Goal: Task Accomplishment & Management: Manage account settings

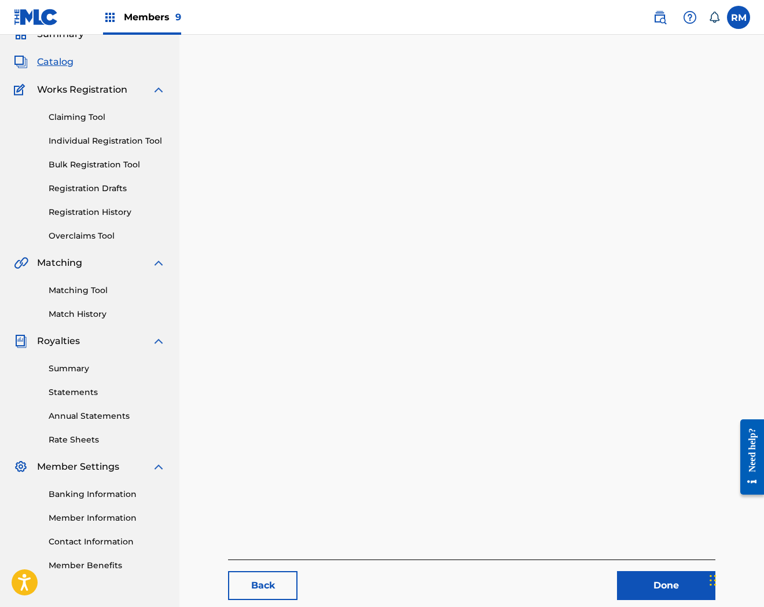
scroll to position [119, 0]
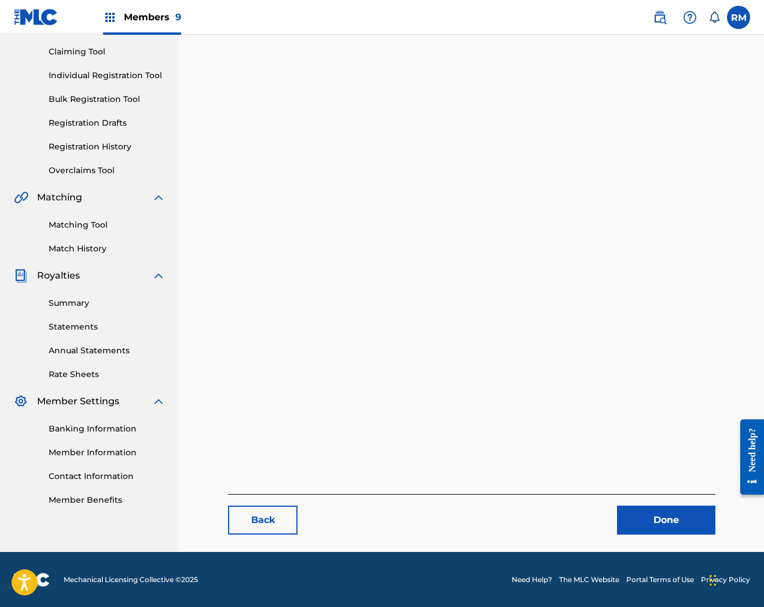
click at [675, 514] on link "Done" at bounding box center [666, 520] width 98 height 29
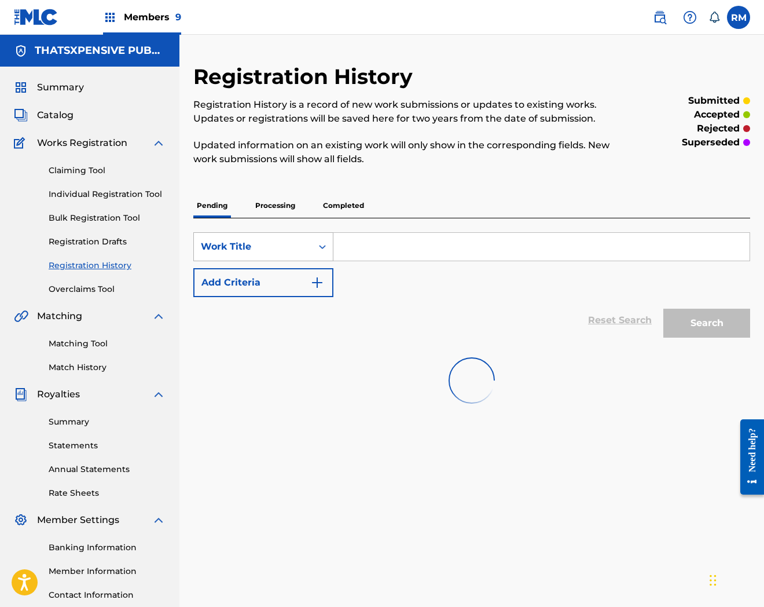
click at [283, 250] on div "Work Title" at bounding box center [253, 247] width 104 height 14
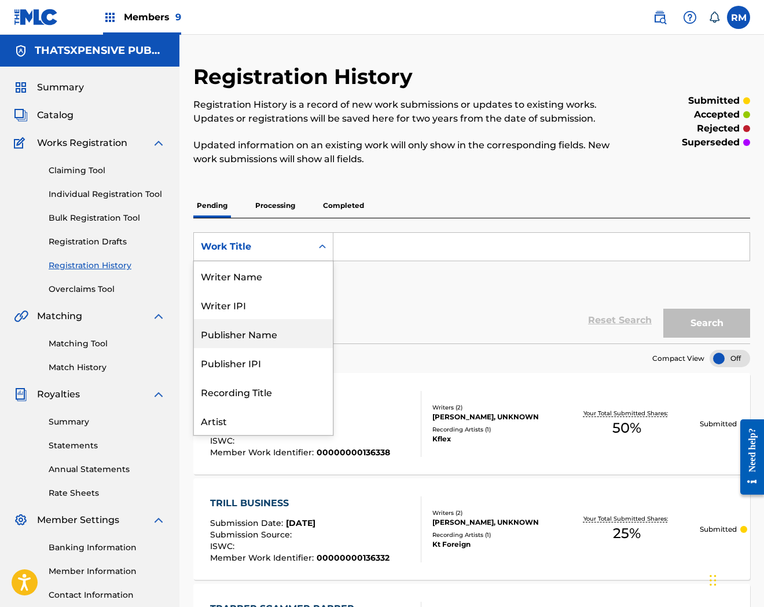
scroll to position [58, 0]
click at [59, 112] on span "Catalog" at bounding box center [55, 115] width 36 height 14
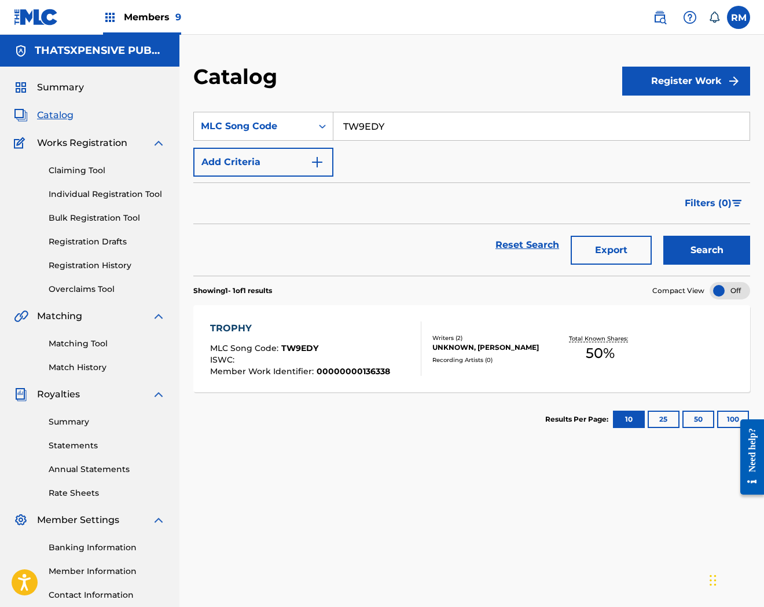
click at [357, 115] on input "TW9EDY" at bounding box center [542, 126] width 416 height 28
paste input "UX5MEW"
type input "UX5MEW"
click at [664, 236] on button "Search" at bounding box center [707, 250] width 87 height 29
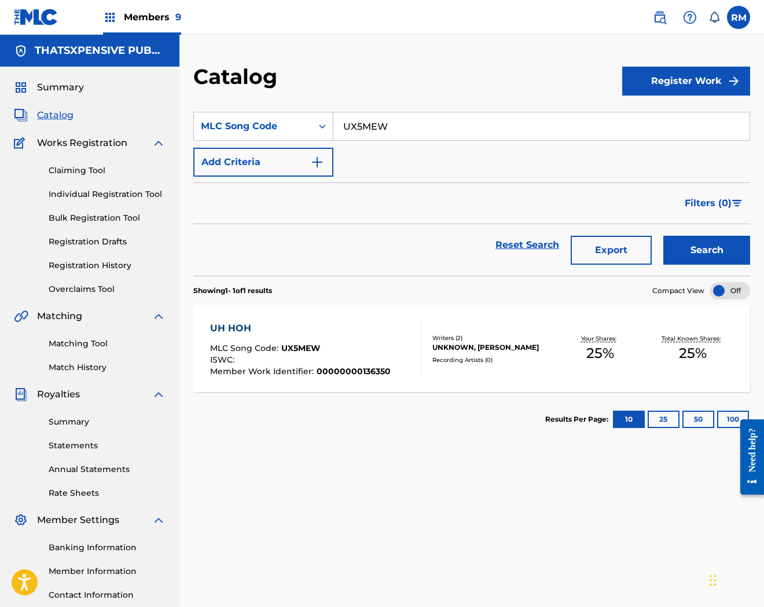
click at [344, 334] on div "UH HOH" at bounding box center [300, 328] width 181 height 14
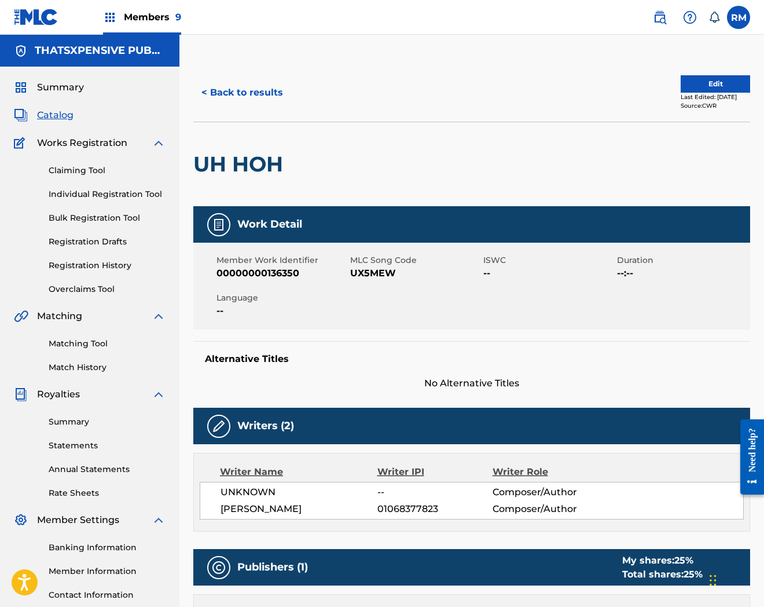
click at [684, 77] on button "Edit" at bounding box center [715, 83] width 69 height 17
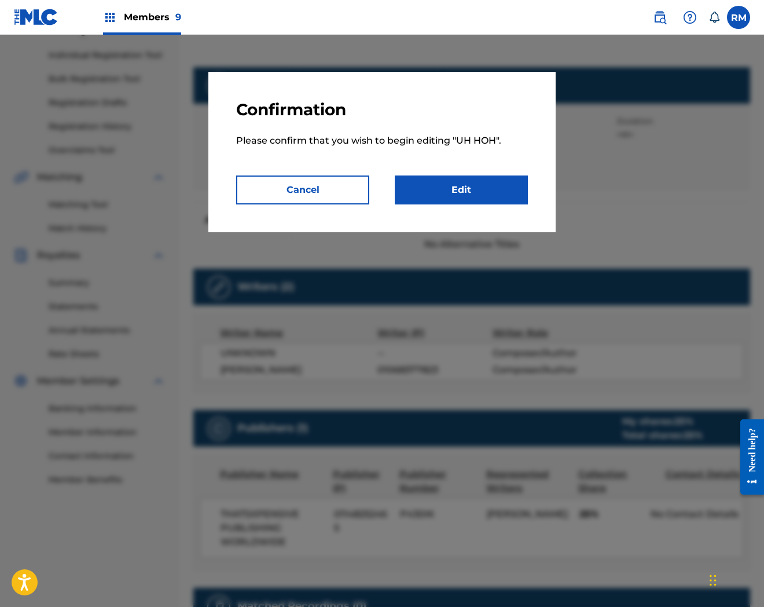
scroll to position [295, 0]
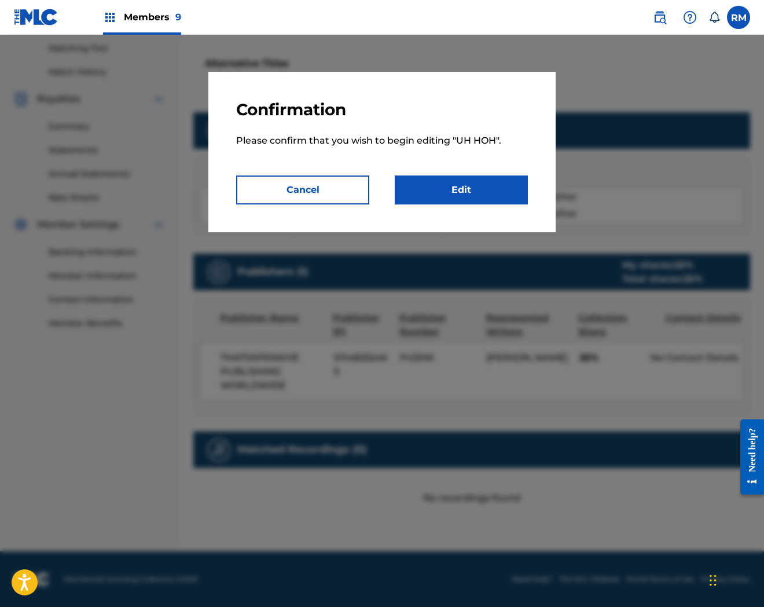
click at [447, 196] on link "Edit" at bounding box center [461, 189] width 133 height 29
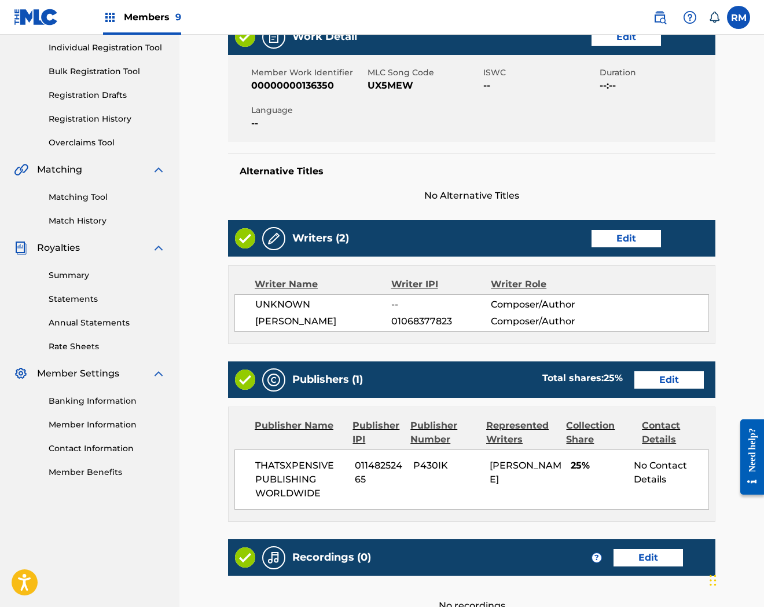
scroll to position [283, 0]
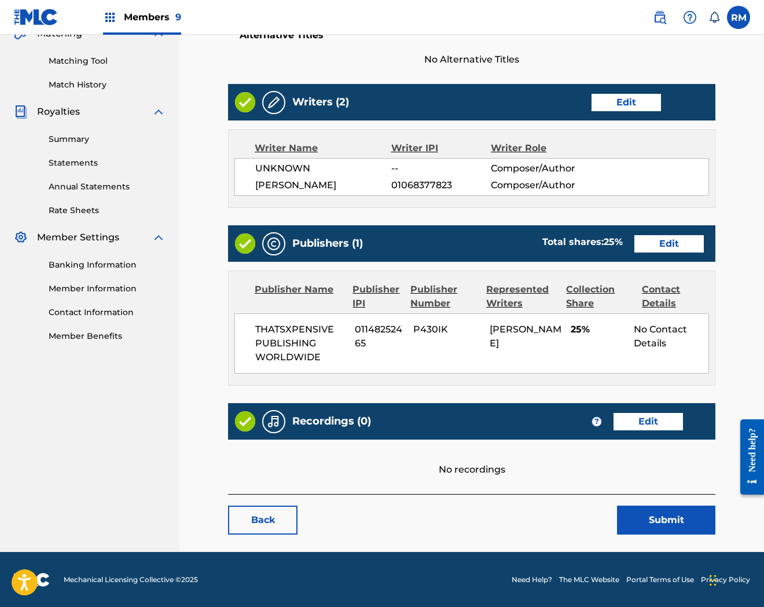
click at [657, 419] on link "Edit" at bounding box center [648, 421] width 69 height 17
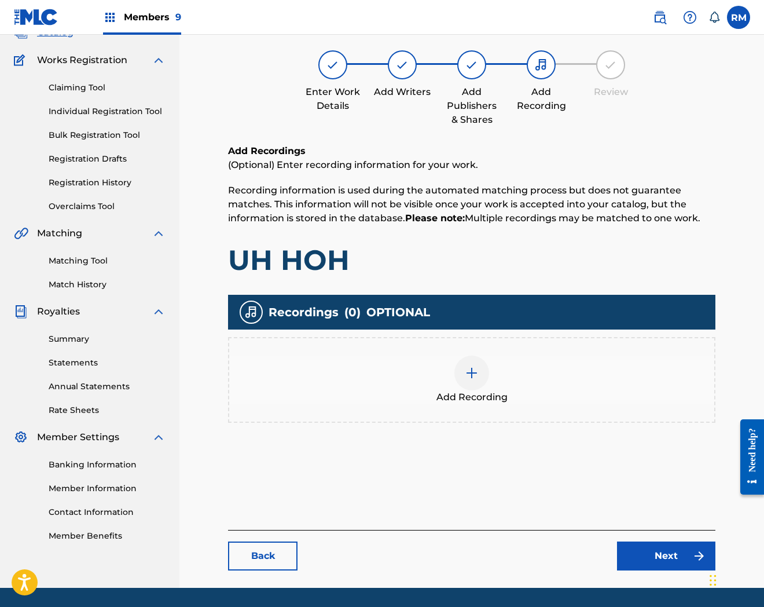
scroll to position [119, 0]
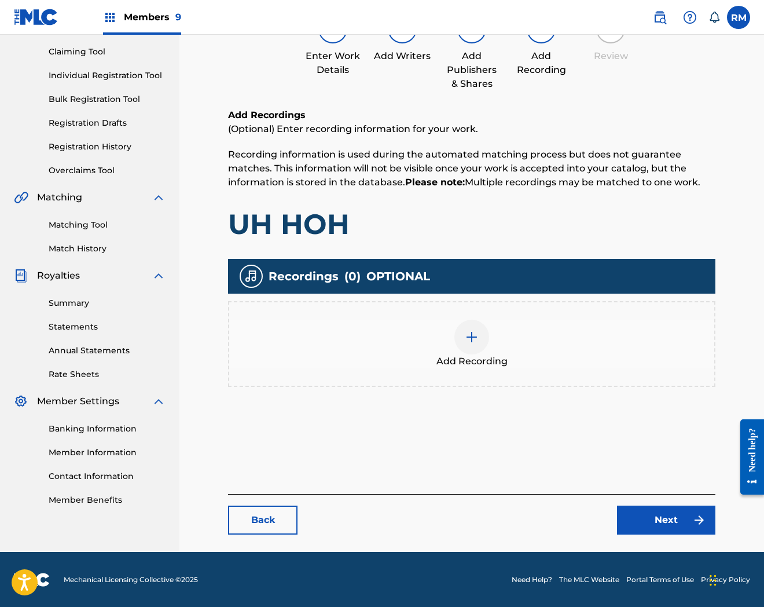
click at [487, 346] on div "Add Recording" at bounding box center [471, 344] width 485 height 49
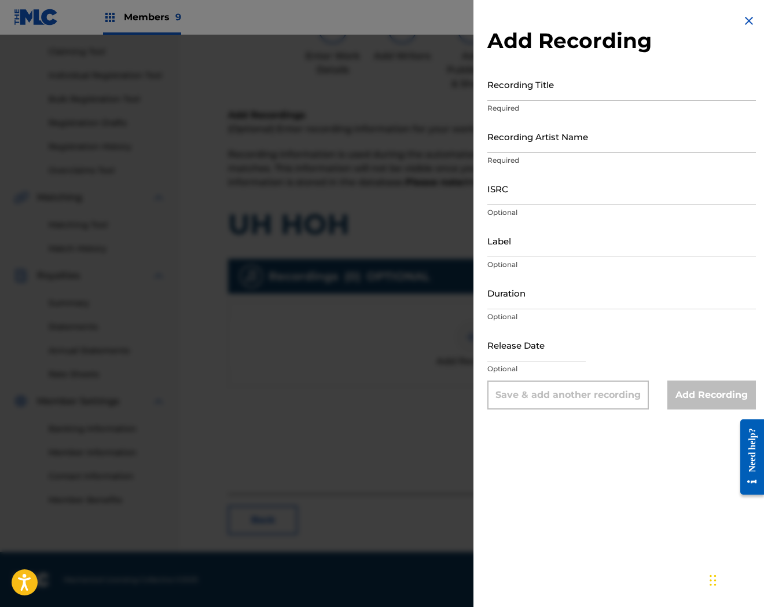
click at [508, 191] on input "ISRC" at bounding box center [622, 188] width 269 height 33
paste input "QZRP52337965"
type input "QZRP52337965"
click at [531, 132] on input "Recording Artist Name" at bounding box center [622, 136] width 269 height 33
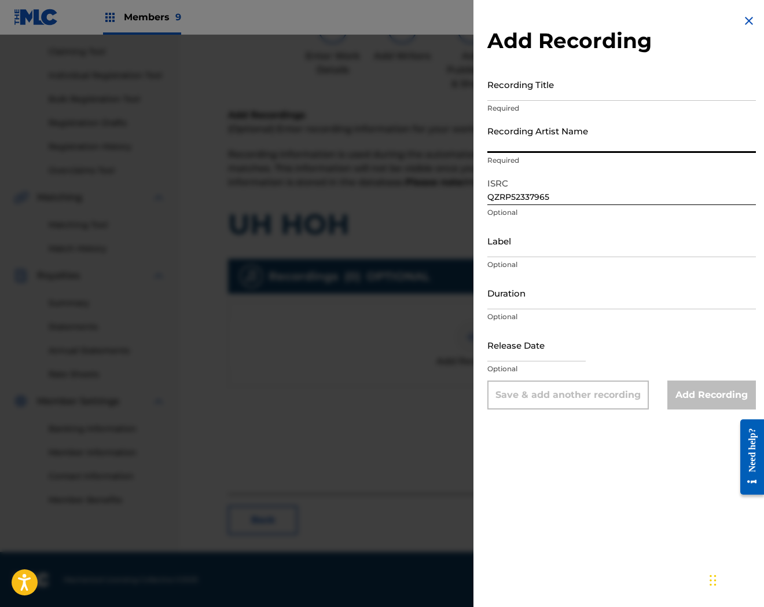
paste input "Osibih"
type input "Osibih"
click at [552, 90] on input "Recording Title" at bounding box center [622, 84] width 269 height 33
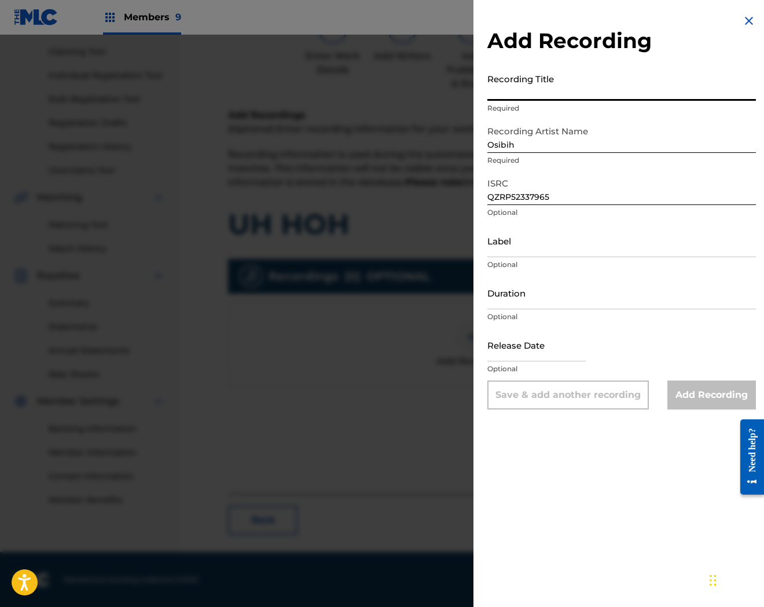
paste input "[PERSON_NAME]"
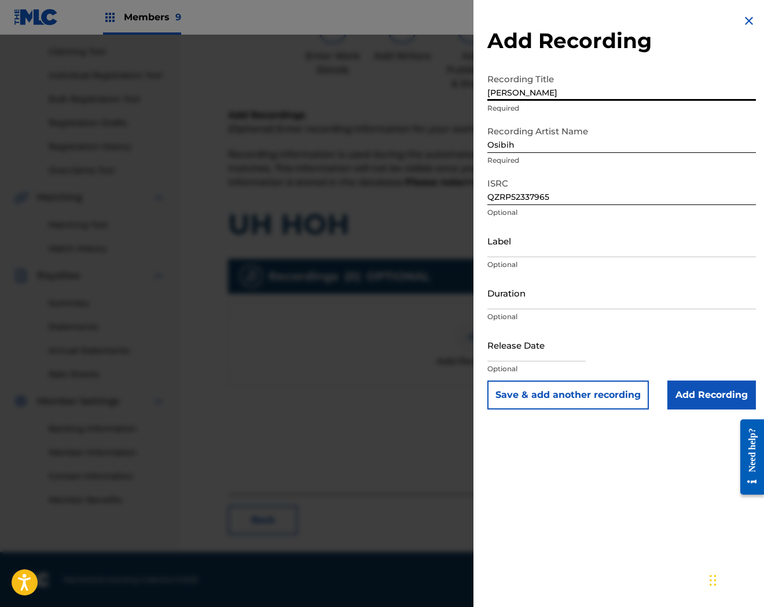
type input "[PERSON_NAME]"
click at [690, 400] on input "Add Recording" at bounding box center [712, 394] width 89 height 29
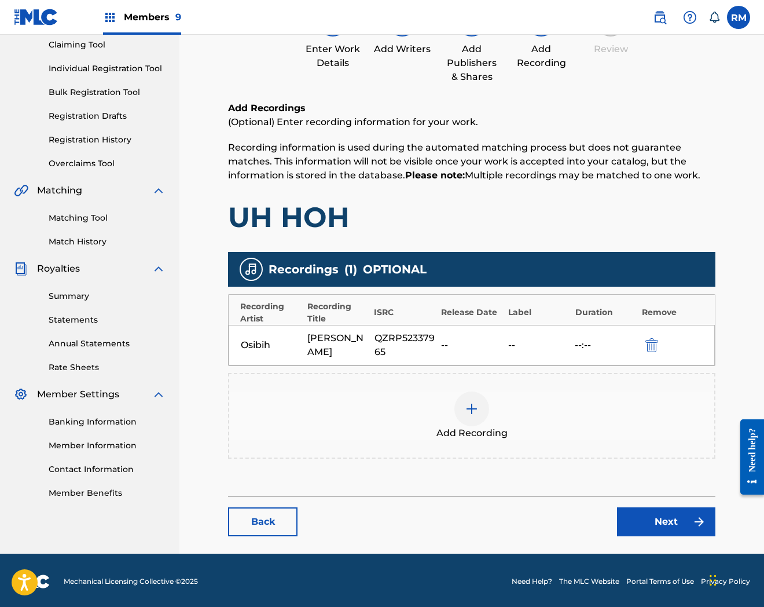
scroll to position [126, 0]
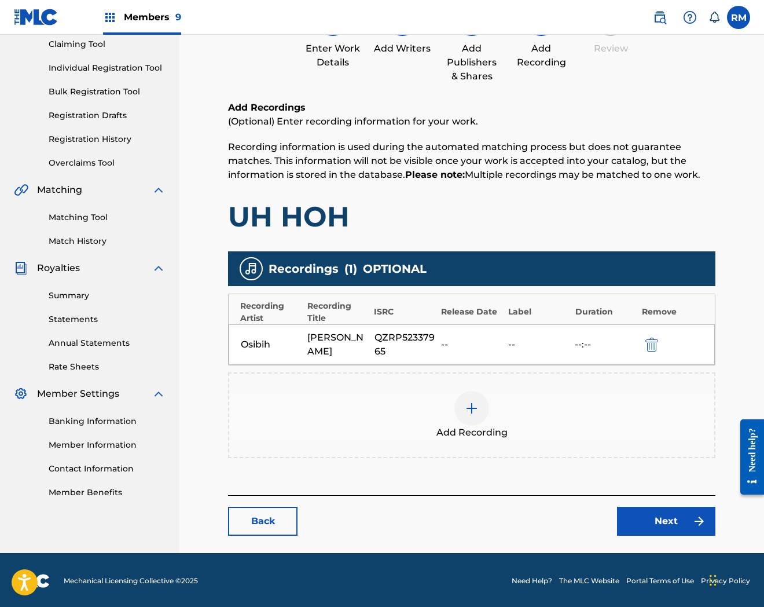
click at [659, 508] on link "Next" at bounding box center [666, 521] width 98 height 29
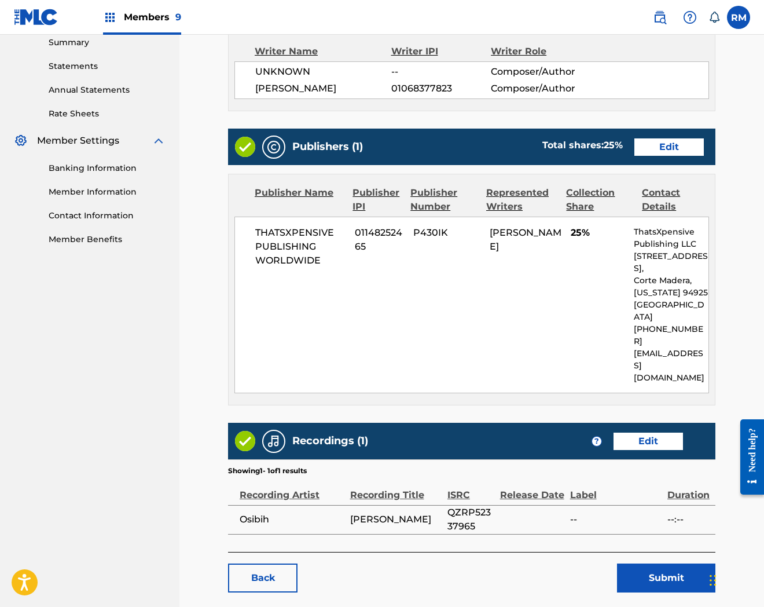
scroll to position [385, 0]
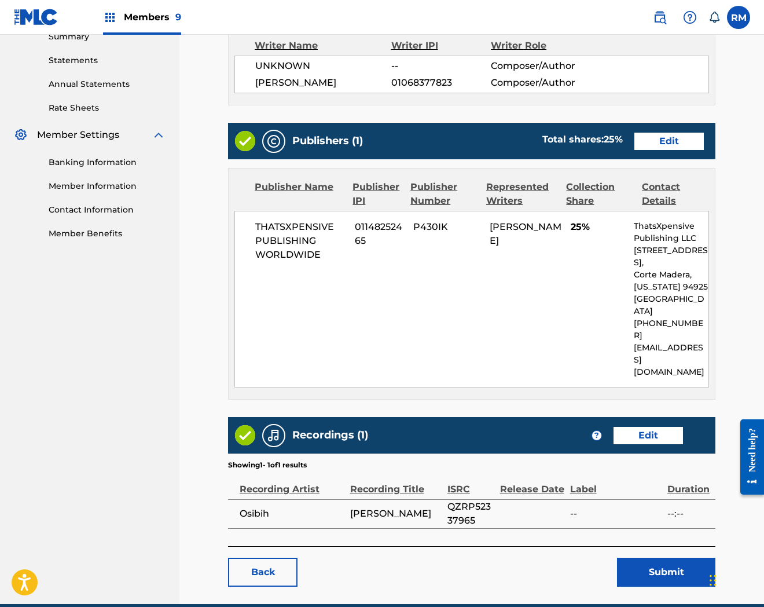
click at [653, 558] on button "Submit" at bounding box center [666, 572] width 98 height 29
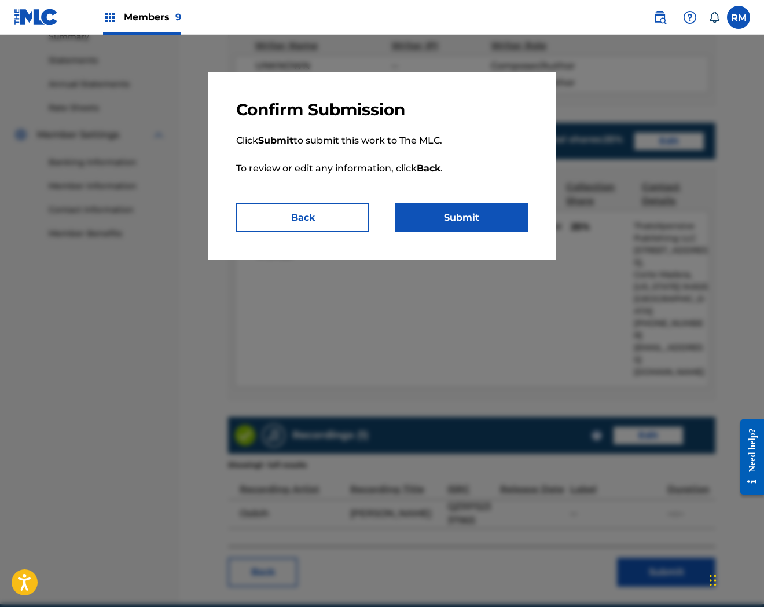
drag, startPoint x: 484, startPoint y: 219, endPoint x: 760, endPoint y: 240, distance: 277.1
click at [485, 219] on button "Submit" at bounding box center [461, 217] width 133 height 29
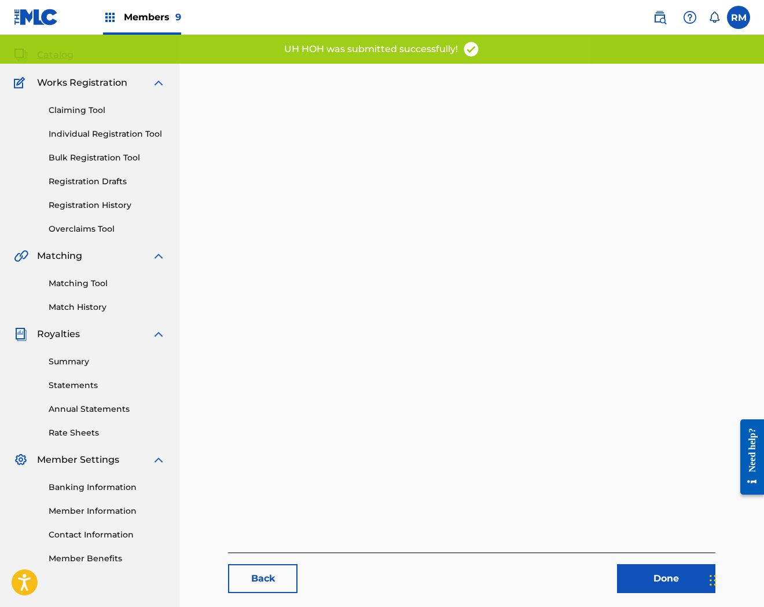
scroll to position [119, 0]
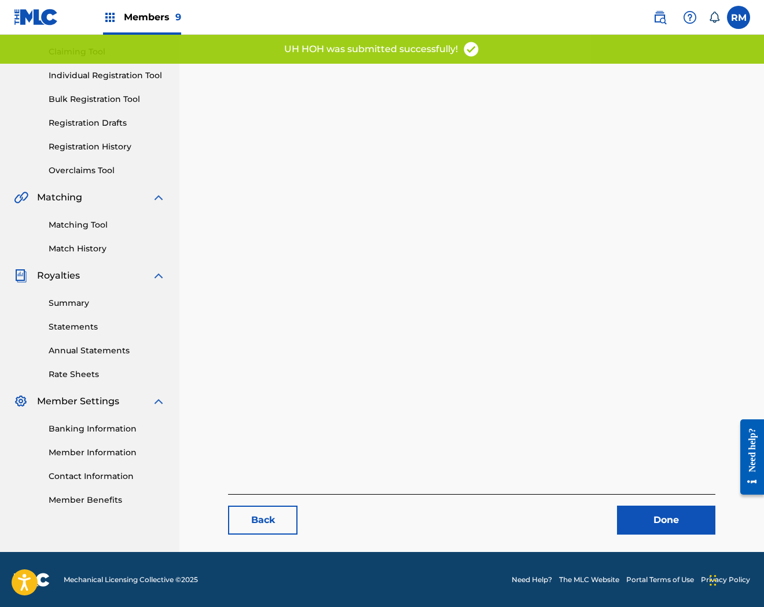
drag, startPoint x: 674, startPoint y: 516, endPoint x: 731, endPoint y: 491, distance: 63.0
click at [674, 516] on link "Done" at bounding box center [666, 520] width 98 height 29
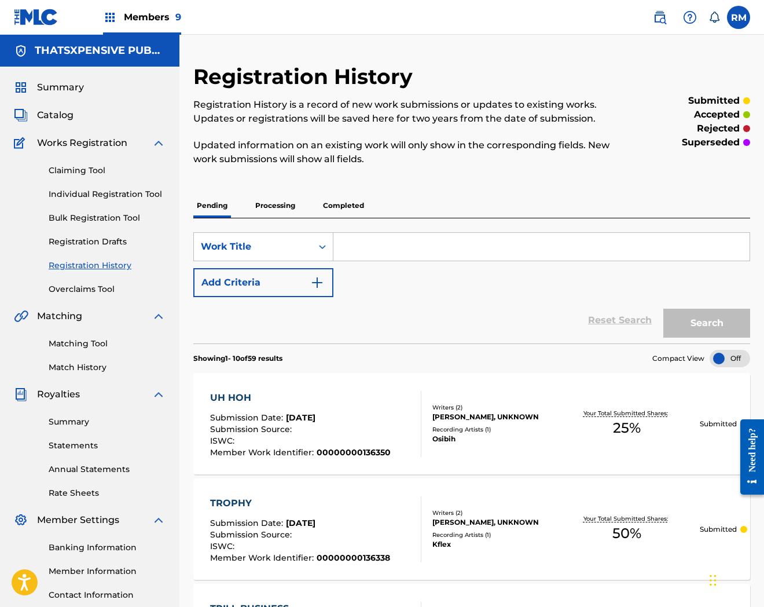
click at [56, 112] on span "Catalog" at bounding box center [55, 115] width 36 height 14
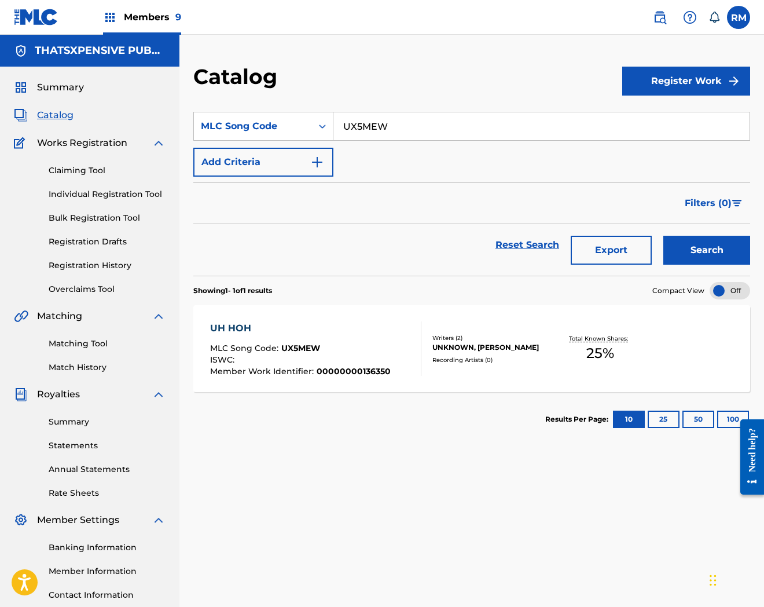
click at [385, 120] on input "UX5MEW" at bounding box center [542, 126] width 416 height 28
paste input "TX7FCO"
type input "TX7FCO"
click at [664, 236] on button "Search" at bounding box center [707, 250] width 87 height 29
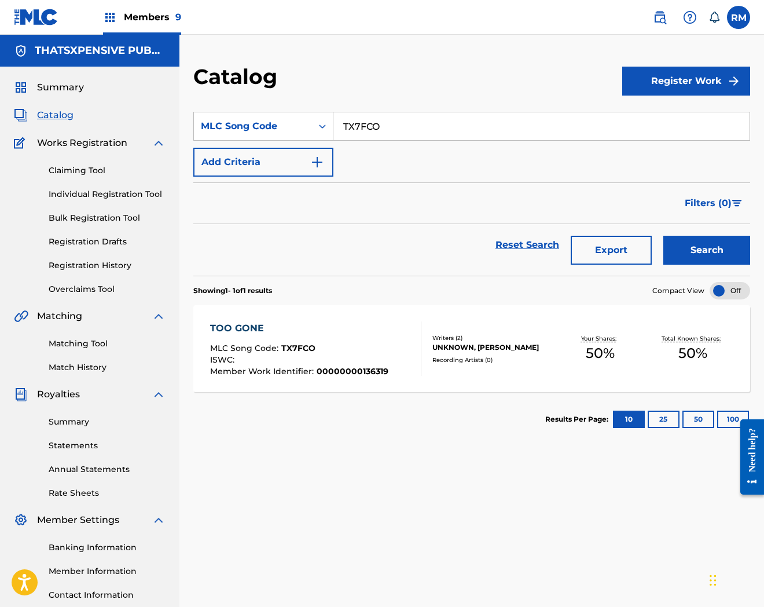
click at [384, 323] on div "TOO GONE" at bounding box center [299, 328] width 178 height 14
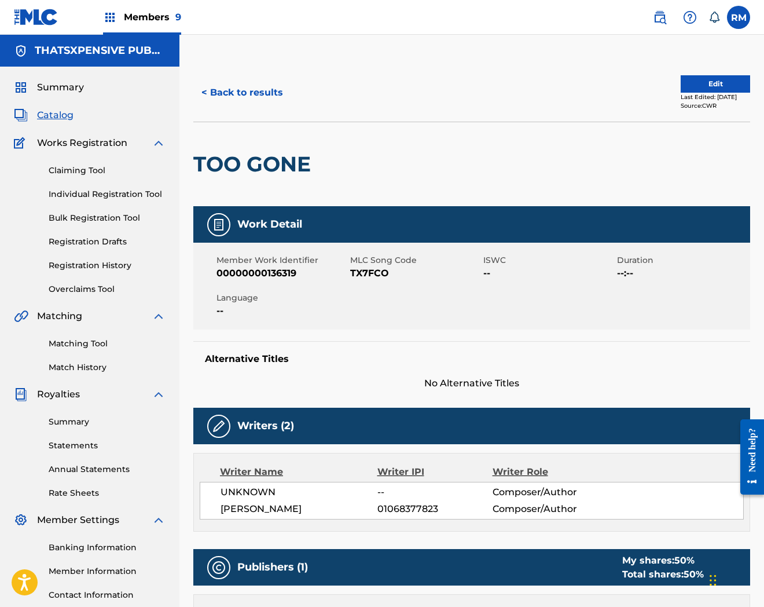
click at [230, 94] on button "< Back to results" at bounding box center [242, 92] width 98 height 29
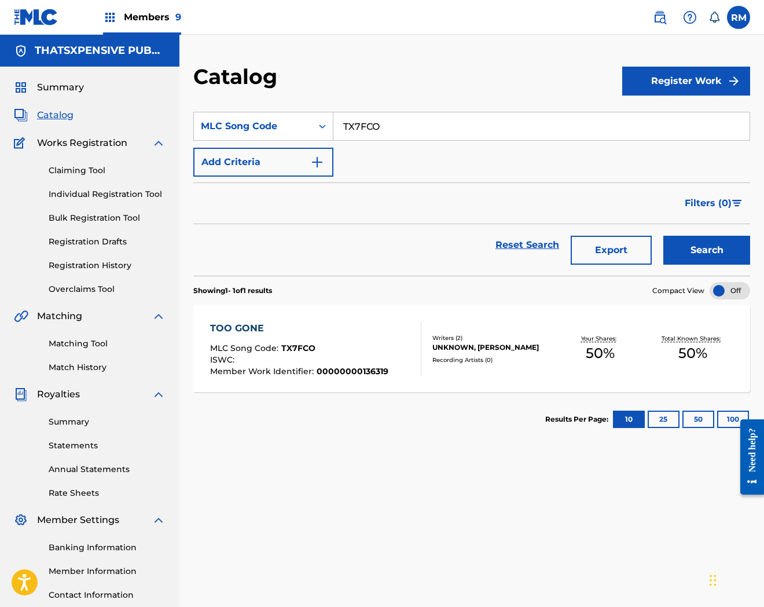
click at [408, 124] on input "TX7FCO" at bounding box center [542, 126] width 416 height 28
paste input "UW59BM"
type input "UW59BM"
click at [664, 236] on button "Search" at bounding box center [707, 250] width 87 height 29
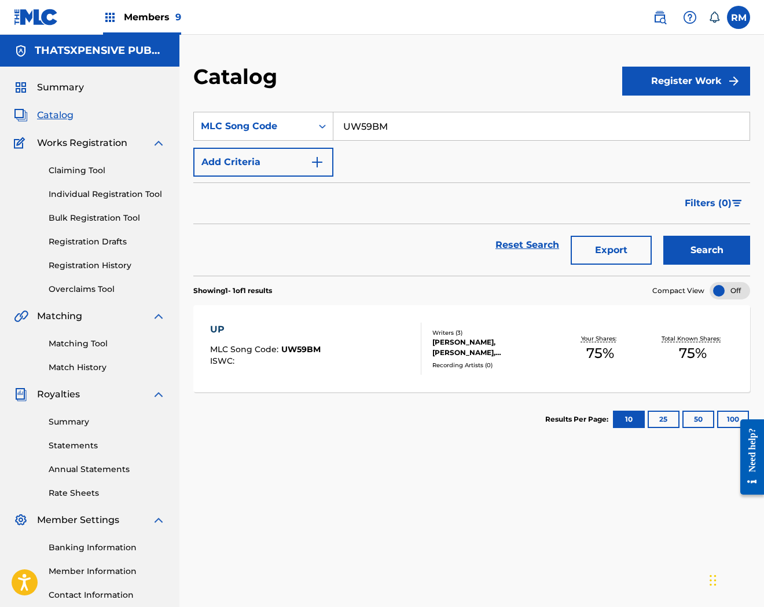
click at [347, 356] on div "UP MLC Song Code : UW59BM ISWC :" at bounding box center [316, 349] width 212 height 52
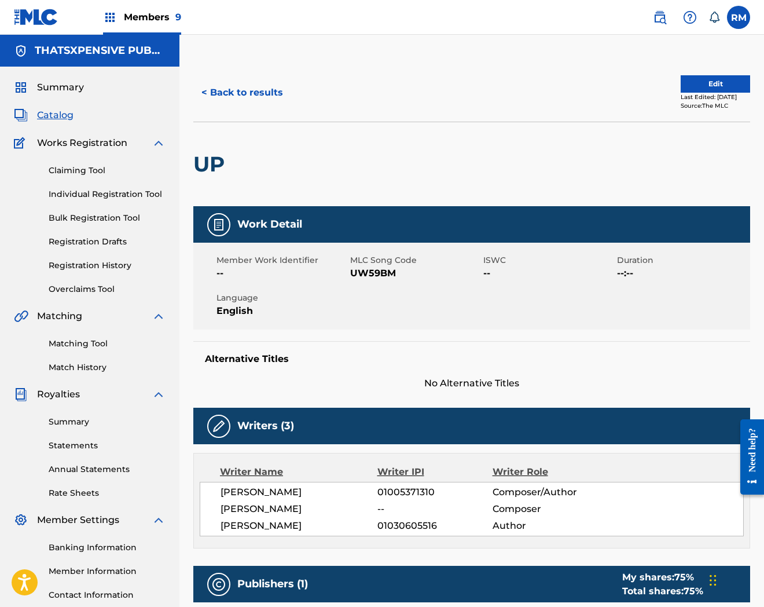
click at [716, 90] on button "Edit" at bounding box center [715, 83] width 69 height 17
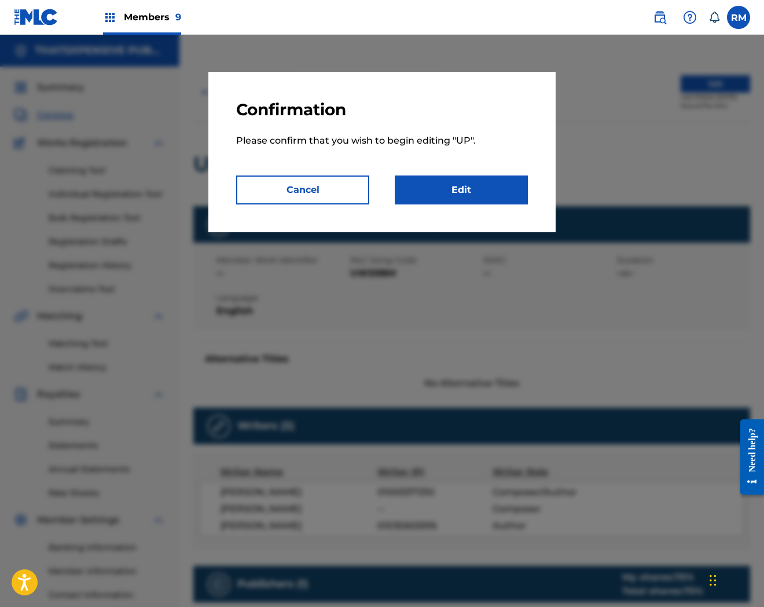
click at [458, 186] on link "Edit" at bounding box center [461, 189] width 133 height 29
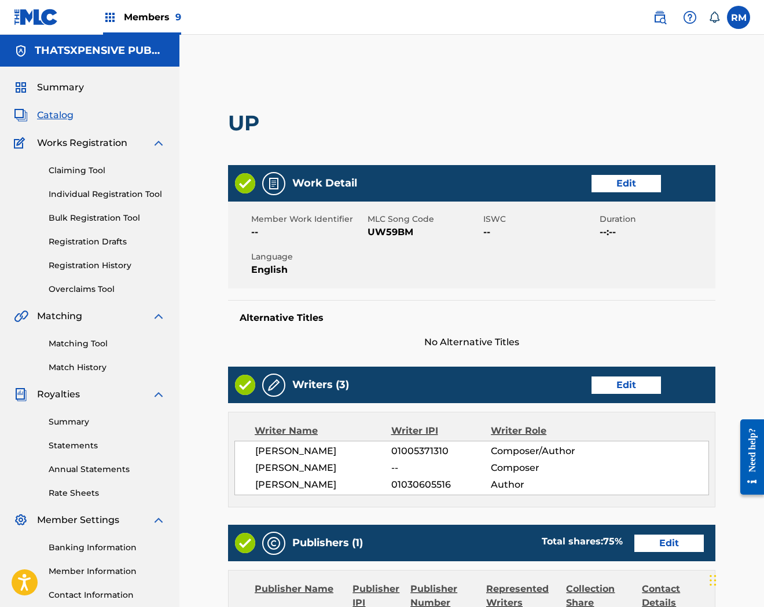
click at [55, 112] on span "Catalog" at bounding box center [55, 115] width 36 height 14
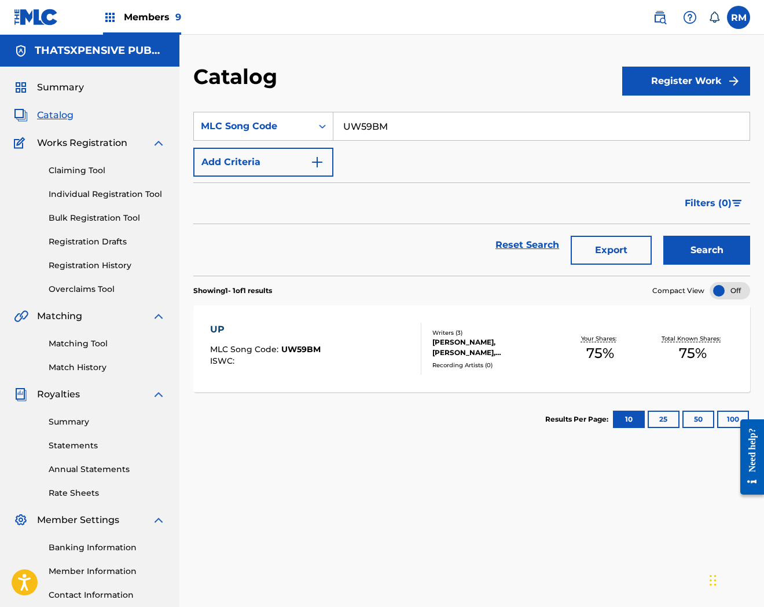
click at [408, 287] on section "Showing 1 - 1 of 1 results Compact View" at bounding box center [471, 288] width 557 height 24
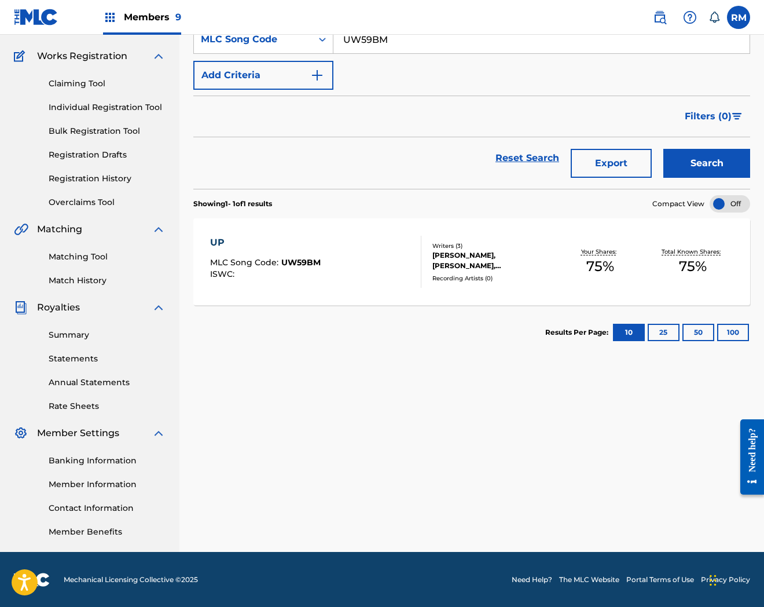
click at [416, 262] on div at bounding box center [416, 262] width 9 height 52
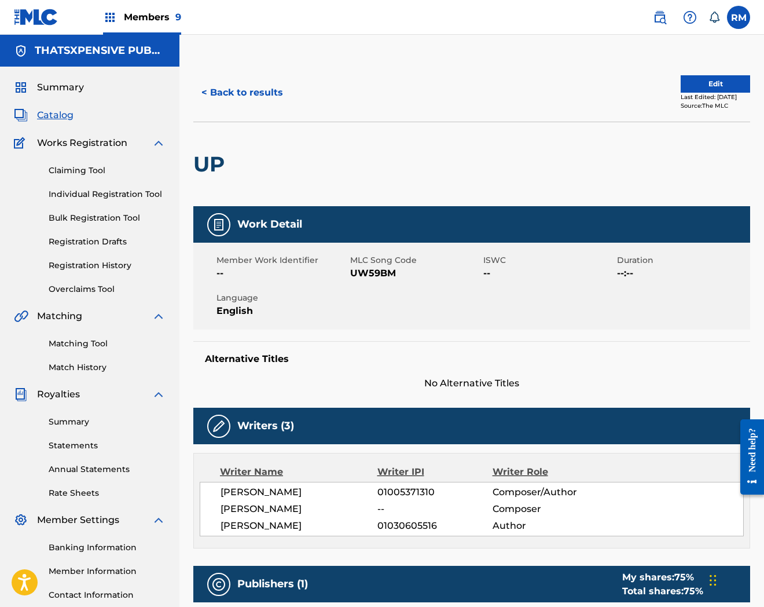
click at [727, 83] on button "Edit" at bounding box center [715, 83] width 69 height 17
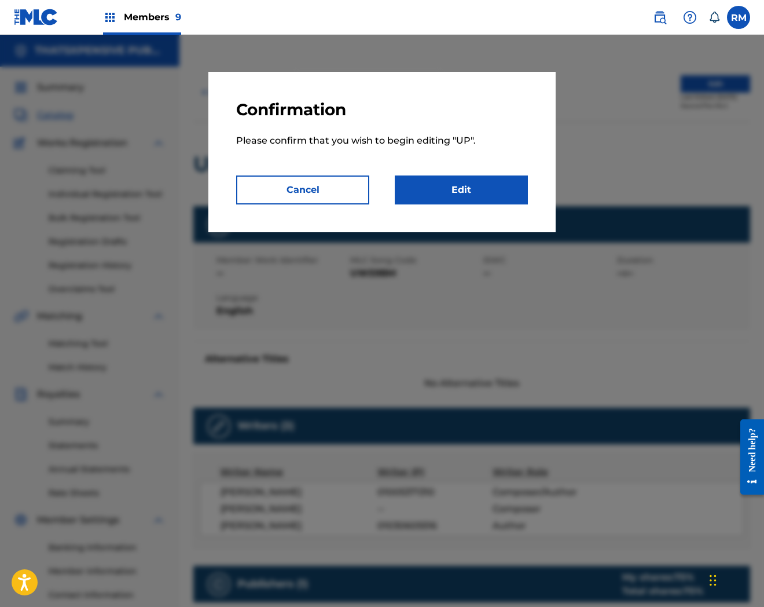
click at [470, 192] on link "Edit" at bounding box center [461, 189] width 133 height 29
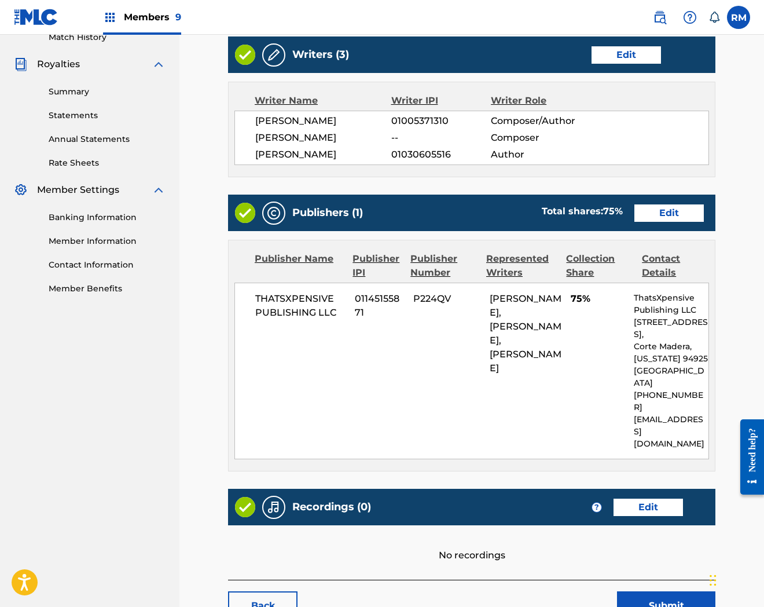
scroll to position [379, 0]
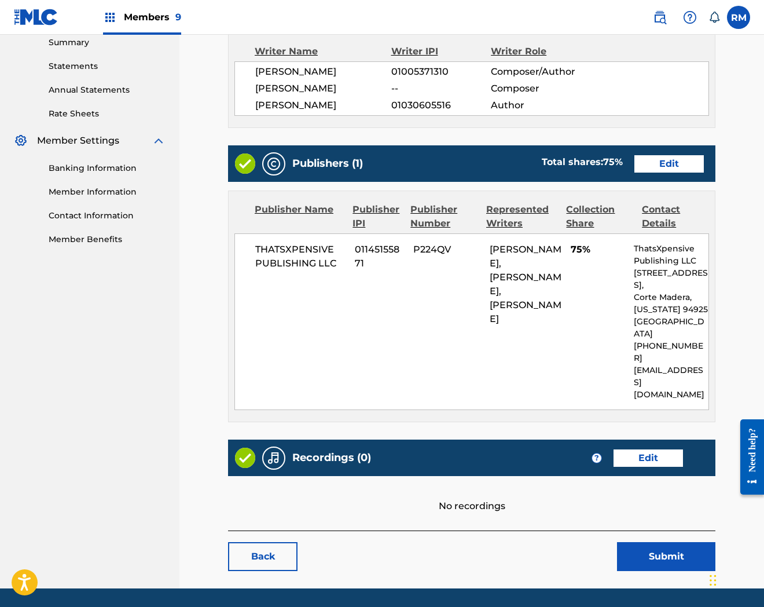
click at [652, 449] on link "Edit" at bounding box center [648, 457] width 69 height 17
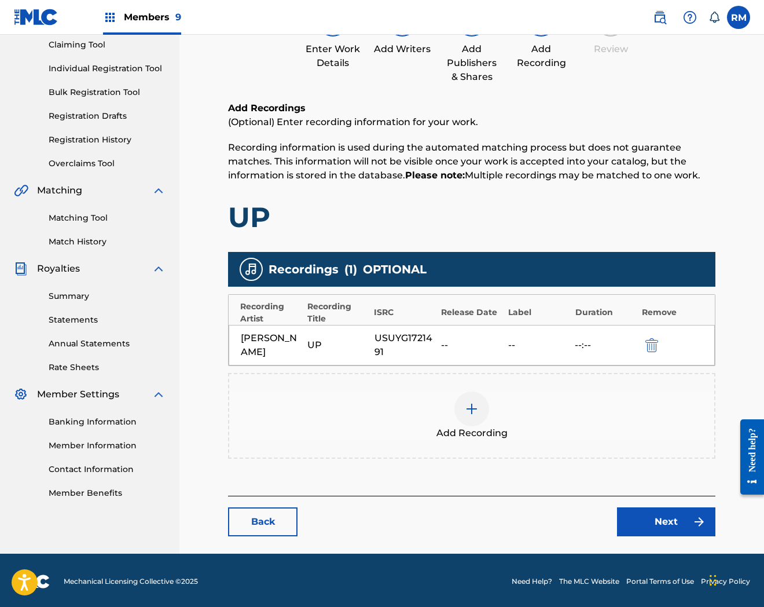
scroll to position [126, 0]
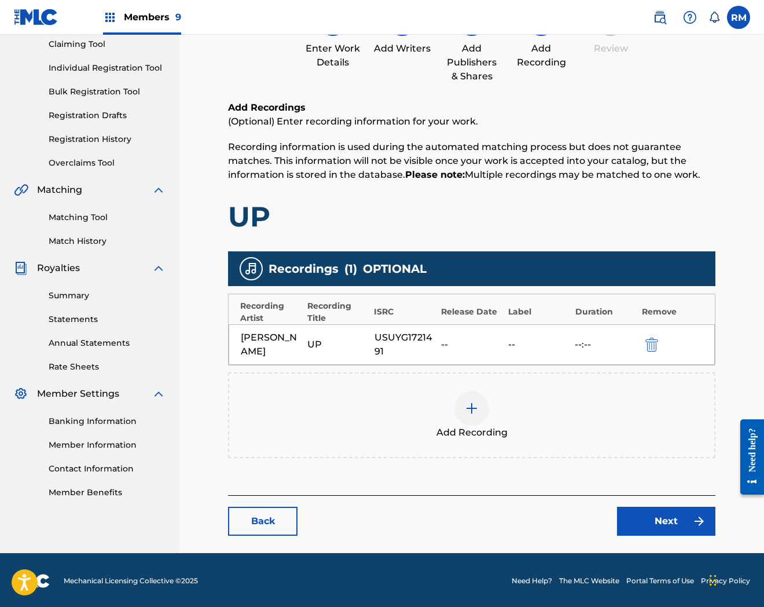
click at [504, 409] on div "Add Recording" at bounding box center [471, 415] width 485 height 49
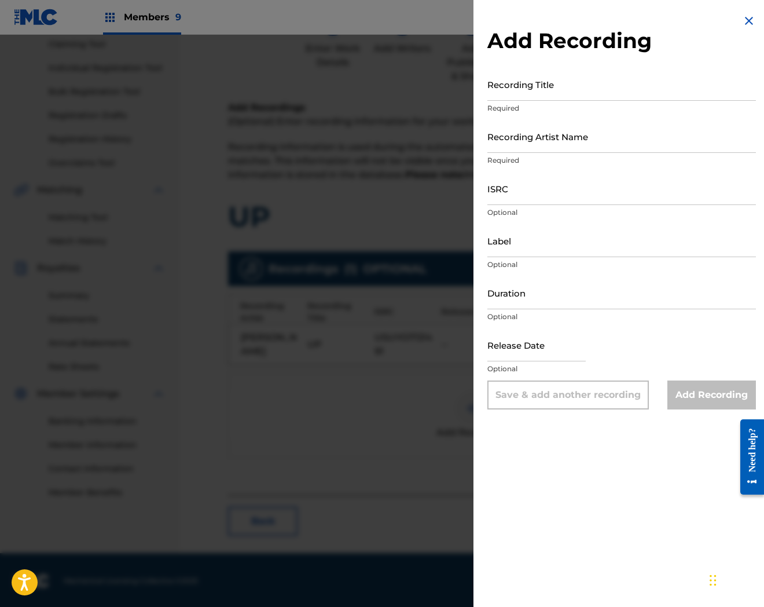
click at [529, 143] on input "Recording Artist Name" at bounding box center [622, 136] width 269 height 33
click at [527, 184] on input "ISRC" at bounding box center [622, 188] width 269 height 33
paste input "QZWA32200791"
type input "QZWA32200791"
click at [539, 81] on input "Recording Title" at bounding box center [622, 84] width 269 height 33
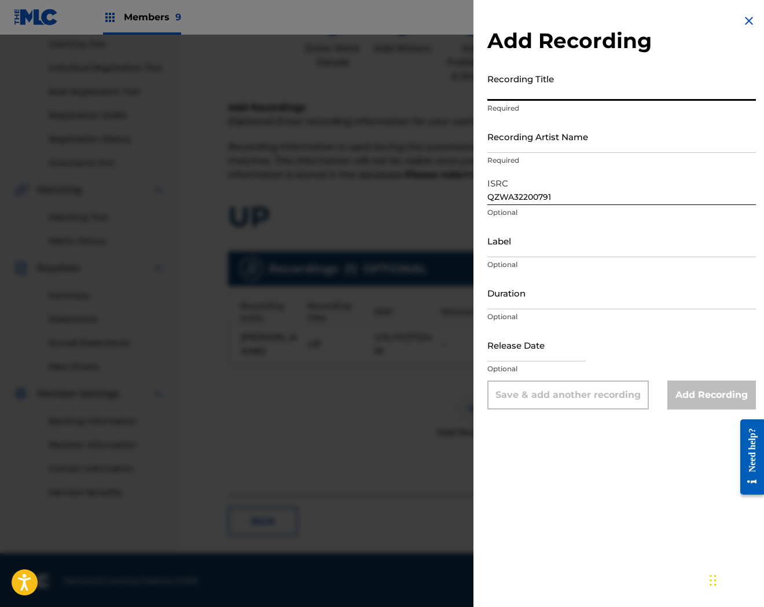
paste input "Vulture"
type input "Vulture"
click at [543, 139] on input "Recording Artist Name" at bounding box center [622, 136] width 269 height 33
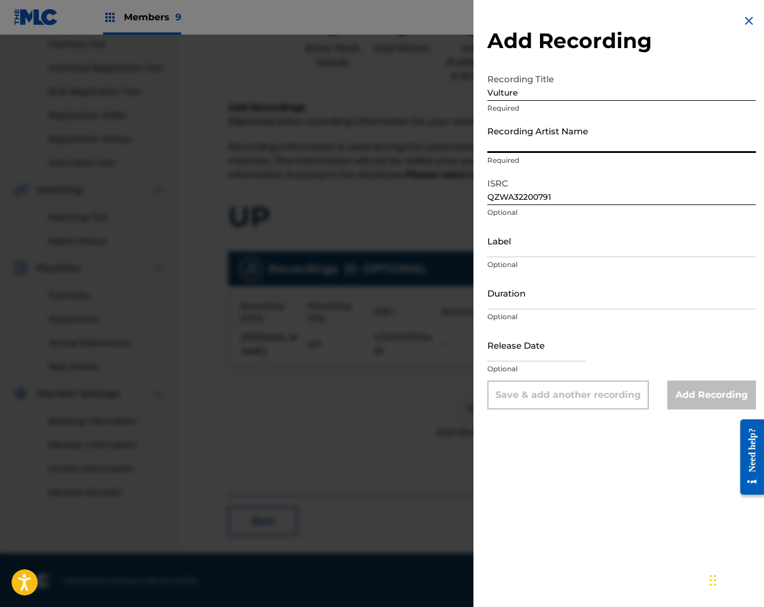
paste input "VW6NOD"
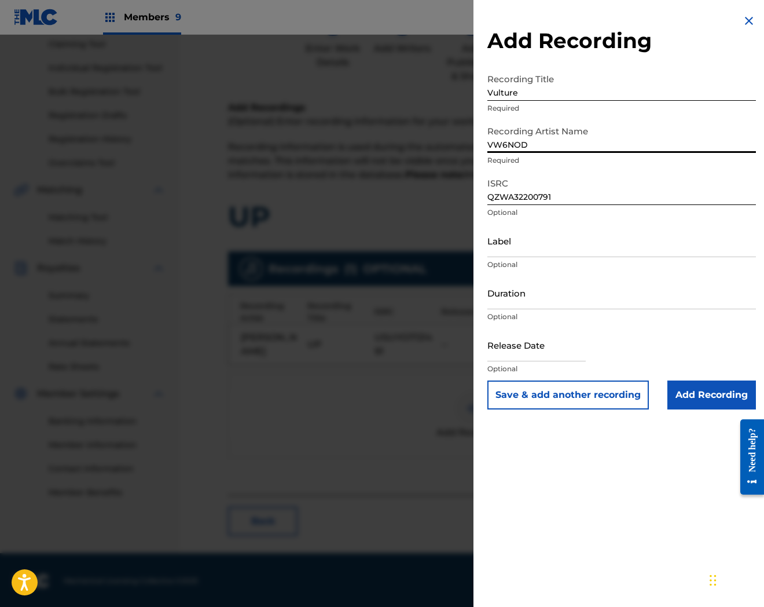
type input "VW6NOD"
click at [694, 396] on input "Add Recording" at bounding box center [712, 394] width 89 height 29
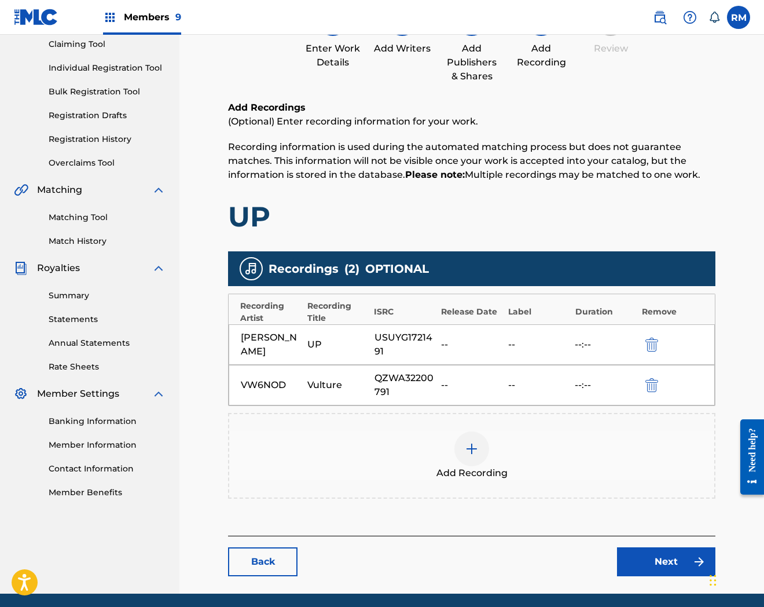
scroll to position [167, 0]
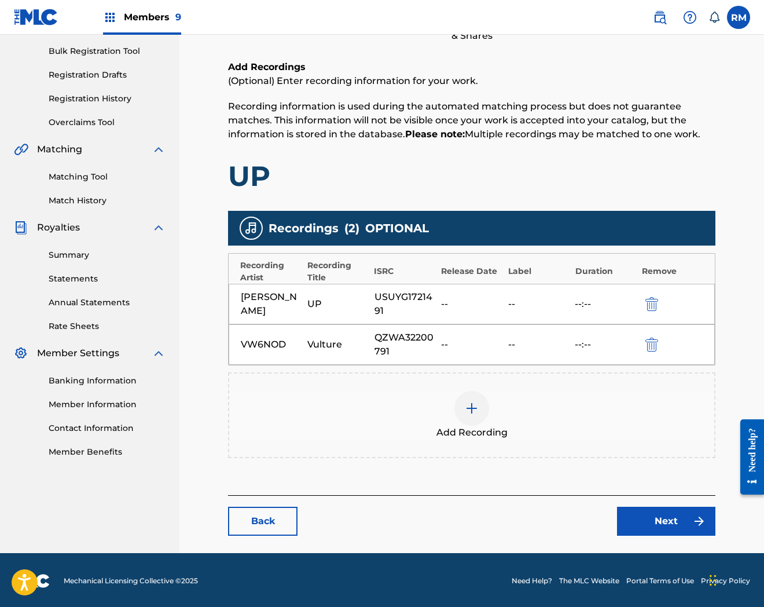
click at [643, 535] on main "Catalog Enter Work Details Add Writers Add Publishers & Shares Add Recording Re…" at bounding box center [471, 225] width 557 height 656
drag, startPoint x: 389, startPoint y: 327, endPoint x: 369, endPoint y: 306, distance: 29.1
click at [369, 306] on div "Recording Artist Recording Title ISRC Release Date Label Duration Remove [PERSO…" at bounding box center [472, 309] width 488 height 112
click at [379, 302] on div "USUYG1721491" at bounding box center [405, 304] width 61 height 28
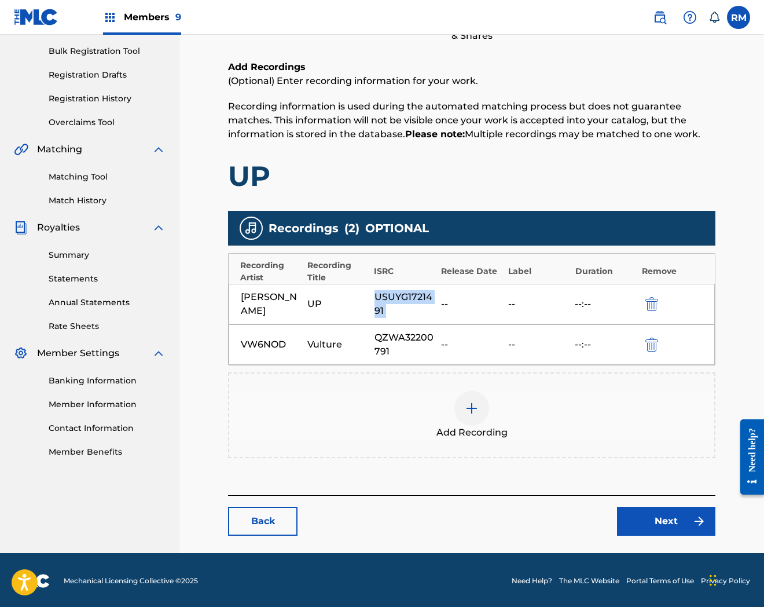
click at [379, 302] on div "USUYG1721491" at bounding box center [405, 304] width 61 height 28
click at [650, 348] on img "submit" at bounding box center [652, 345] width 13 height 14
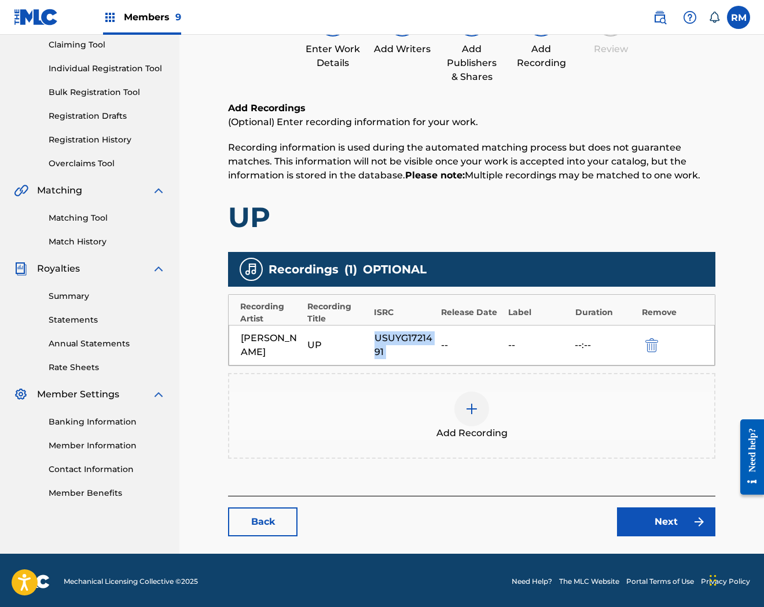
scroll to position [126, 0]
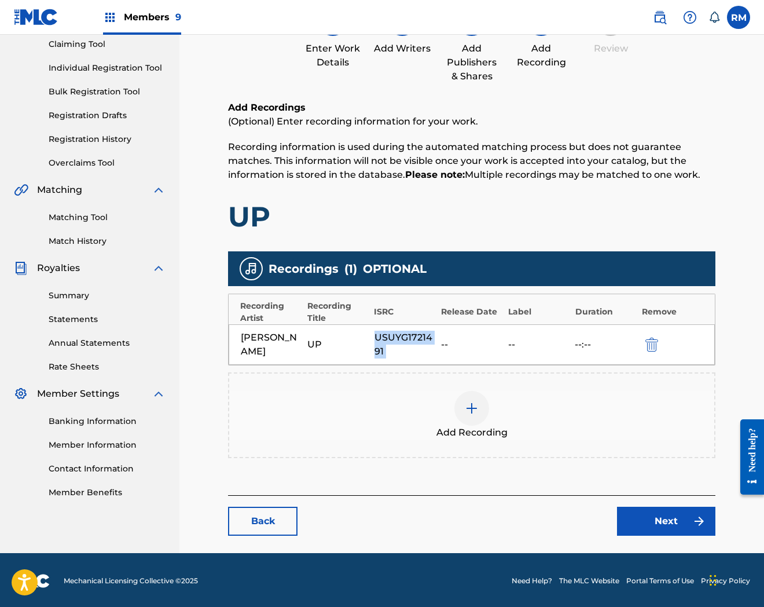
click at [653, 342] on img "submit" at bounding box center [652, 345] width 13 height 14
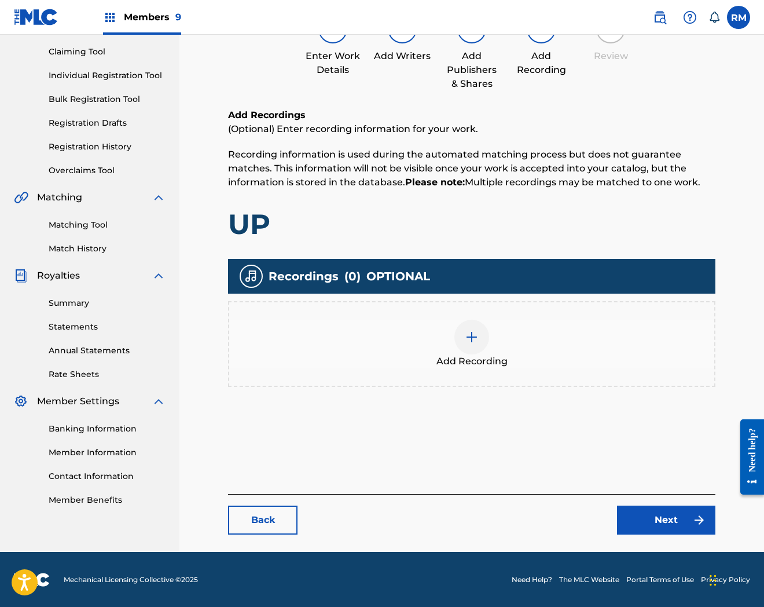
click at [507, 338] on div "Add Recording" at bounding box center [471, 344] width 485 height 49
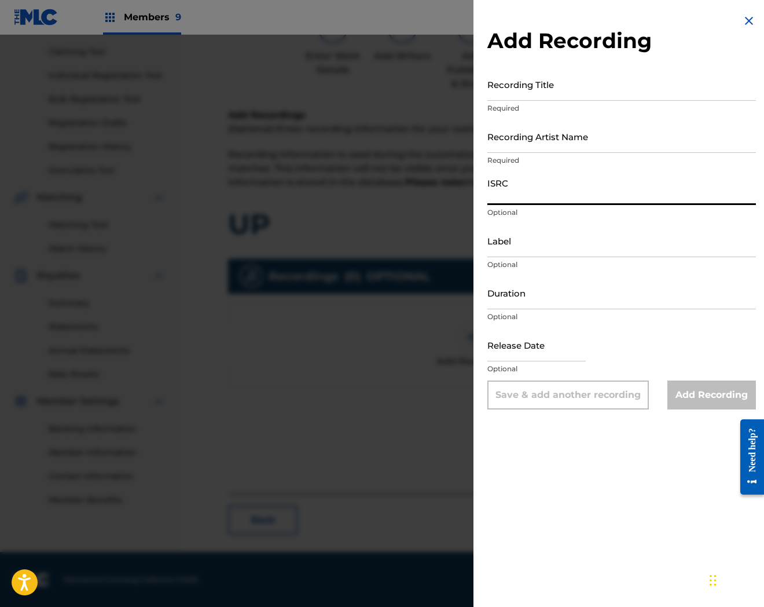
click at [577, 184] on input "ISRC" at bounding box center [622, 188] width 269 height 33
paste input "QZWA32200791"
type input "QZWA32200791"
drag, startPoint x: 742, startPoint y: 17, endPoint x: 711, endPoint y: 100, distance: 88.5
click at [742, 17] on img at bounding box center [749, 21] width 14 height 14
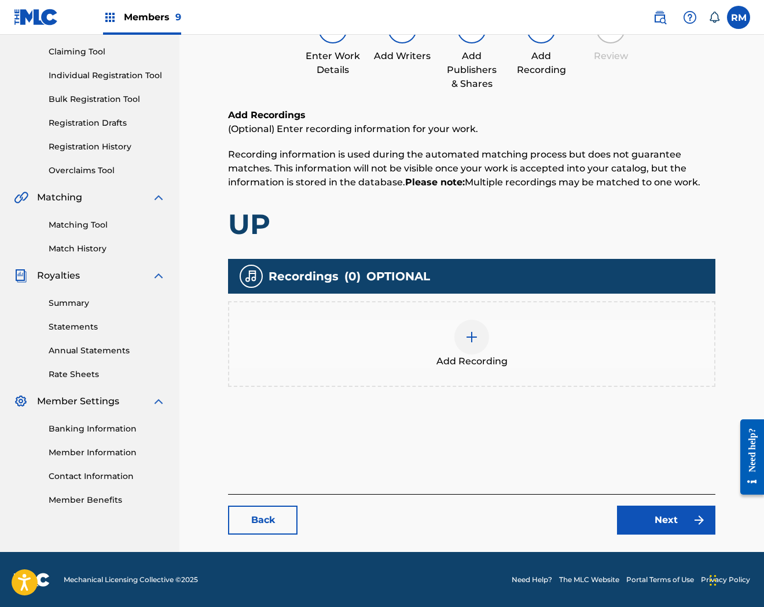
click at [281, 515] on link "Back" at bounding box center [262, 520] width 69 height 29
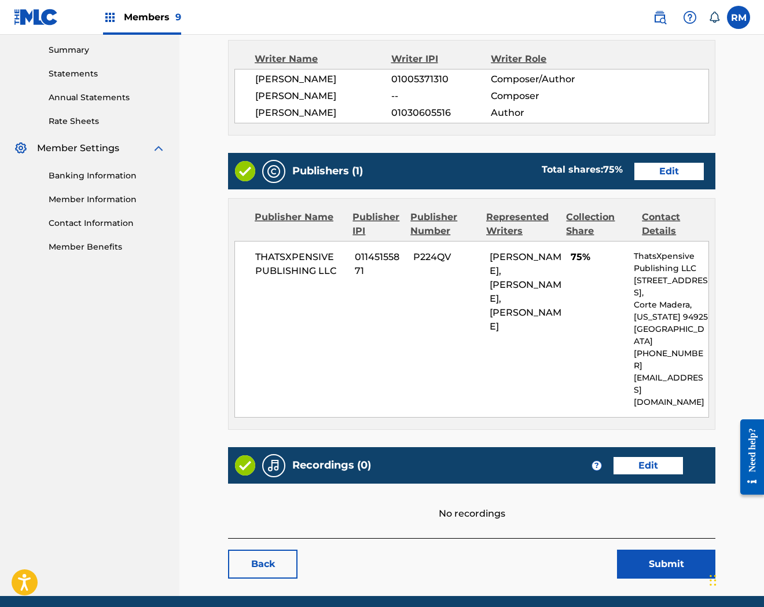
scroll to position [379, 0]
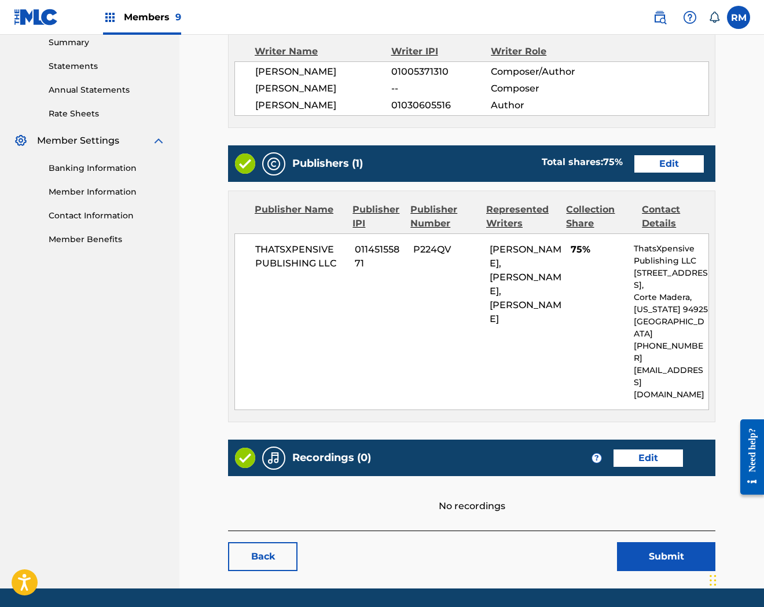
click at [253, 542] on link "Back" at bounding box center [262, 556] width 69 height 29
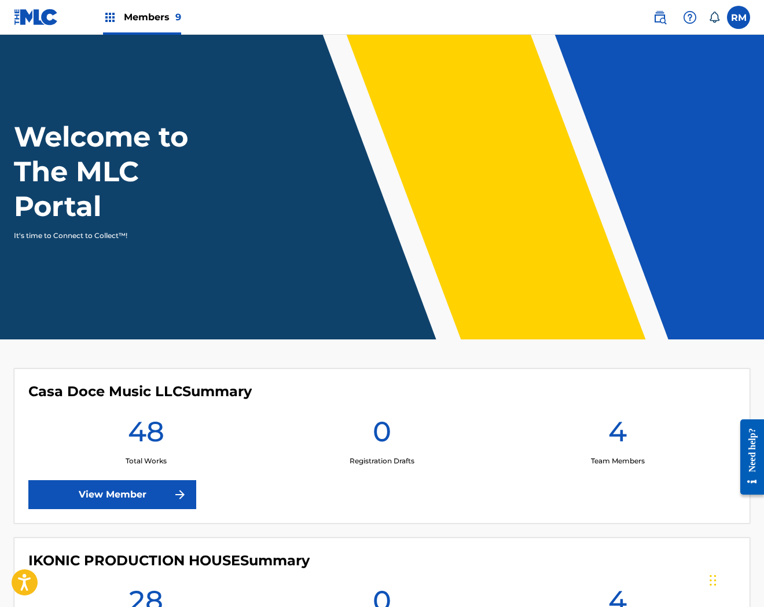
click at [116, 19] on img at bounding box center [110, 17] width 14 height 14
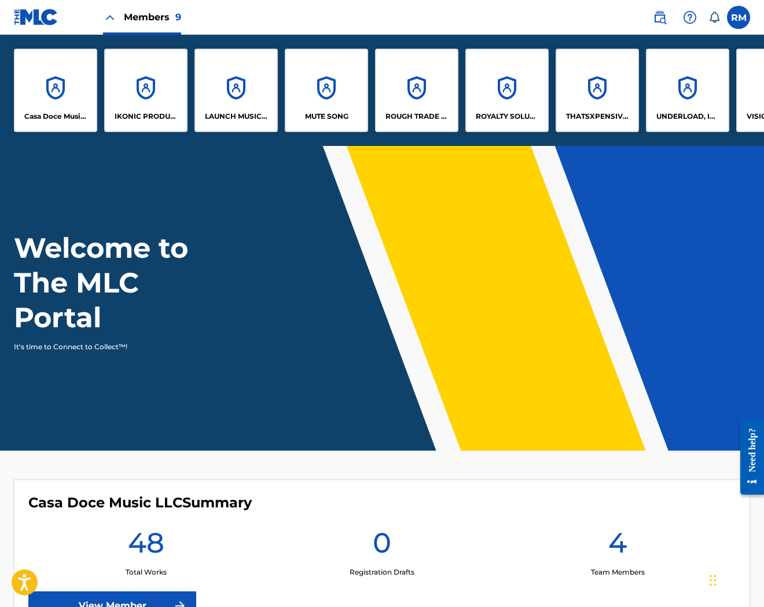
click at [615, 91] on div "THATSXPENSIVE PUBLISHING LLC" at bounding box center [597, 90] width 83 height 83
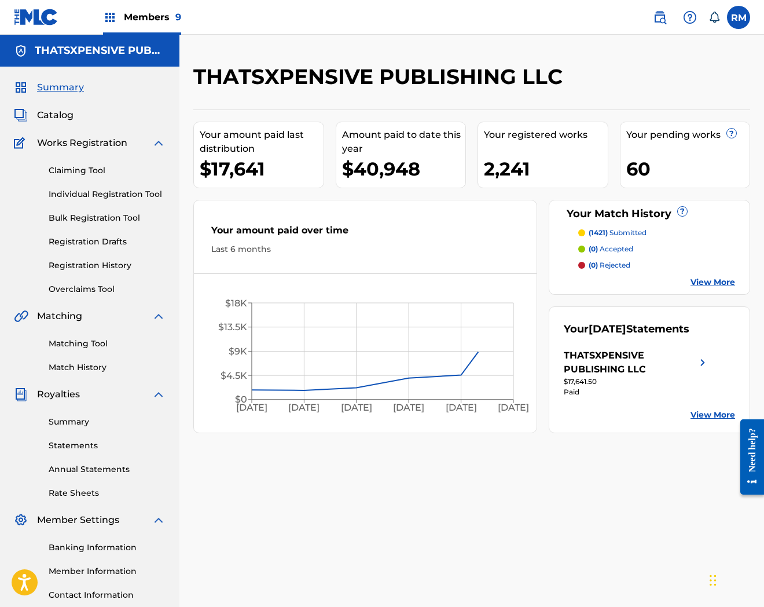
click at [58, 116] on span "Catalog" at bounding box center [55, 115] width 36 height 14
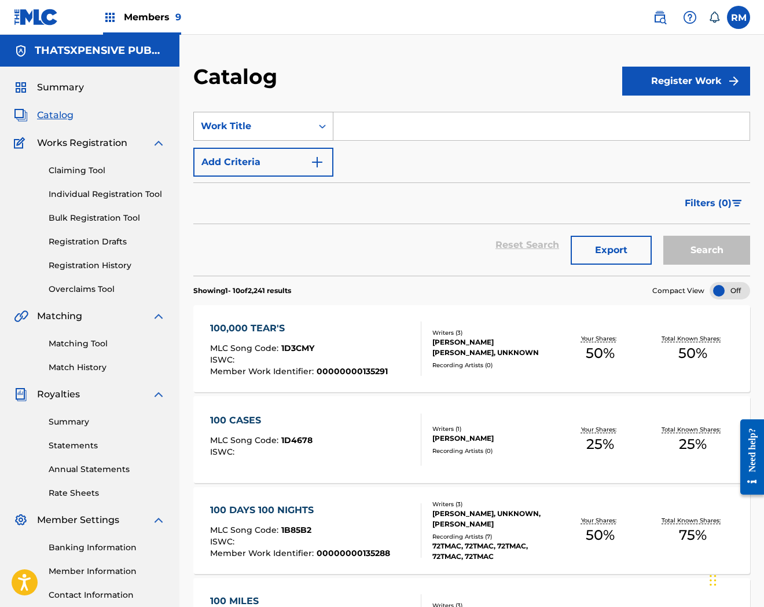
click at [209, 134] on div "Work Title" at bounding box center [253, 126] width 118 height 22
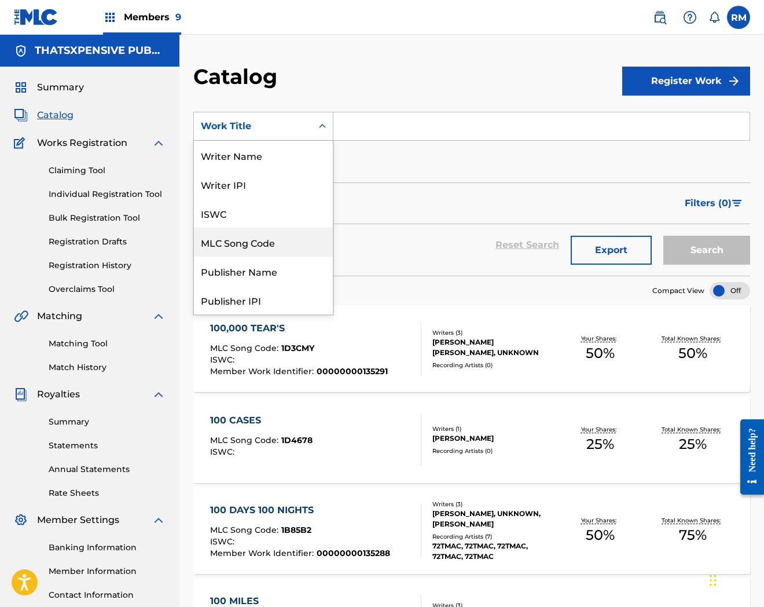
click at [242, 237] on div "MLC Song Code" at bounding box center [263, 242] width 139 height 29
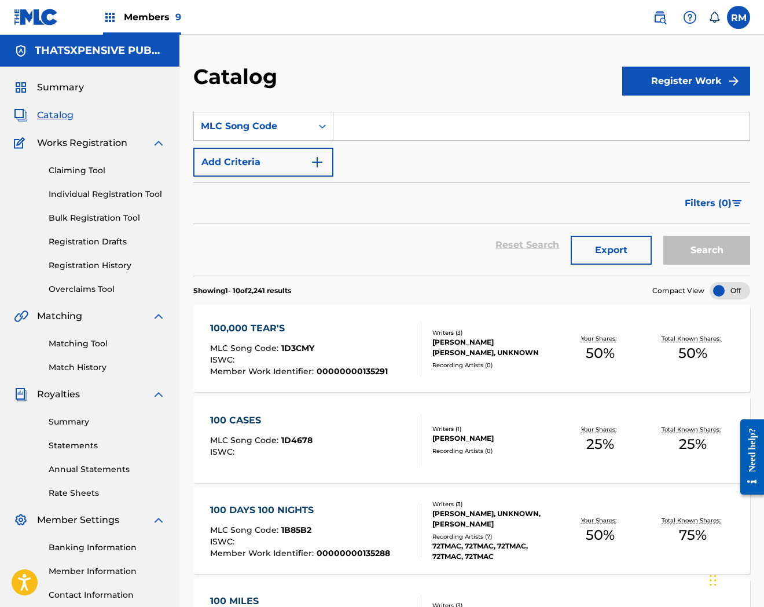
click at [361, 137] on input "Search Form" at bounding box center [542, 126] width 416 height 28
paste input "VW6NOD"
type input "VW6NOD"
click at [664, 236] on button "Search" at bounding box center [707, 250] width 87 height 29
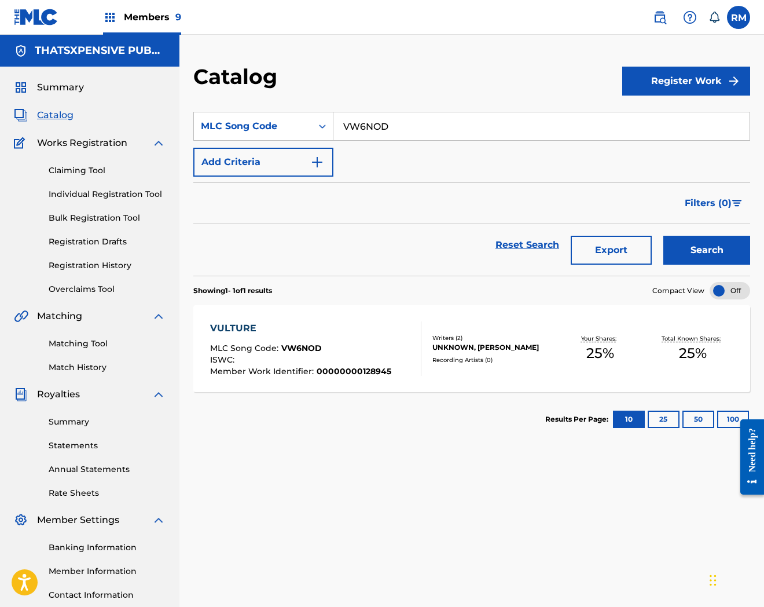
click at [328, 316] on div "VULTURE MLC Song Code : VW6NOD ISWC : Member Work Identifier : 00000000128945 W…" at bounding box center [471, 348] width 557 height 87
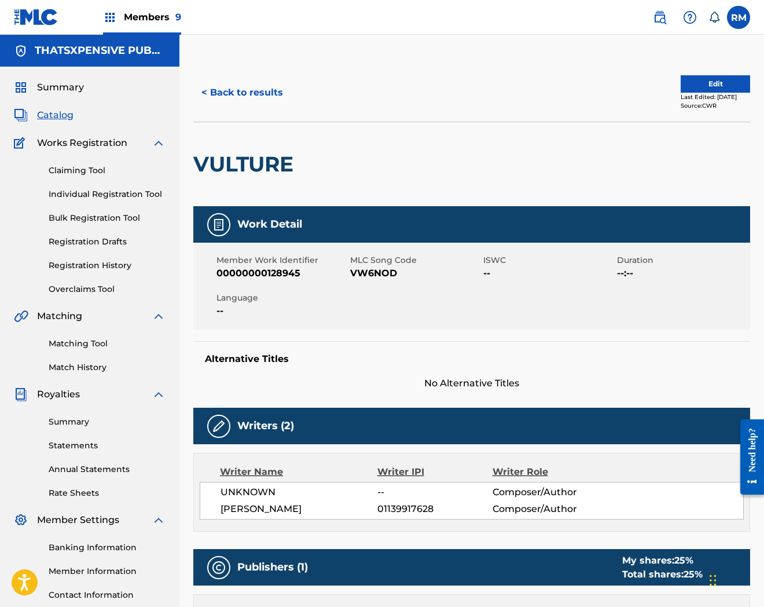
click at [707, 91] on button "Edit" at bounding box center [715, 83] width 69 height 17
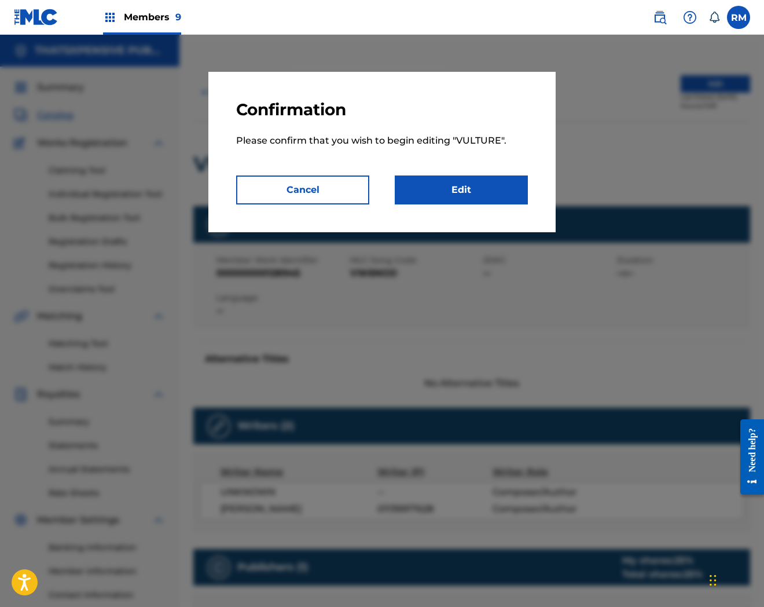
click at [448, 182] on link "Edit" at bounding box center [461, 189] width 133 height 29
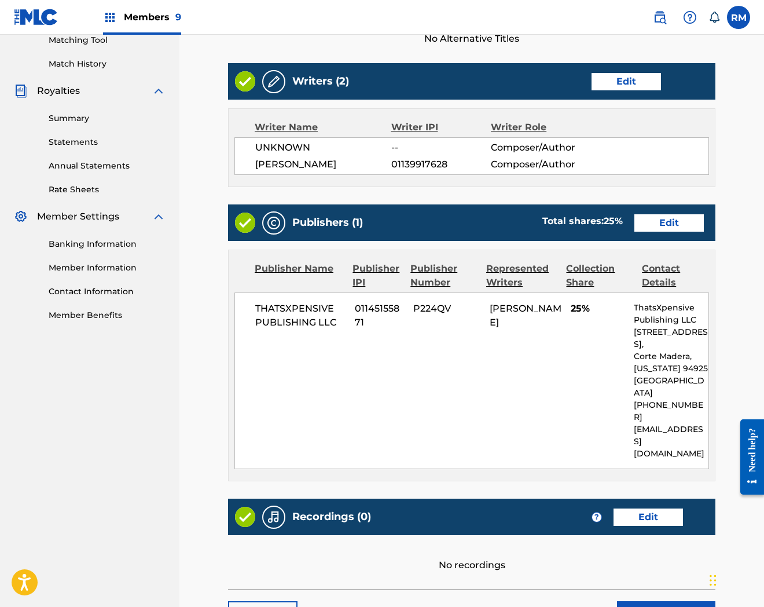
scroll to position [363, 0]
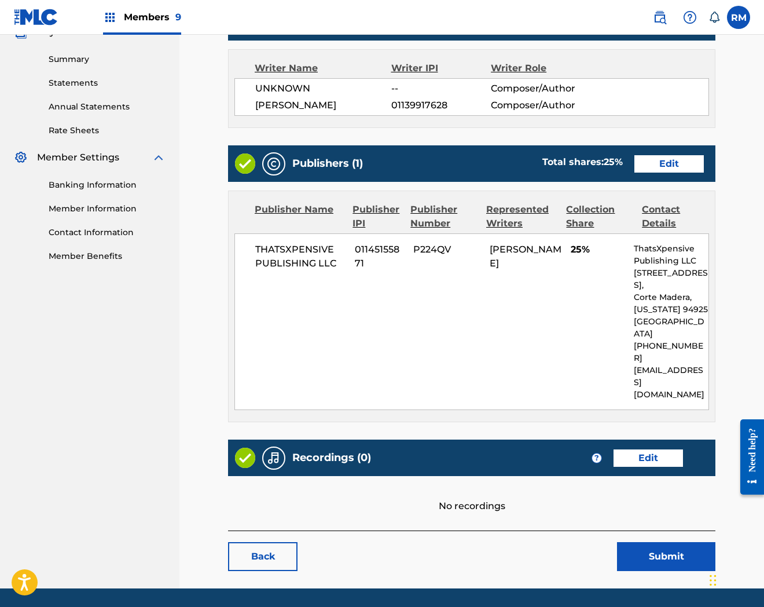
click at [641, 449] on link "Edit" at bounding box center [648, 457] width 69 height 17
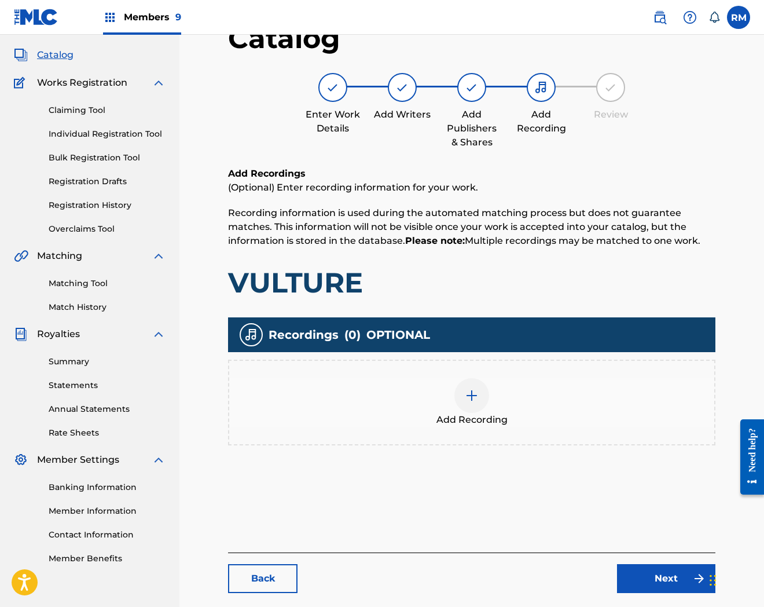
scroll to position [119, 0]
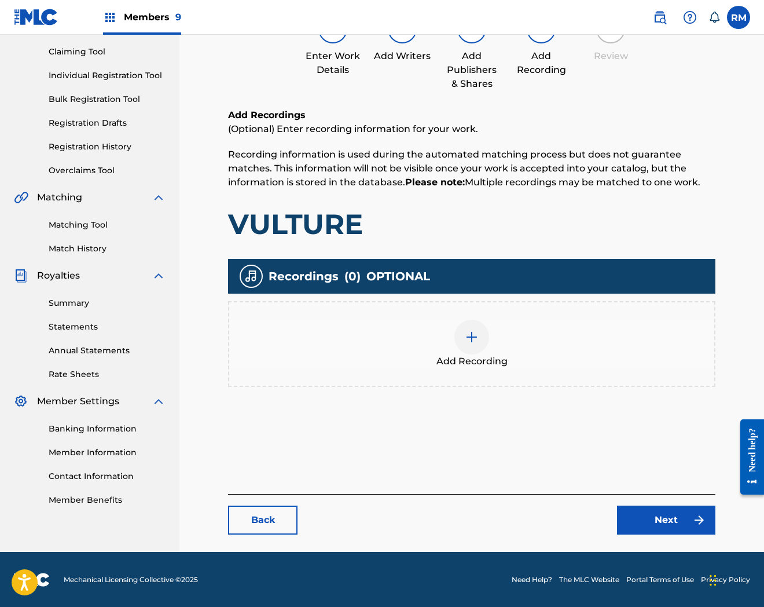
click at [482, 320] on div "Add Recording" at bounding box center [471, 344] width 485 height 49
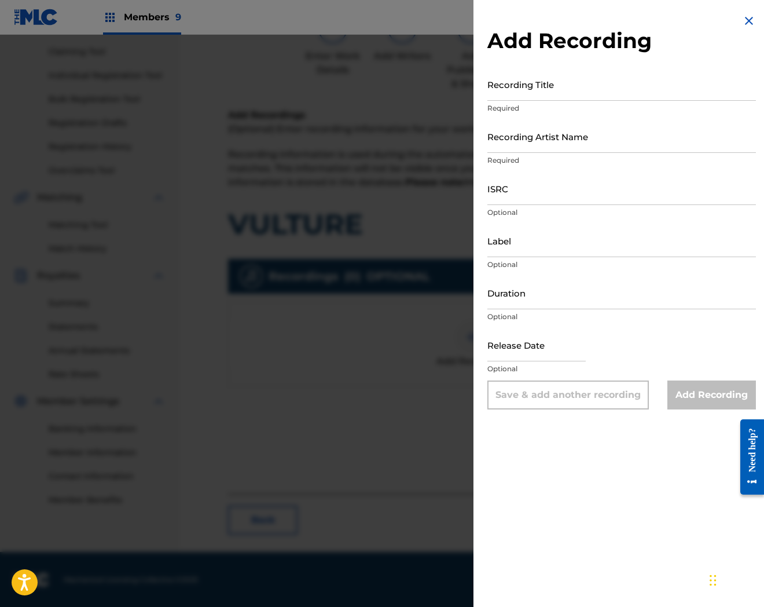
click at [568, 89] on input "Recording Title" at bounding box center [622, 84] width 269 height 33
paste input "Vulture"
type input "Vulture"
click at [530, 142] on input "Recording Artist Name" at bounding box center [622, 136] width 269 height 33
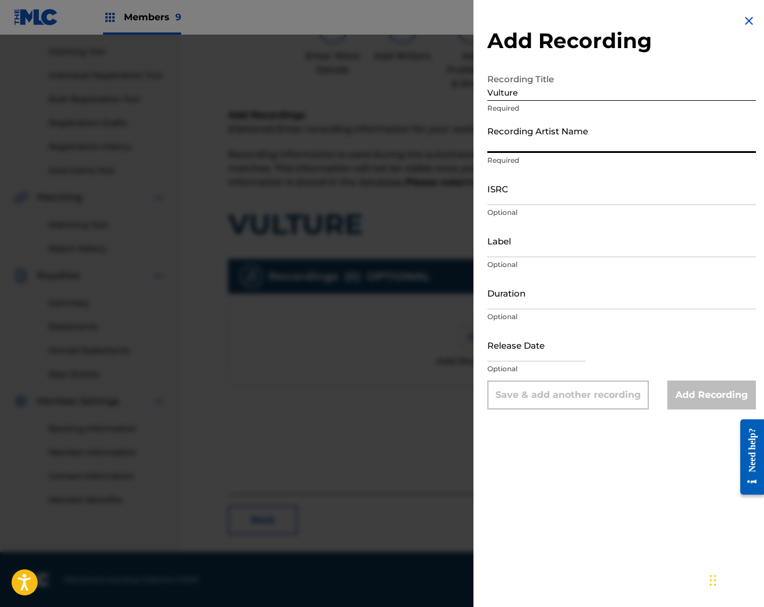
paste input "QZWA32200791"
type input "QZWA32200791"
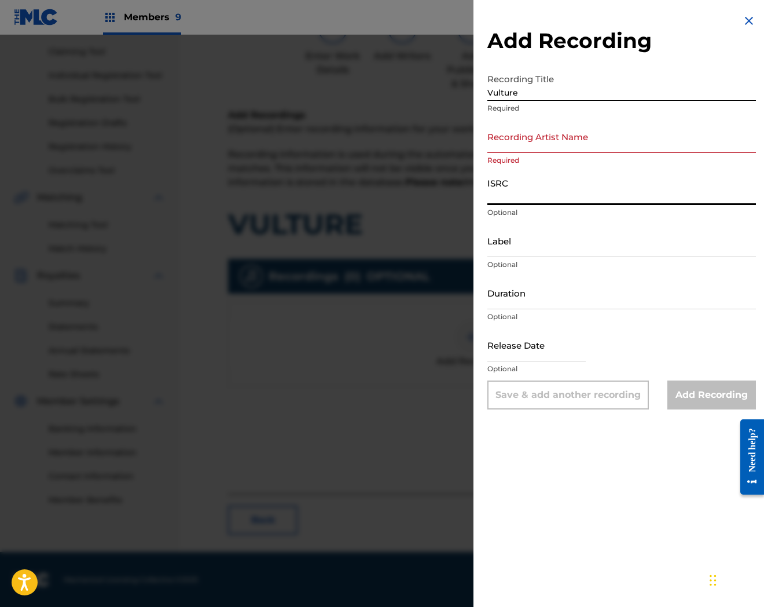
click at [527, 192] on input "ISRC" at bounding box center [622, 188] width 269 height 33
paste input "QZWA32200791"
type input "QZWA32200791"
click at [608, 138] on input "Recording Artist Name" at bounding box center [622, 136] width 269 height 33
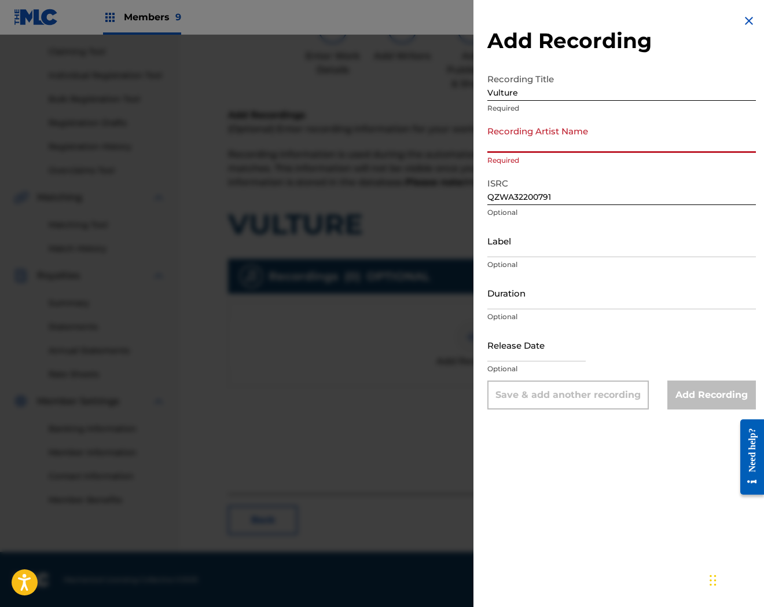
paste input "EBK Jaaybo"
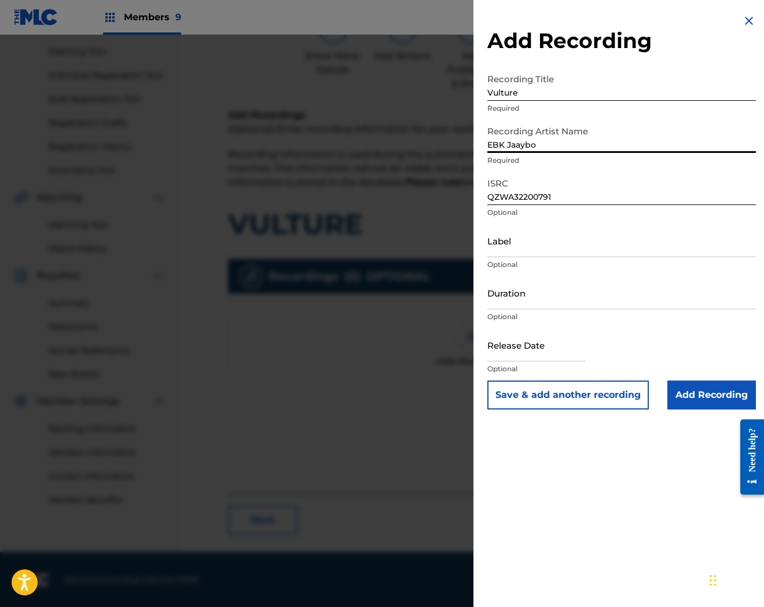
type input "EBK Jaaybo"
click at [713, 386] on input "Add Recording" at bounding box center [712, 394] width 89 height 29
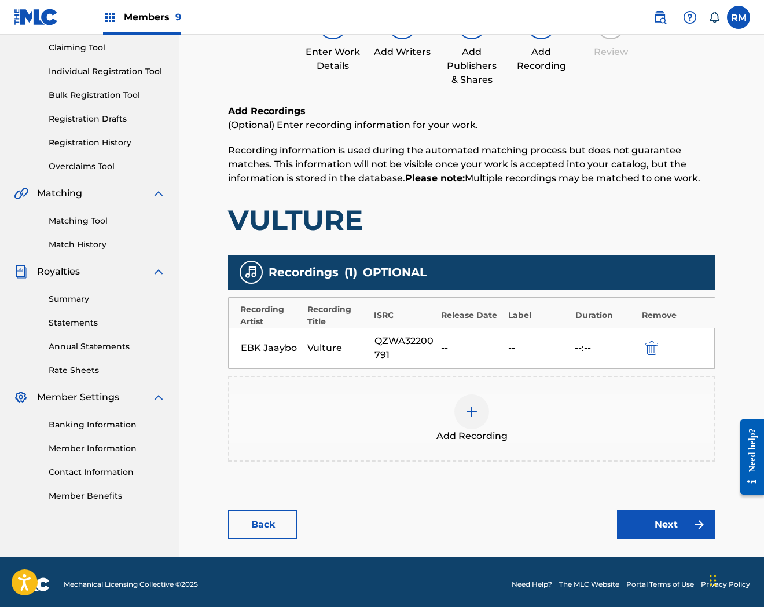
scroll to position [126, 0]
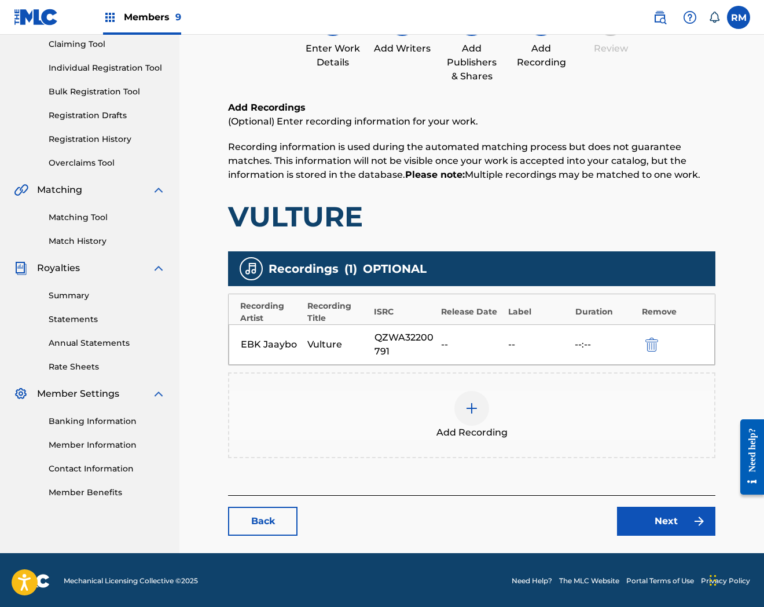
click at [652, 526] on link "Next" at bounding box center [666, 521] width 98 height 29
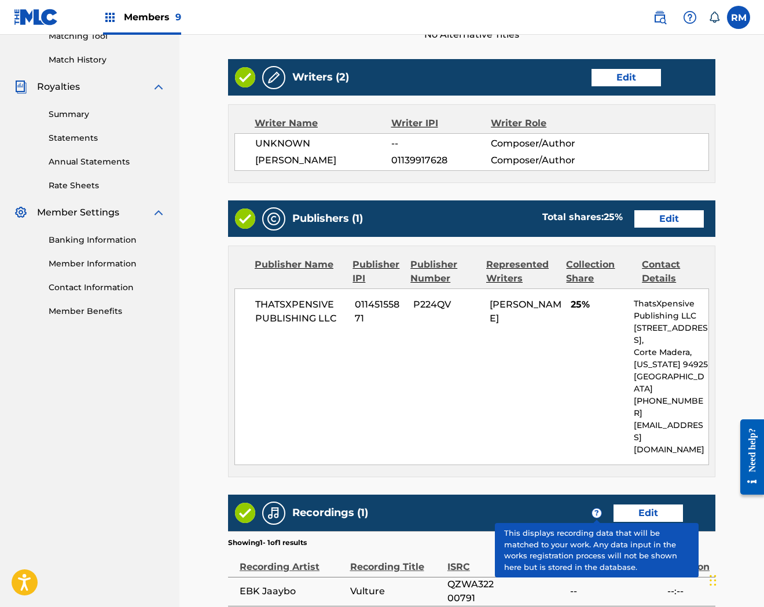
scroll to position [401, 0]
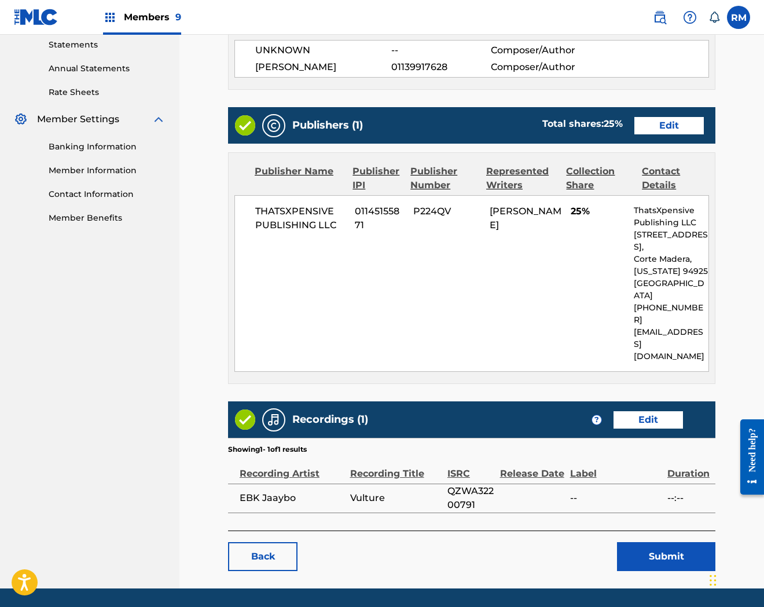
click at [657, 542] on button "Submit" at bounding box center [666, 556] width 98 height 29
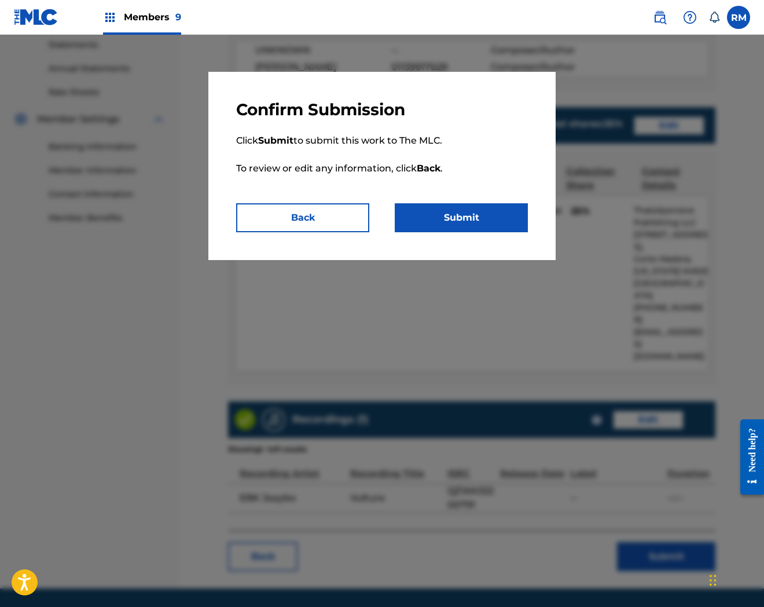
drag, startPoint x: 466, startPoint y: 211, endPoint x: 742, endPoint y: 246, distance: 278.3
click at [466, 212] on button "Submit" at bounding box center [461, 217] width 133 height 29
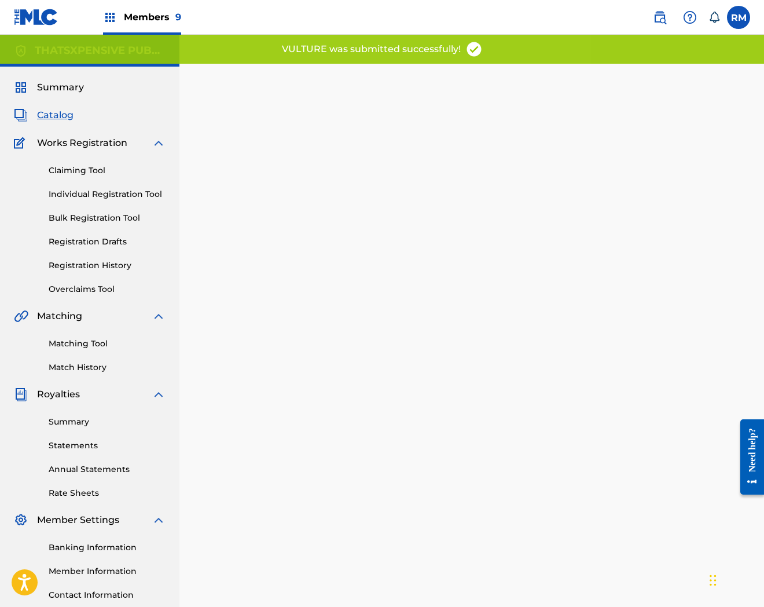
scroll to position [119, 0]
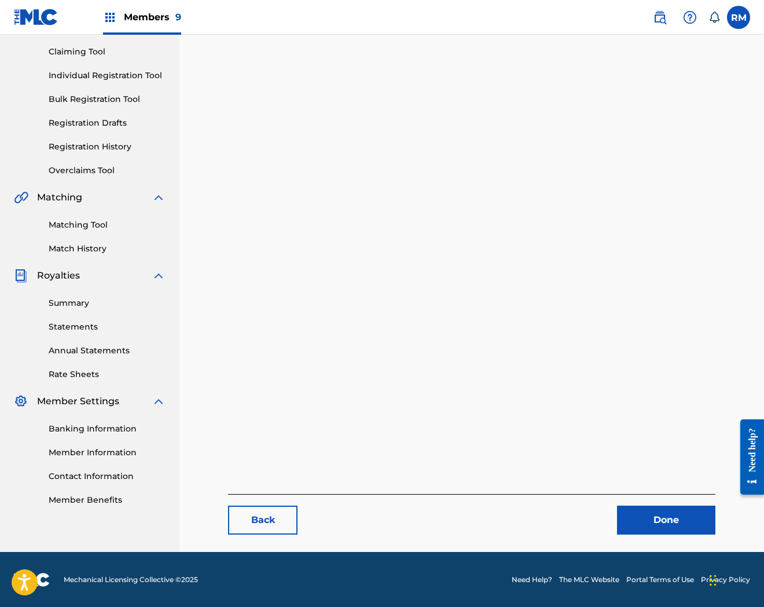
click at [649, 518] on link "Done" at bounding box center [666, 520] width 98 height 29
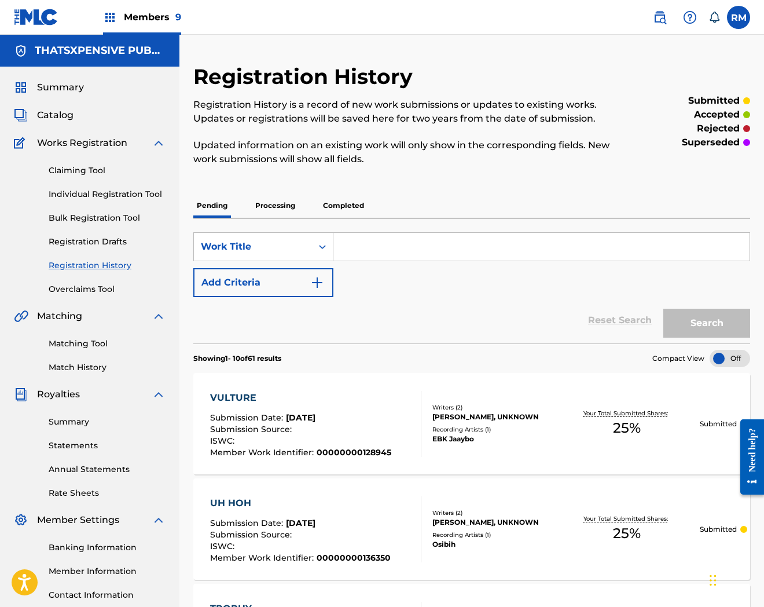
click at [61, 118] on span "Catalog" at bounding box center [55, 115] width 36 height 14
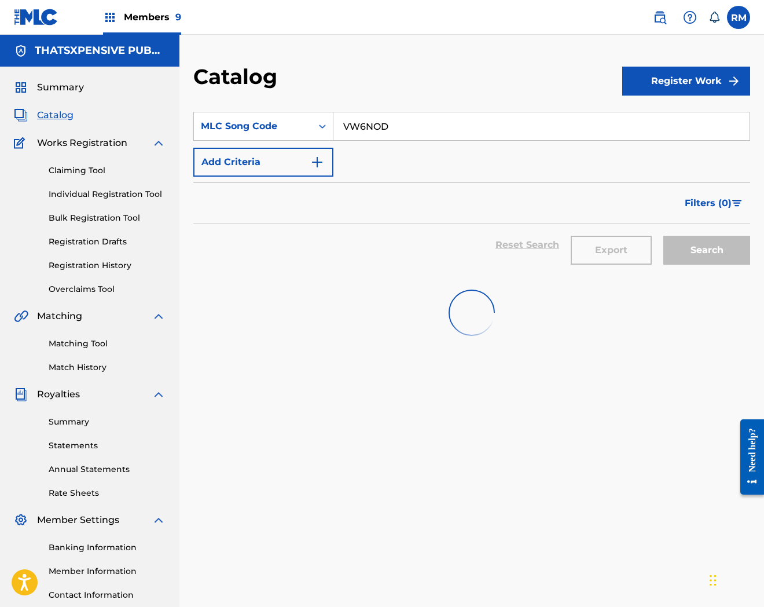
click at [383, 129] on input "VW6NOD" at bounding box center [542, 126] width 416 height 28
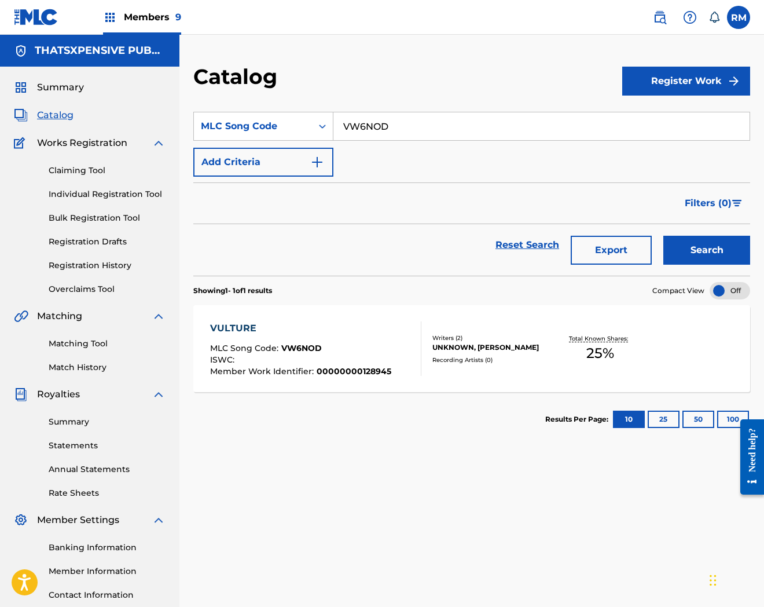
click at [383, 129] on input "VW6NOD" at bounding box center [542, 126] width 416 height 28
paste input "W50OS1"
type input "W50OS1"
click at [664, 236] on button "Search" at bounding box center [707, 250] width 87 height 29
click at [361, 349] on div "MLC Song Code : W50OS1" at bounding box center [298, 350] width 177 height 12
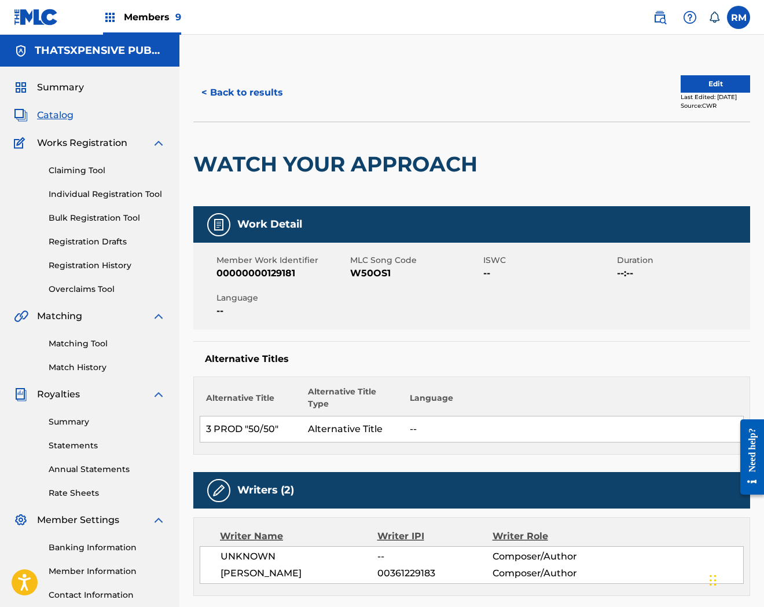
click at [722, 89] on button "Edit" at bounding box center [715, 83] width 69 height 17
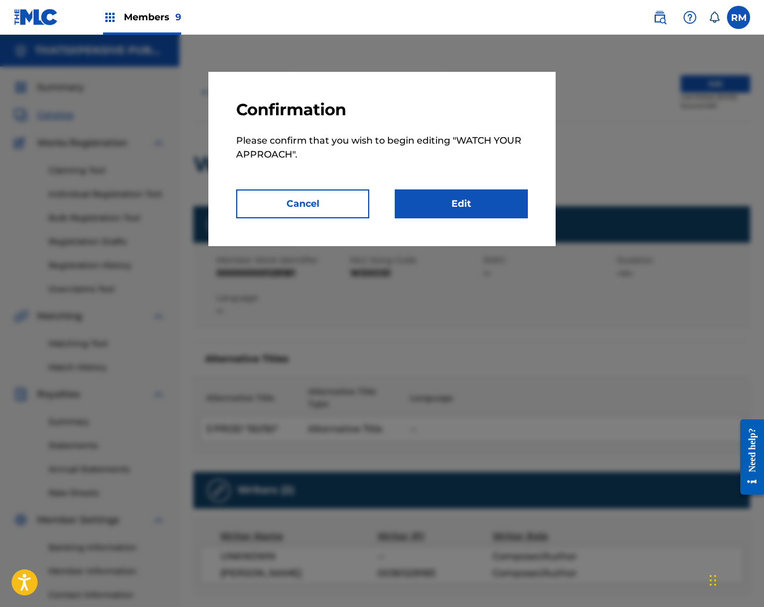
click at [497, 224] on div "Confirmation Please confirm that you wish to begin editing " WATCH YOUR APPROAC…" at bounding box center [381, 159] width 347 height 174
click at [492, 206] on link "Edit" at bounding box center [461, 203] width 133 height 29
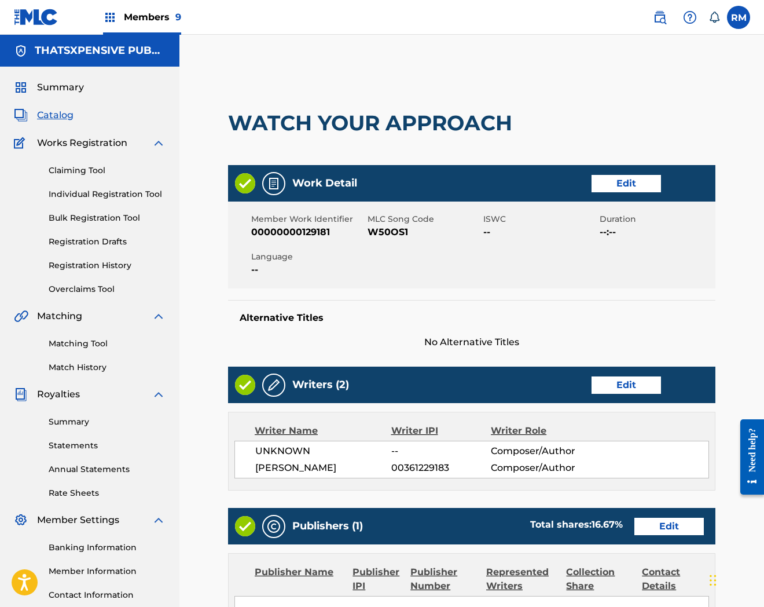
scroll to position [297, 0]
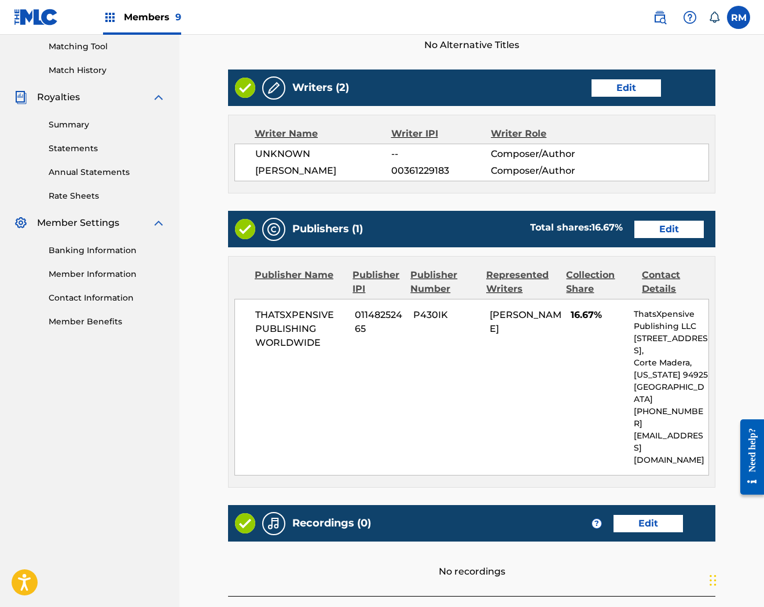
click at [635, 515] on link "Edit" at bounding box center [648, 523] width 69 height 17
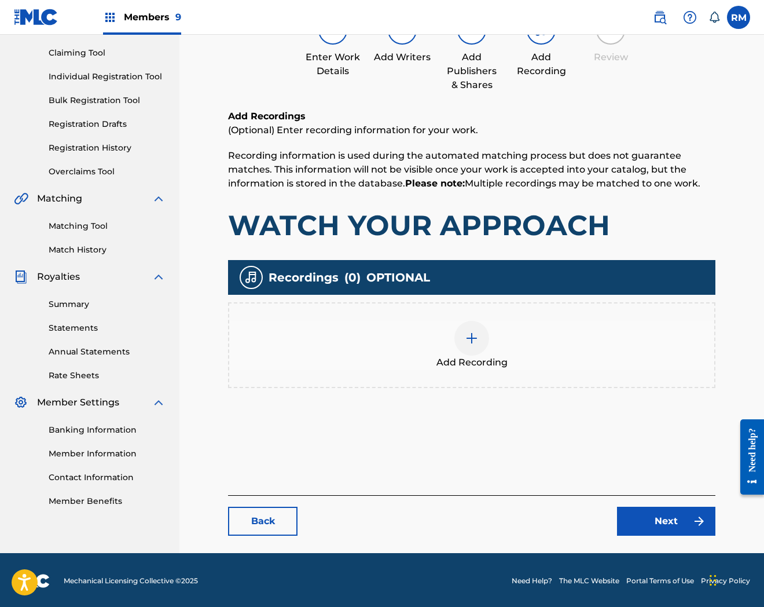
scroll to position [119, 0]
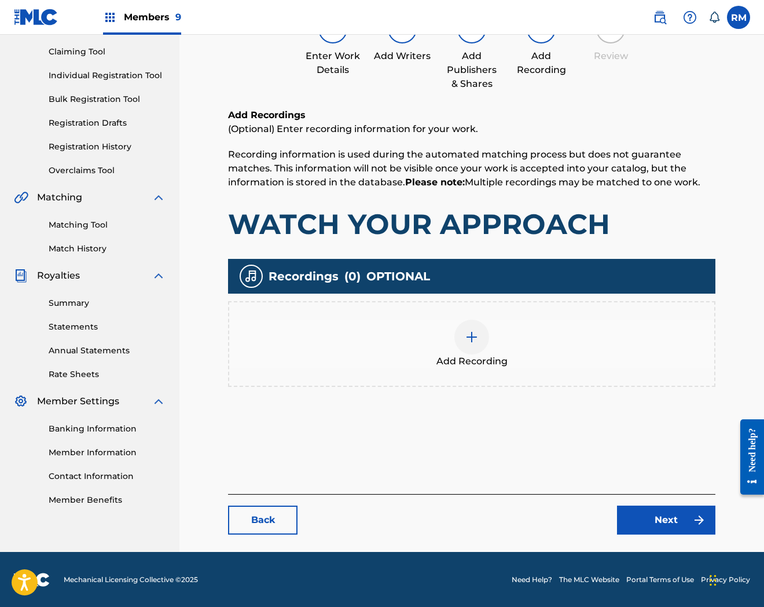
click at [454, 352] on div "Add Recording" at bounding box center [471, 344] width 485 height 49
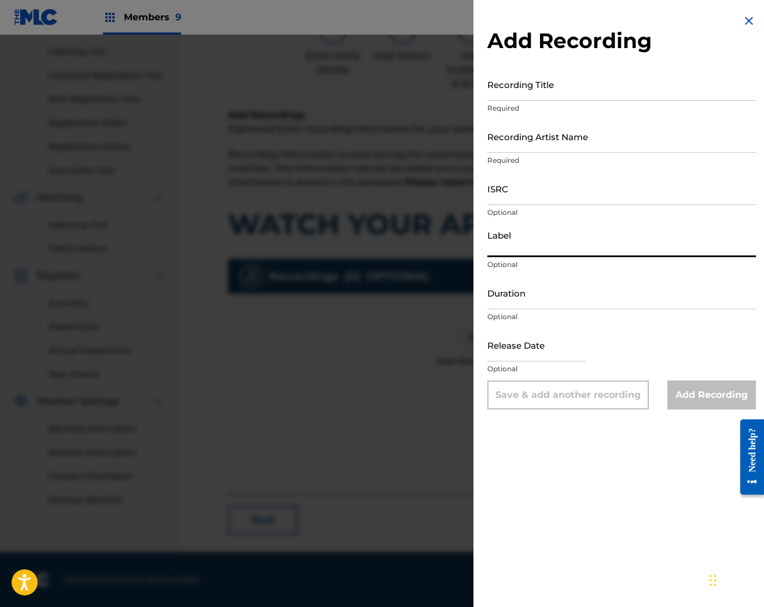
click at [565, 236] on input "Label" at bounding box center [622, 240] width 269 height 33
click at [564, 183] on input "ISRC" at bounding box center [622, 188] width 269 height 33
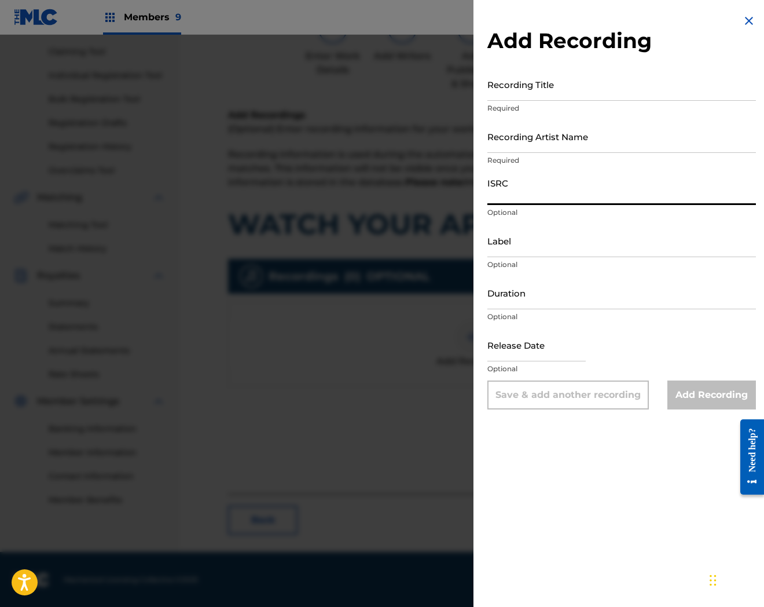
paste input "QZHN32434964"
type input "QZHN32434964"
click at [530, 90] on input "Recording Title" at bounding box center [622, 84] width 269 height 33
paste input "Watch Your Approach"
type input "Watch Your Approach"
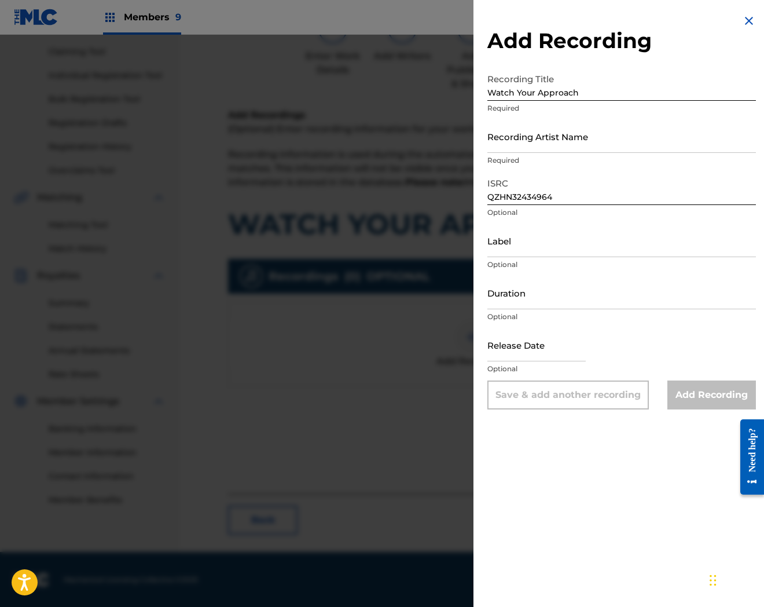
click at [555, 153] on div "Recording Artist Name Required" at bounding box center [622, 146] width 269 height 52
click at [554, 141] on input "Recording Artist Name" at bounding box center [622, 136] width 269 height 33
paste input "Uno2Greedy"
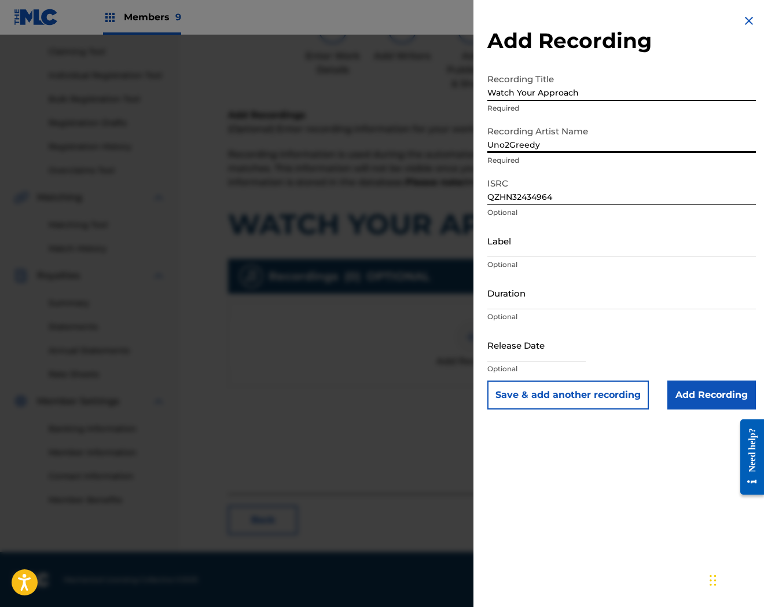
type input "Uno2Greedy"
click at [713, 397] on input "Add Recording" at bounding box center [712, 394] width 89 height 29
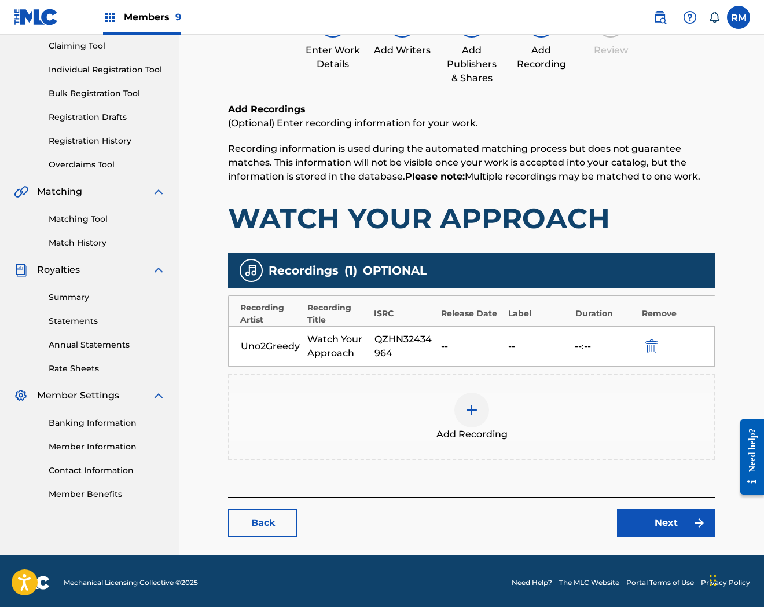
scroll to position [126, 0]
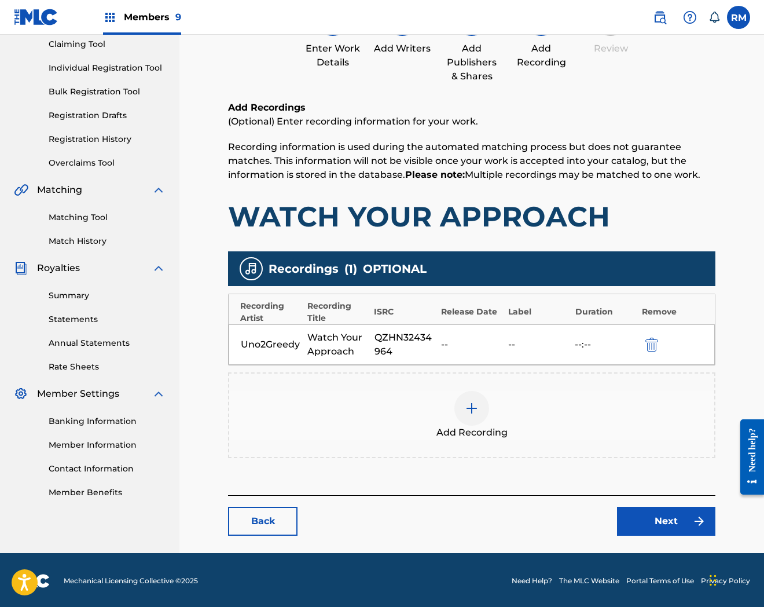
click at [662, 499] on div "Back Next" at bounding box center [472, 515] width 488 height 41
click at [663, 530] on link "Next" at bounding box center [666, 521] width 98 height 29
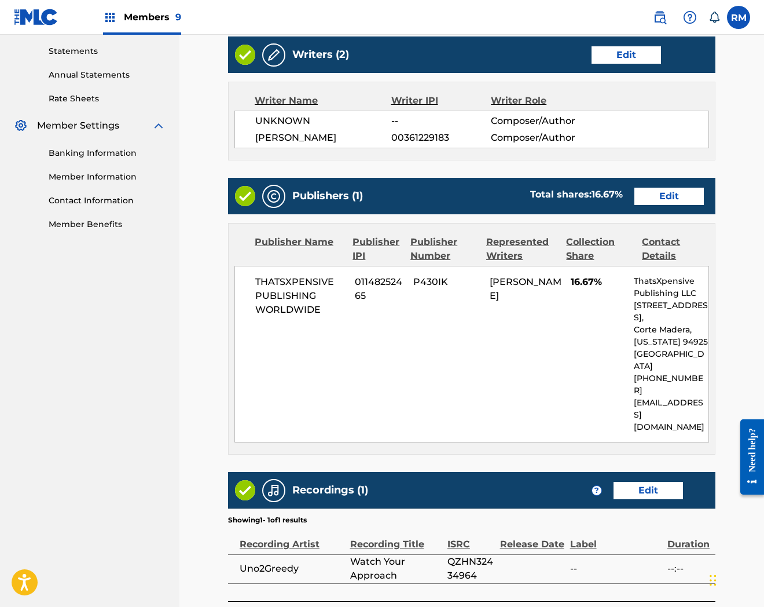
scroll to position [479, 0]
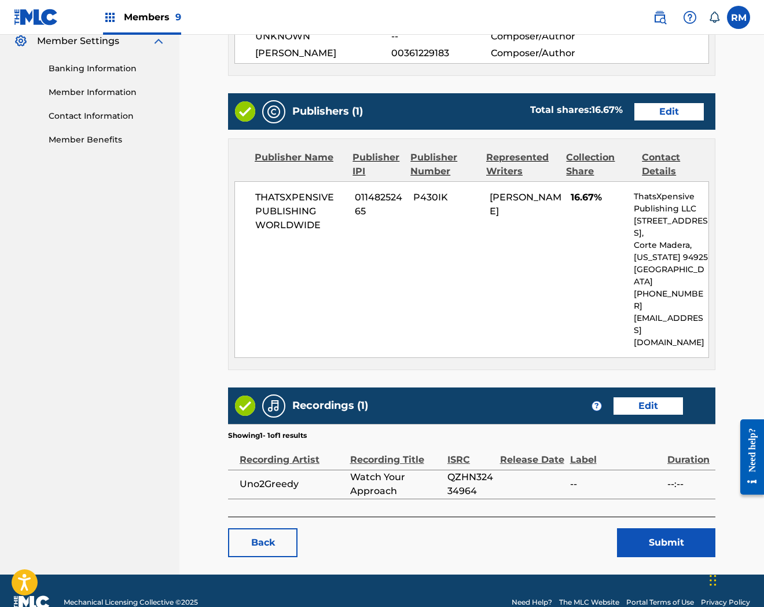
click at [661, 528] on button "Submit" at bounding box center [666, 542] width 98 height 29
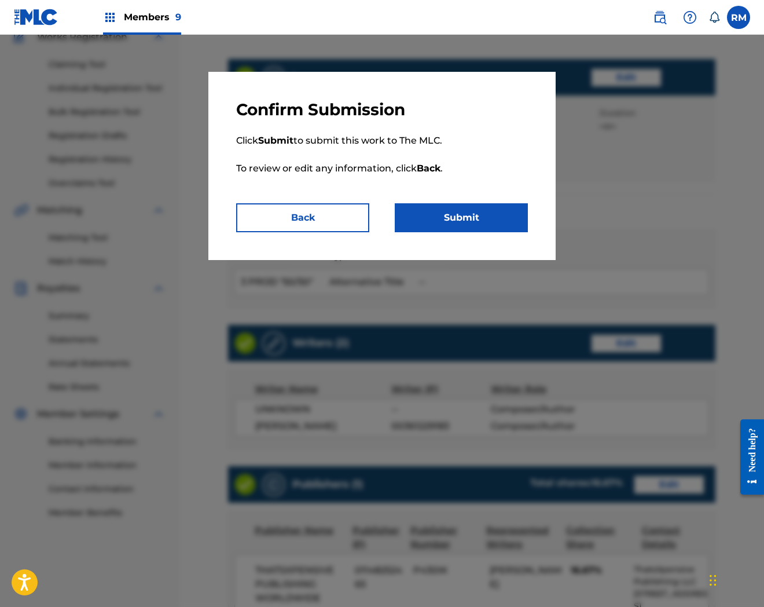
scroll to position [129, 0]
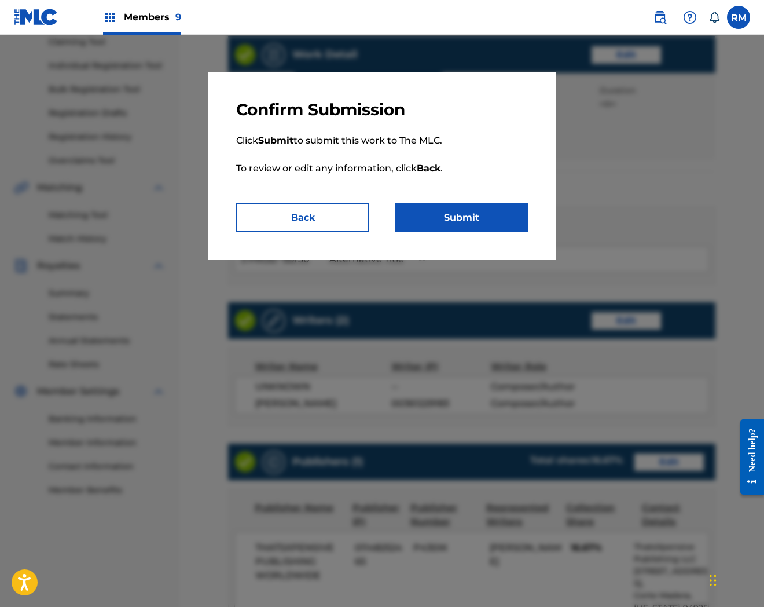
click at [439, 214] on button "Submit" at bounding box center [461, 217] width 133 height 29
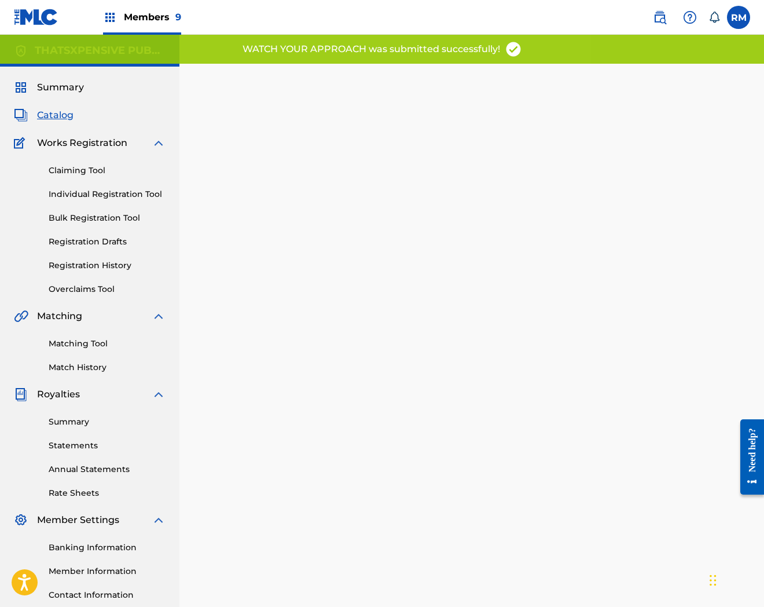
scroll to position [119, 0]
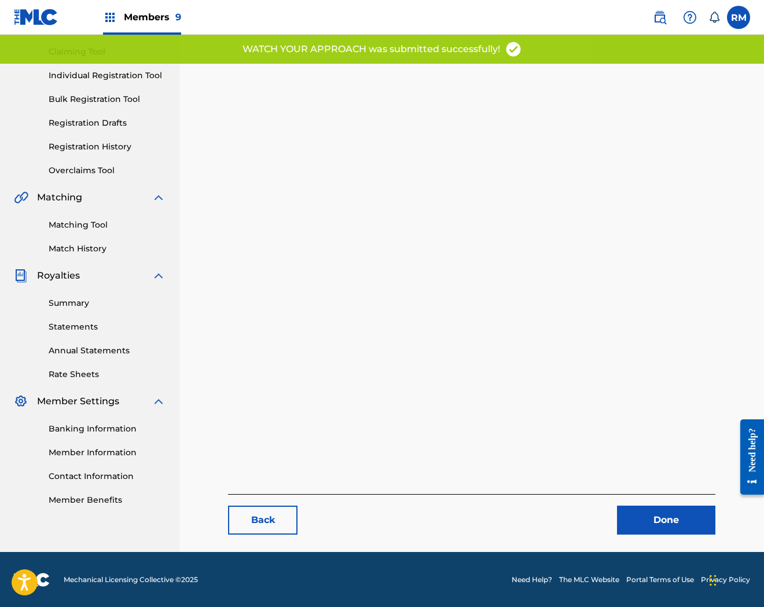
click at [690, 517] on link "Done" at bounding box center [666, 520] width 98 height 29
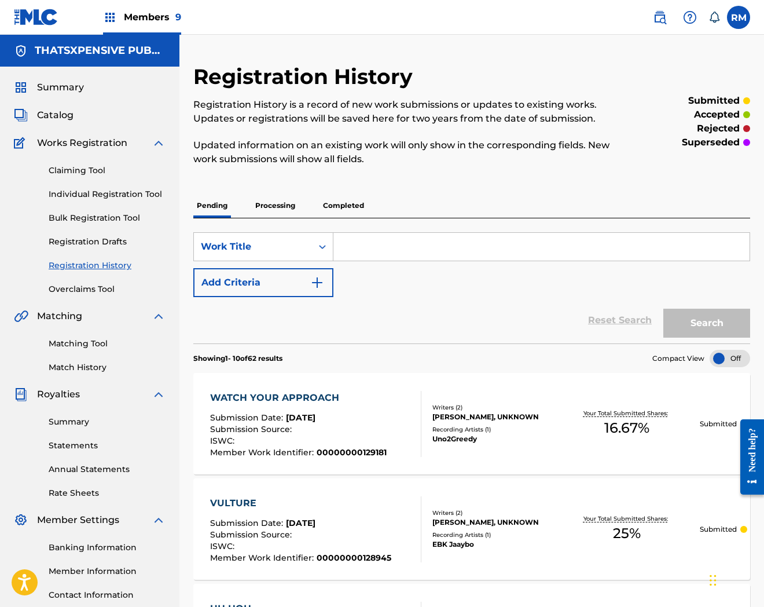
click at [54, 119] on span "Catalog" at bounding box center [55, 115] width 36 height 14
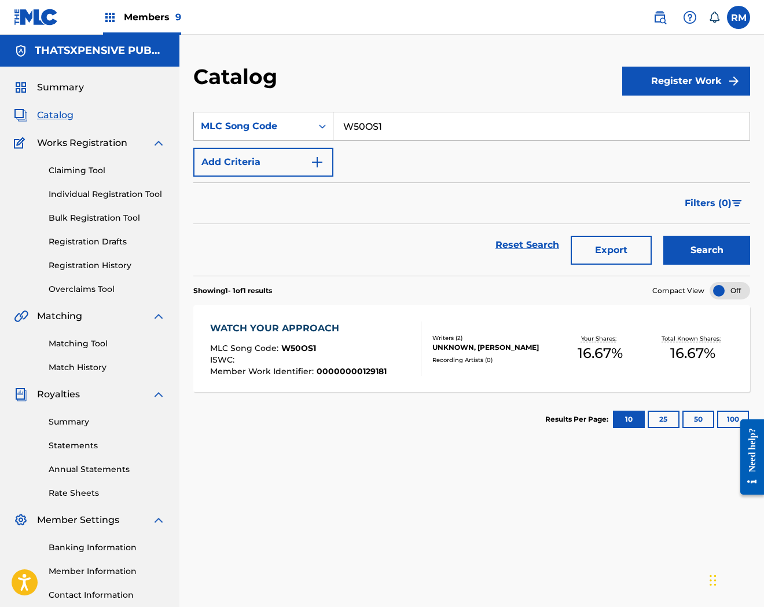
click at [413, 126] on input "W50OS1" at bounding box center [542, 126] width 416 height 28
paste input "23FV"
type input "W523FV"
click at [664, 236] on button "Search" at bounding box center [707, 250] width 87 height 29
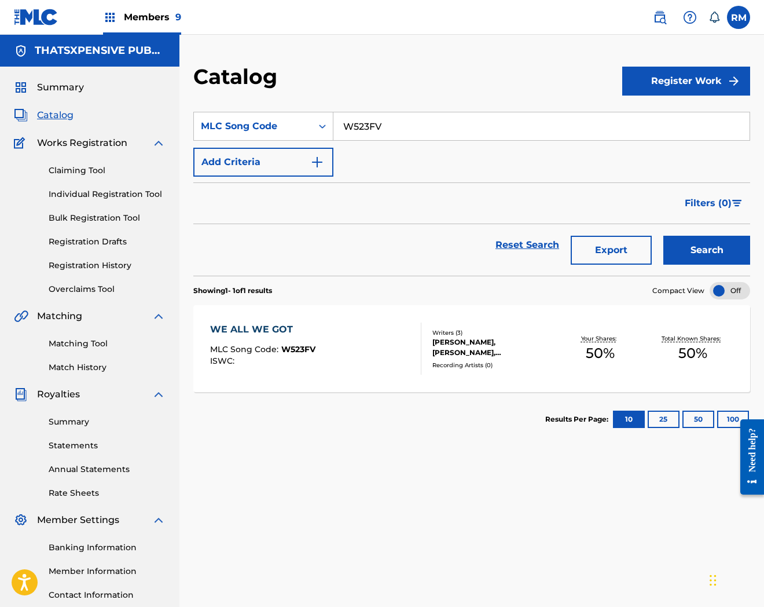
click at [429, 367] on div "Writers ( 3 ) [PERSON_NAME], [PERSON_NAME], [PERSON_NAME] Recording Artists ( 0…" at bounding box center [488, 348] width 132 height 41
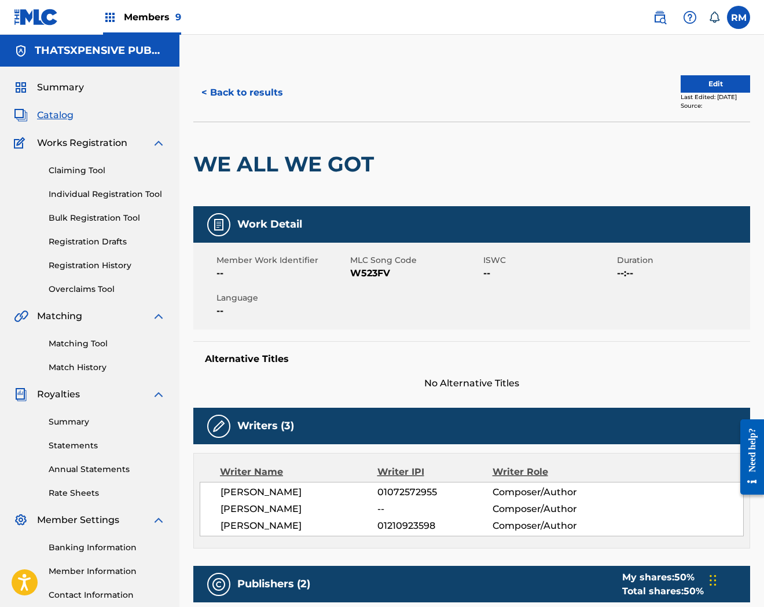
click at [704, 86] on button "Edit" at bounding box center [715, 83] width 69 height 17
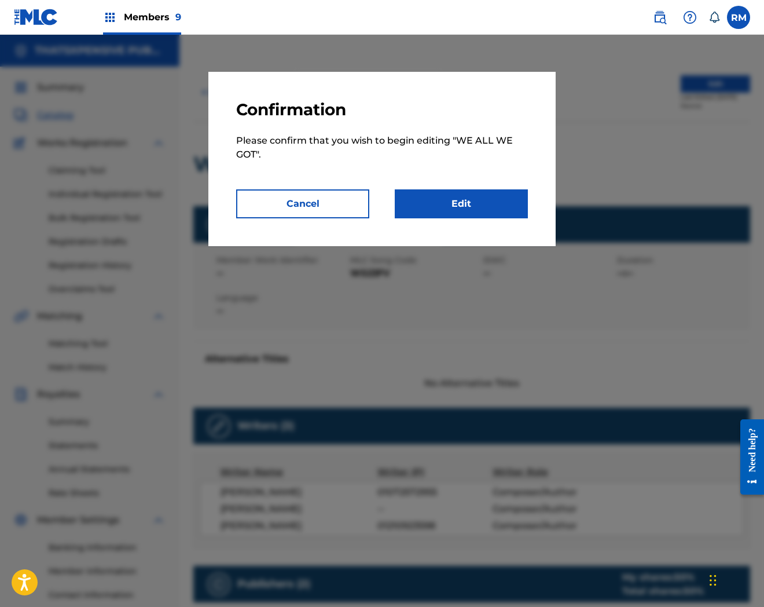
drag, startPoint x: 478, startPoint y: 209, endPoint x: 759, endPoint y: 286, distance: 291.1
click at [478, 209] on link "Edit" at bounding box center [461, 203] width 133 height 29
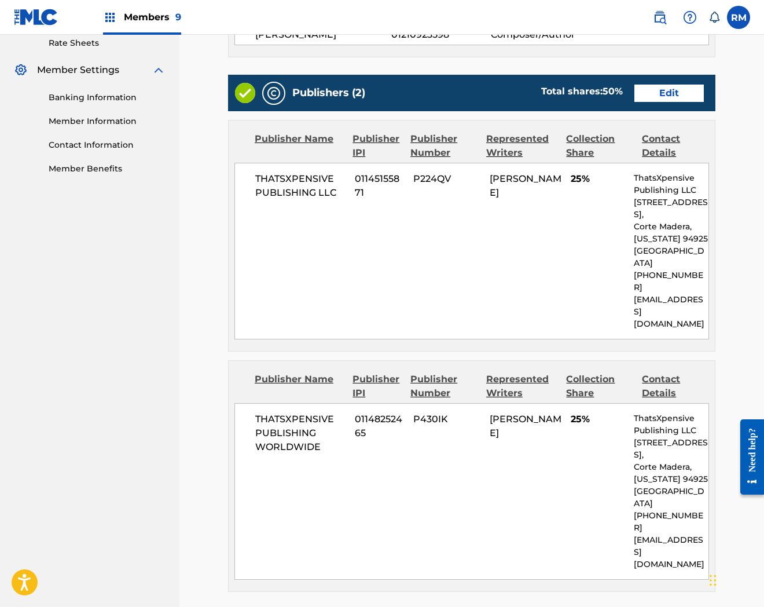
scroll to position [584, 0]
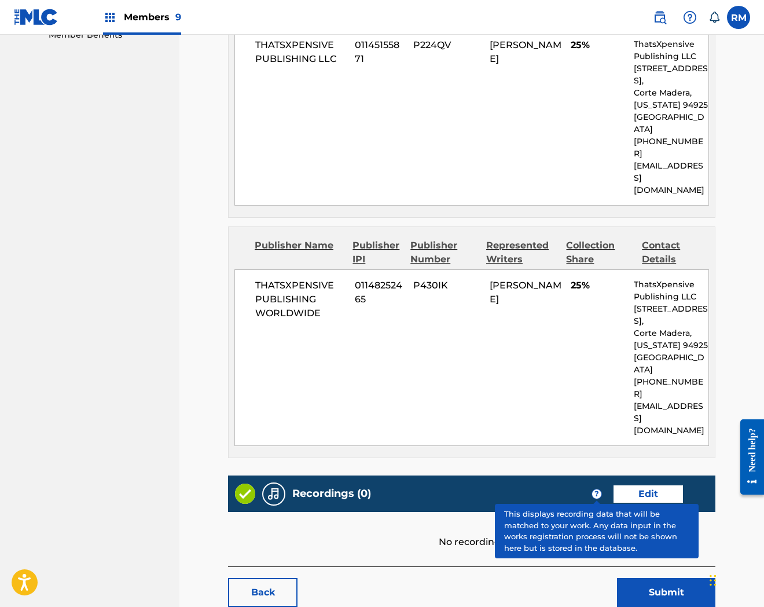
click at [647, 485] on link "Edit" at bounding box center [648, 493] width 69 height 17
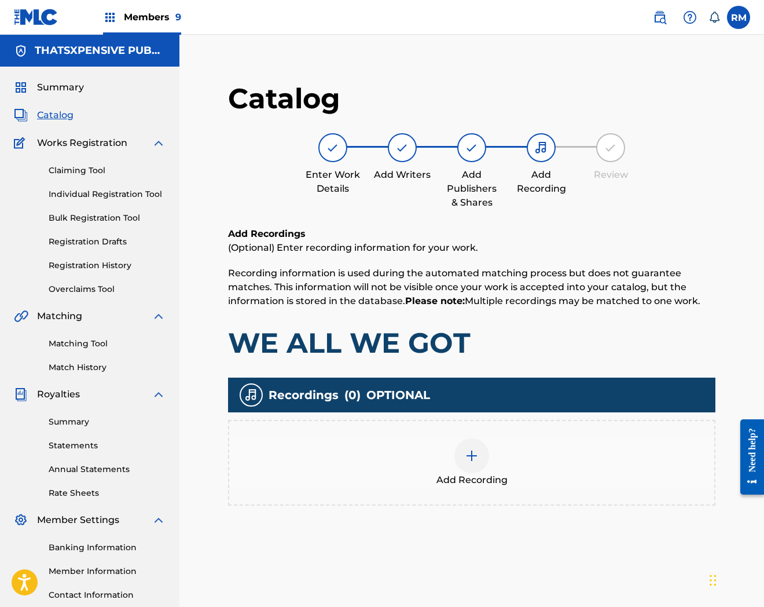
click at [488, 448] on div at bounding box center [472, 455] width 35 height 35
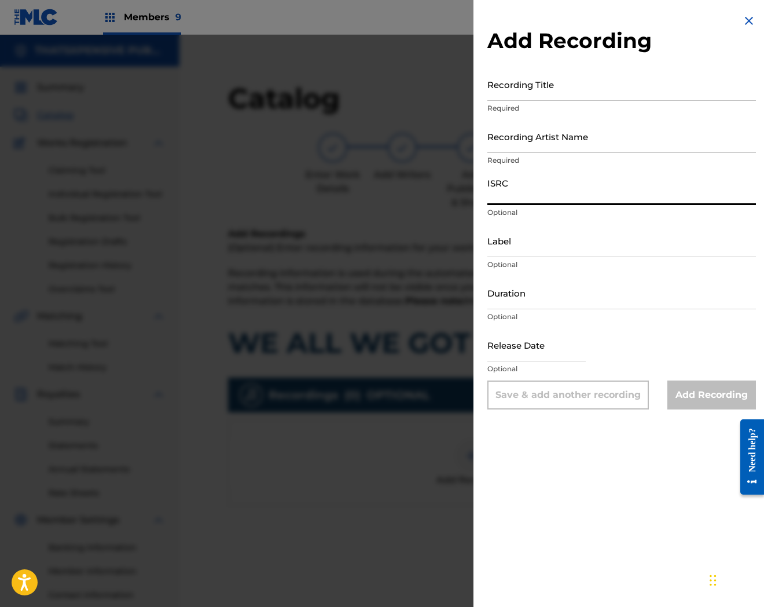
drag, startPoint x: 551, startPoint y: 177, endPoint x: 547, endPoint y: 119, distance: 57.4
click at [550, 175] on input "ISRC" at bounding box center [622, 188] width 269 height 33
click at [539, 94] on input "Recording Title" at bounding box center [622, 84] width 269 height 33
paste input "We All We Got"
type input "We All We Got"
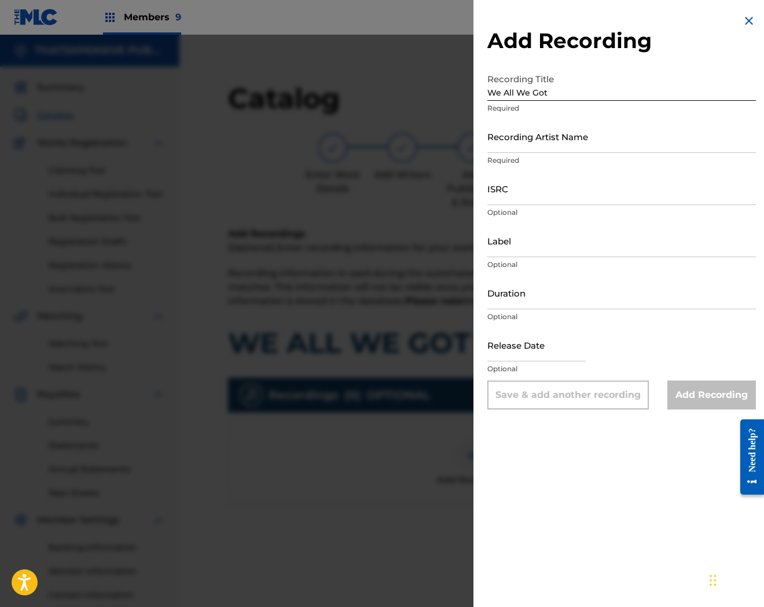
click at [557, 188] on input "ISRC" at bounding box center [622, 188] width 269 height 33
paste input "USUYG1496747"
type input "USUYG1496747"
click at [539, 139] on input "Recording Artist Name" at bounding box center [622, 136] width 269 height 33
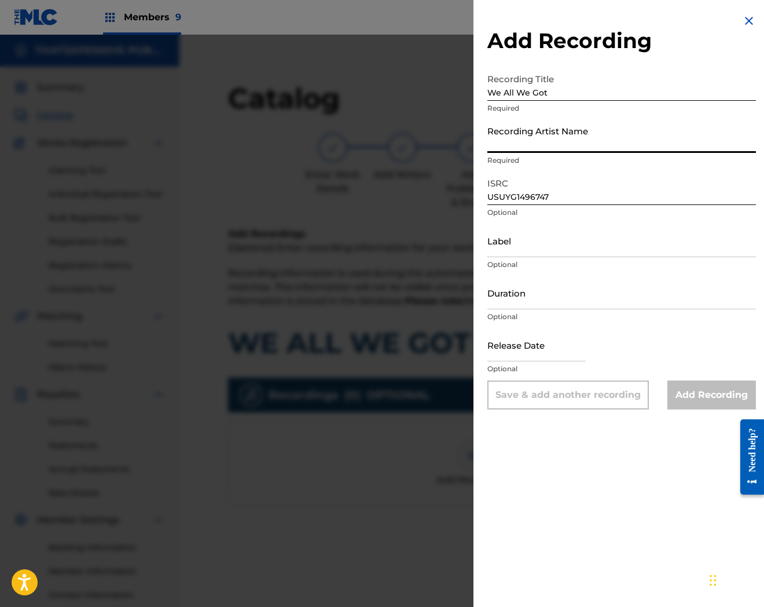
paste input "[PERSON_NAME]"
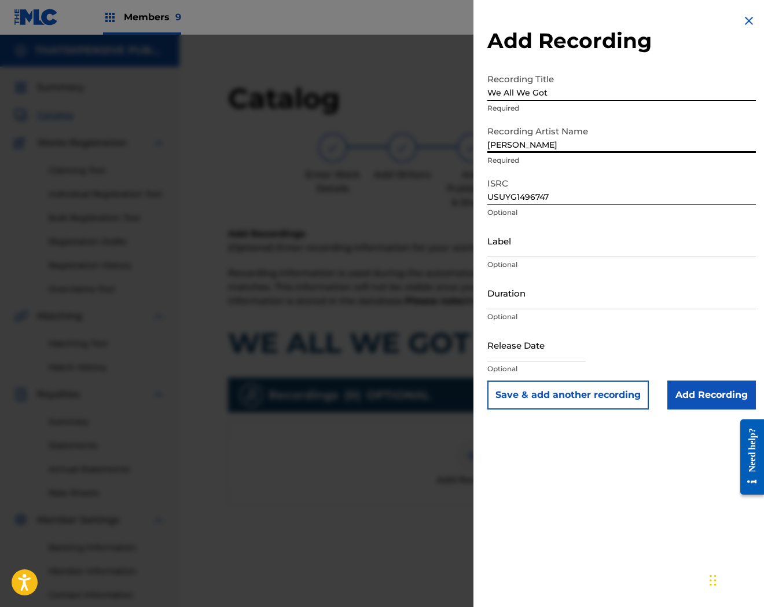
type input "[PERSON_NAME]"
click at [713, 394] on input "Add Recording" at bounding box center [712, 394] width 89 height 29
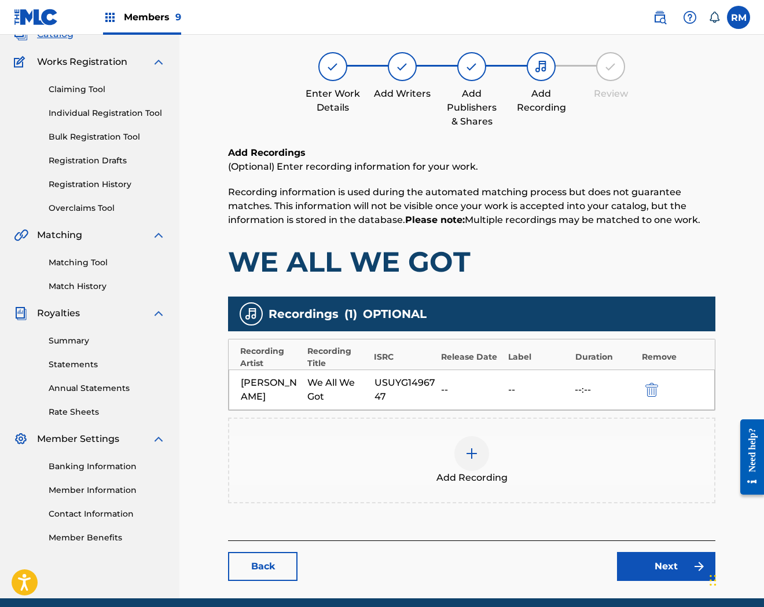
scroll to position [126, 0]
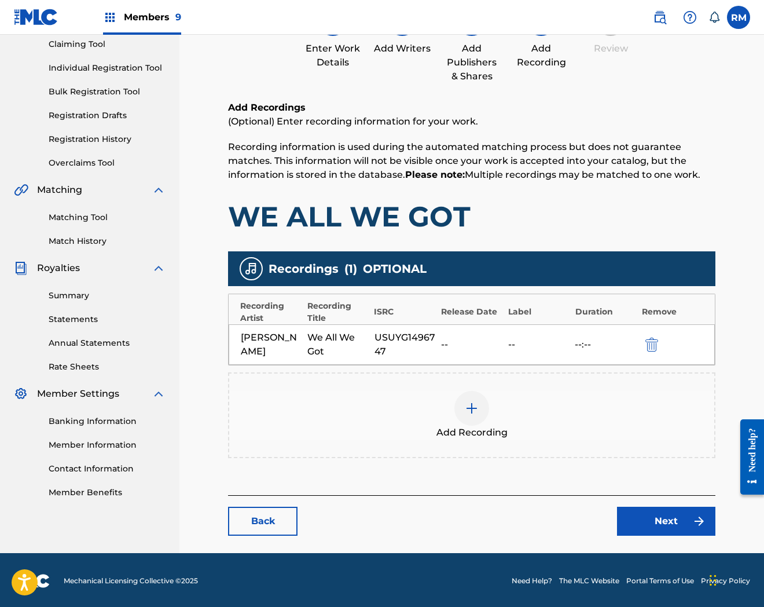
click at [631, 512] on link "Next" at bounding box center [666, 521] width 98 height 29
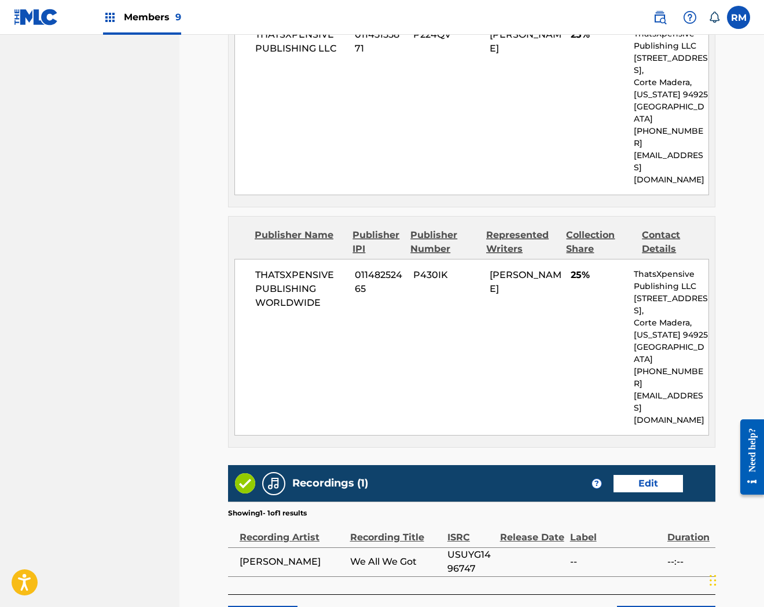
scroll to position [622, 0]
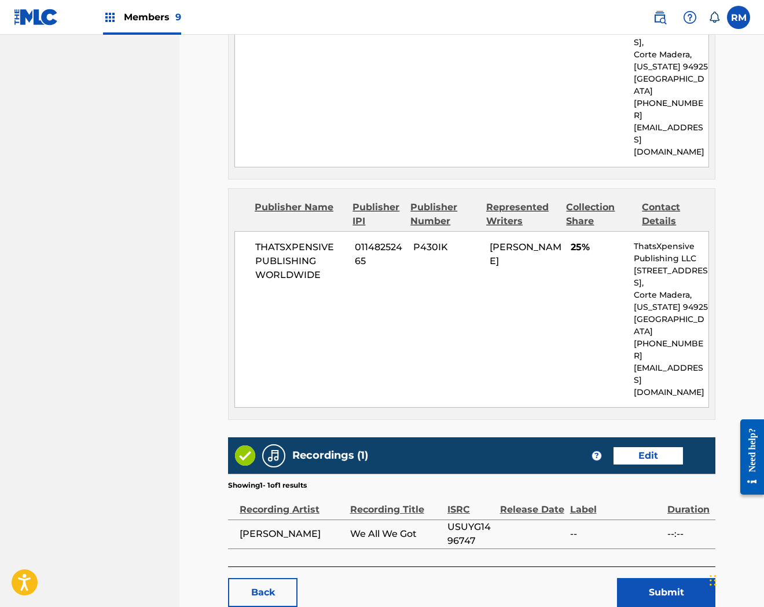
click at [638, 578] on button "Submit" at bounding box center [666, 592] width 98 height 29
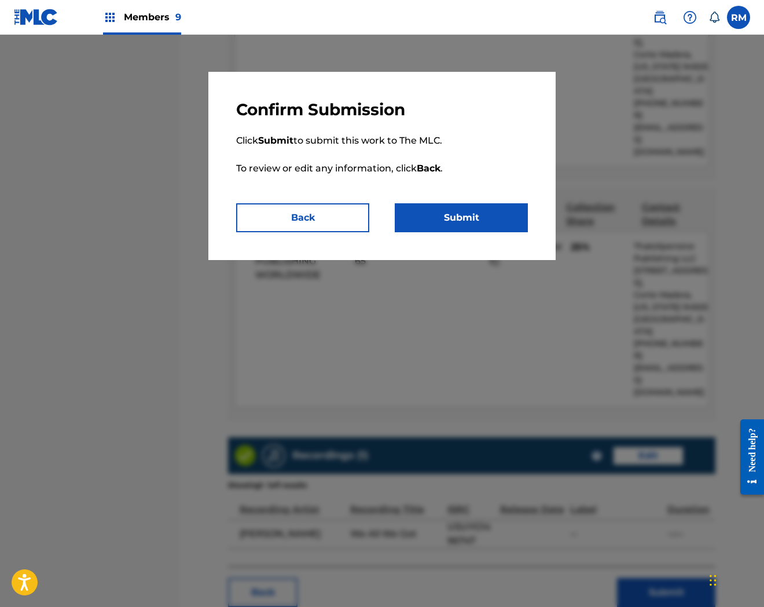
click at [442, 211] on button "Submit" at bounding box center [461, 217] width 133 height 29
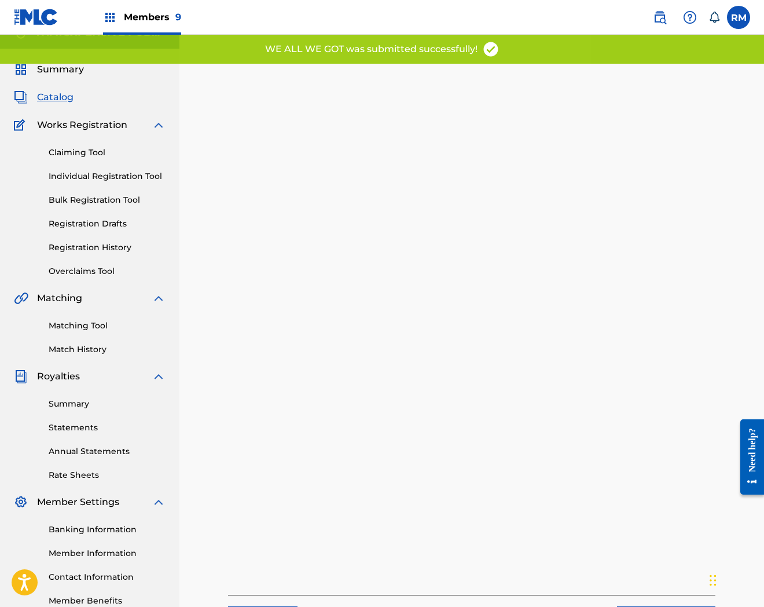
scroll to position [119, 0]
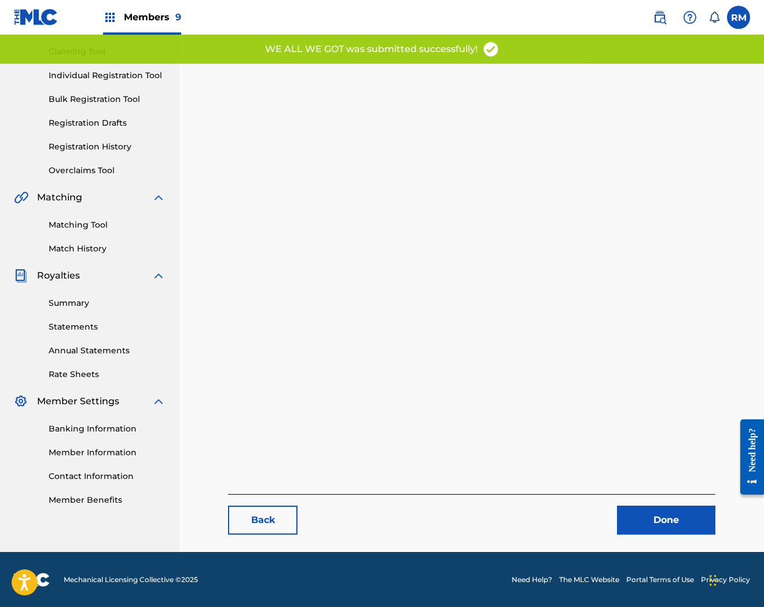
click at [666, 508] on link "Done" at bounding box center [666, 520] width 98 height 29
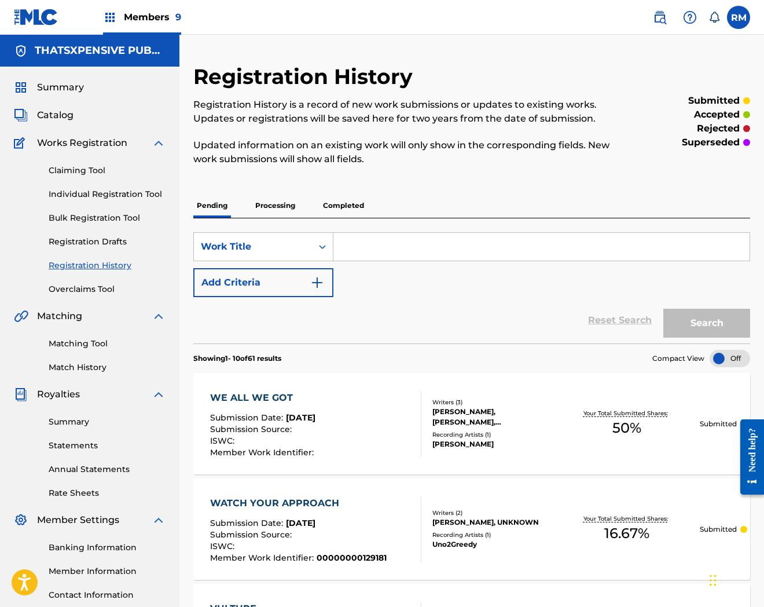
click at [47, 115] on span "Catalog" at bounding box center [55, 115] width 36 height 14
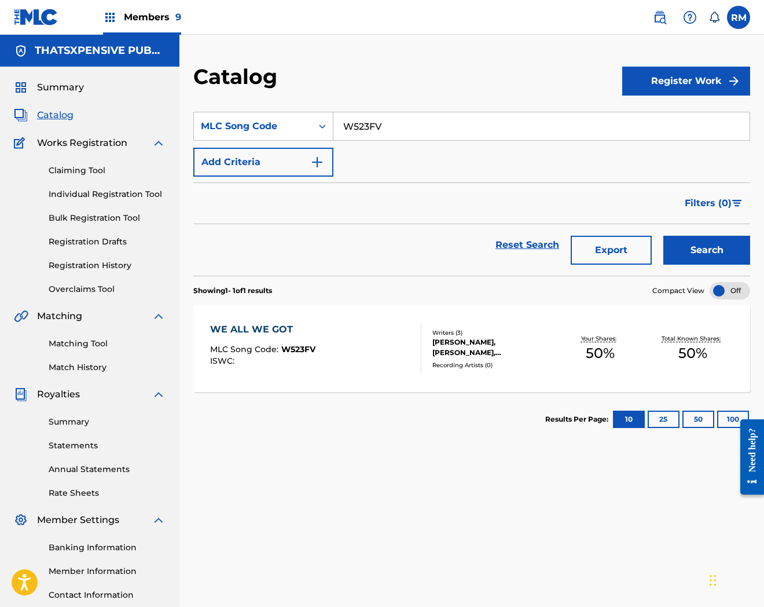
click at [366, 124] on input "W523FV" at bounding box center [542, 126] width 416 height 28
paste input "62X64"
type input "W62X64"
click at [664, 236] on button "Search" at bounding box center [707, 250] width 87 height 29
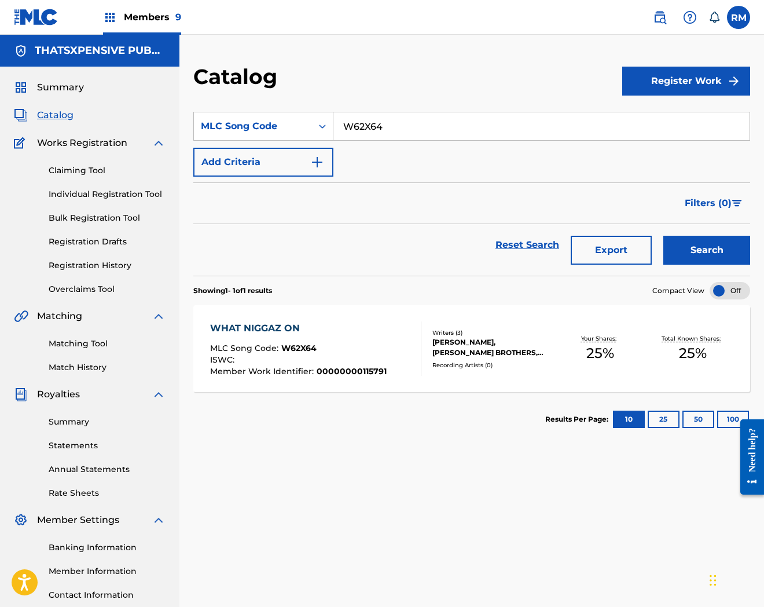
click at [417, 346] on div at bounding box center [416, 348] width 9 height 54
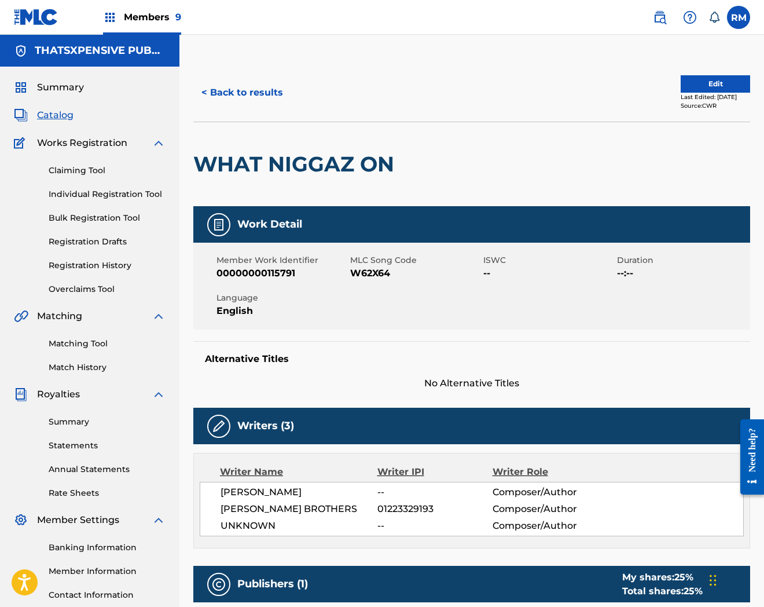
click at [711, 83] on button "Edit" at bounding box center [715, 83] width 69 height 17
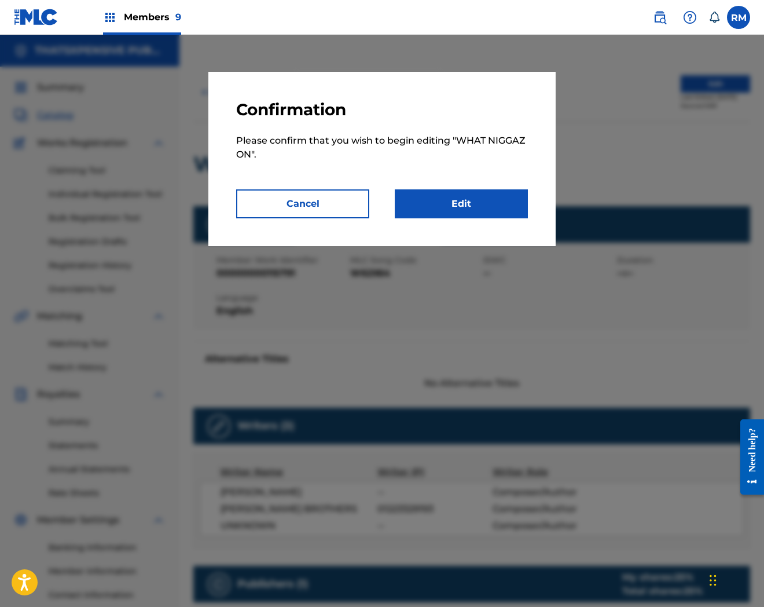
click at [477, 207] on link "Edit" at bounding box center [461, 203] width 133 height 29
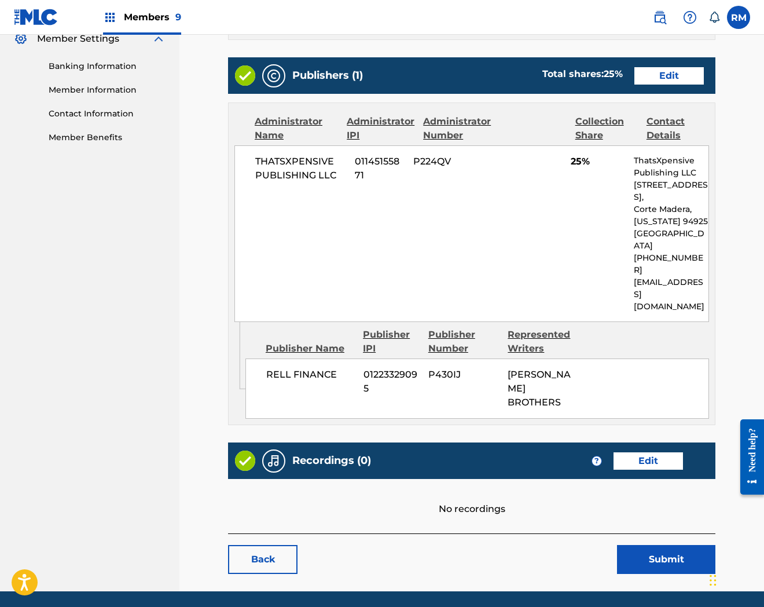
scroll to position [485, 0]
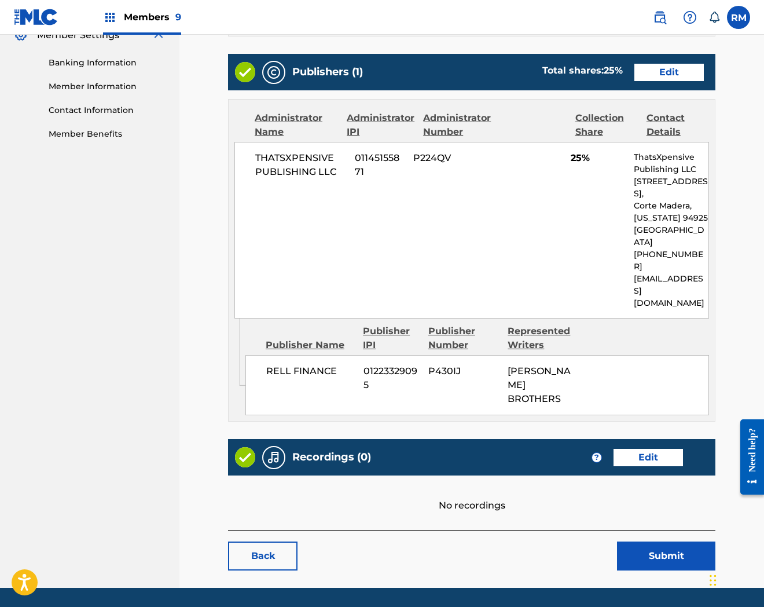
click at [669, 449] on link "Edit" at bounding box center [648, 457] width 69 height 17
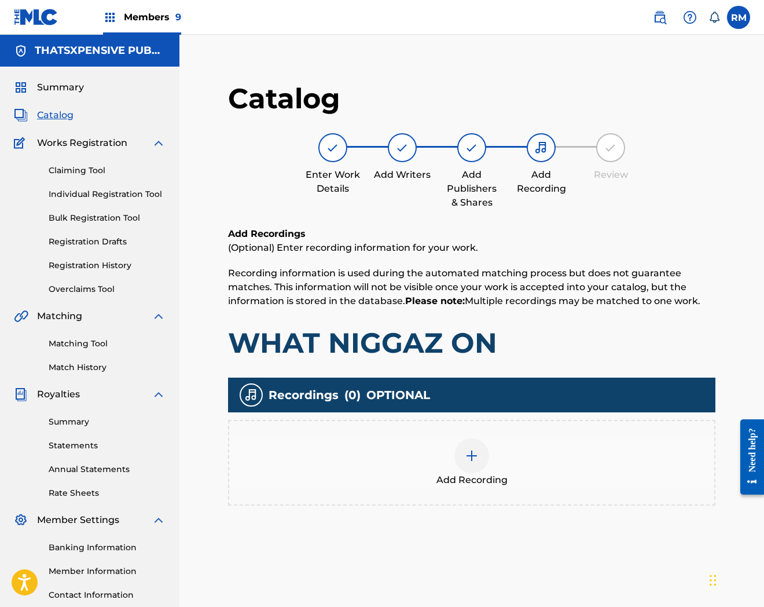
click at [453, 445] on div "Add Recording" at bounding box center [471, 462] width 485 height 49
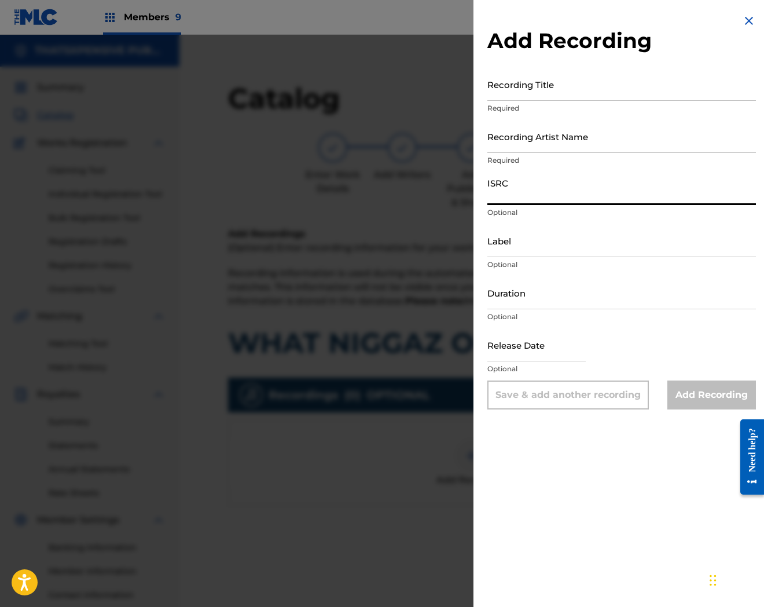
click at [521, 181] on input "ISRC" at bounding box center [622, 188] width 269 height 33
paste input "QZMER2176038"
type input "QZMER2176038"
click at [557, 85] on input "Recording Title" at bounding box center [622, 84] width 269 height 33
paste input "What Niggaz On"
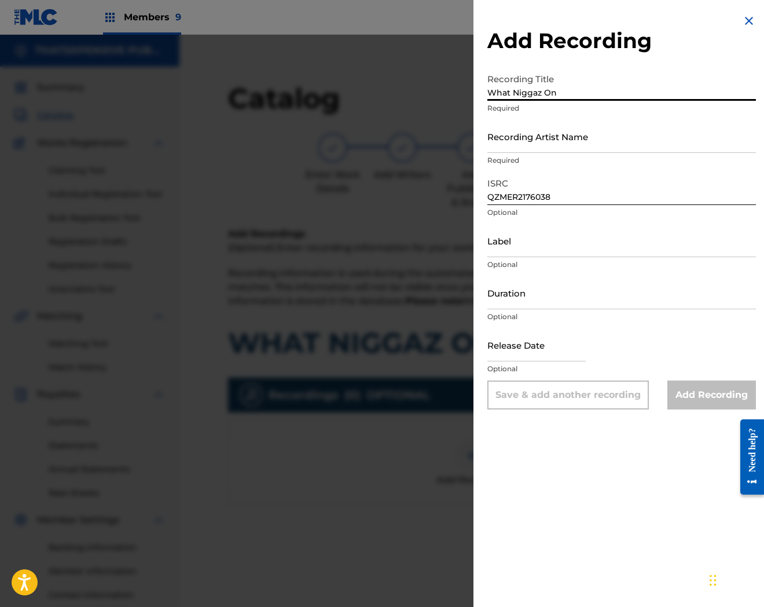
type input "What Niggaz On"
click at [581, 140] on input "Recording Artist Name" at bounding box center [622, 136] width 269 height 33
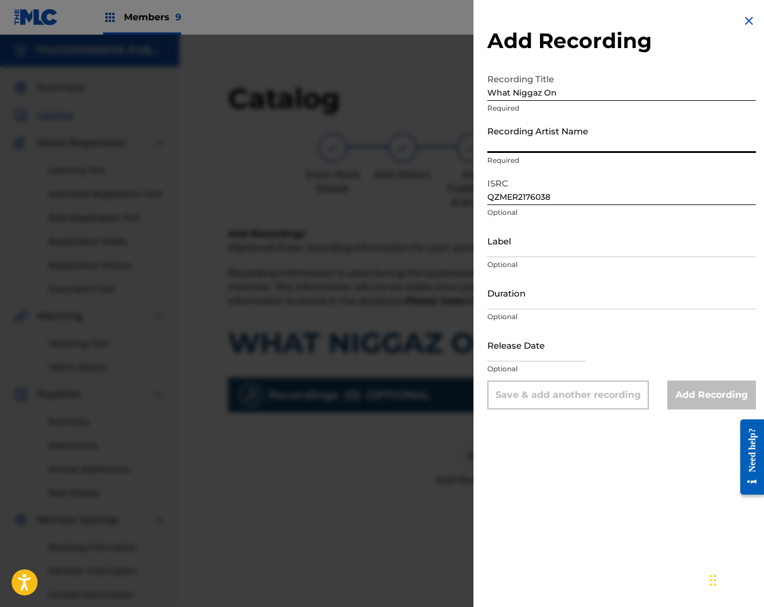
paste input "[PERSON_NAME]"
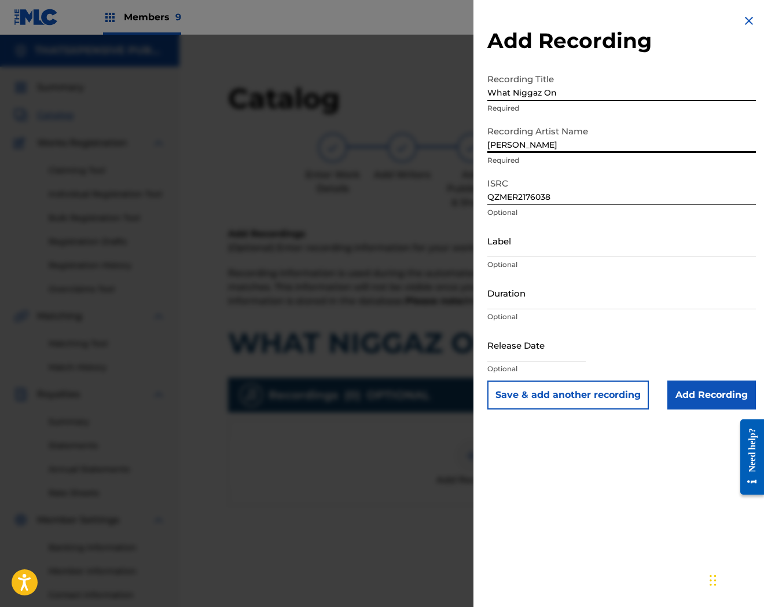
type input "[PERSON_NAME]"
click at [696, 397] on input "Add Recording" at bounding box center [712, 394] width 89 height 29
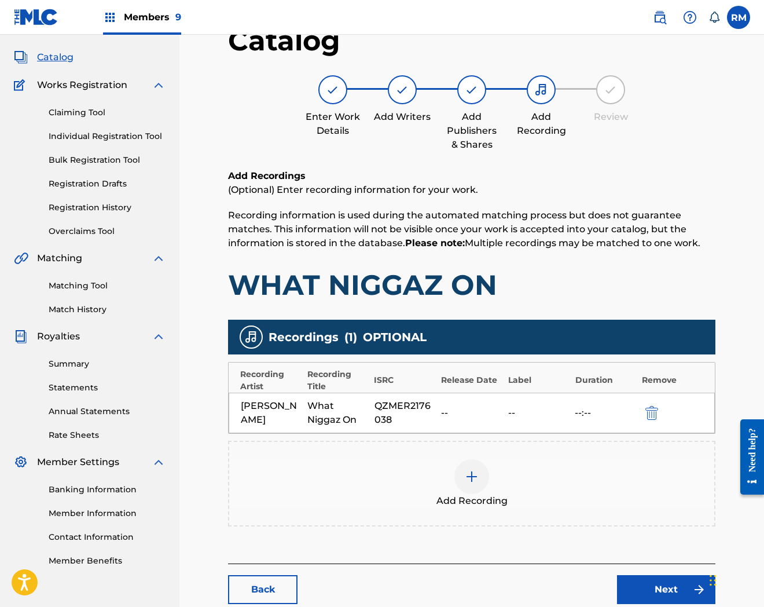
scroll to position [126, 0]
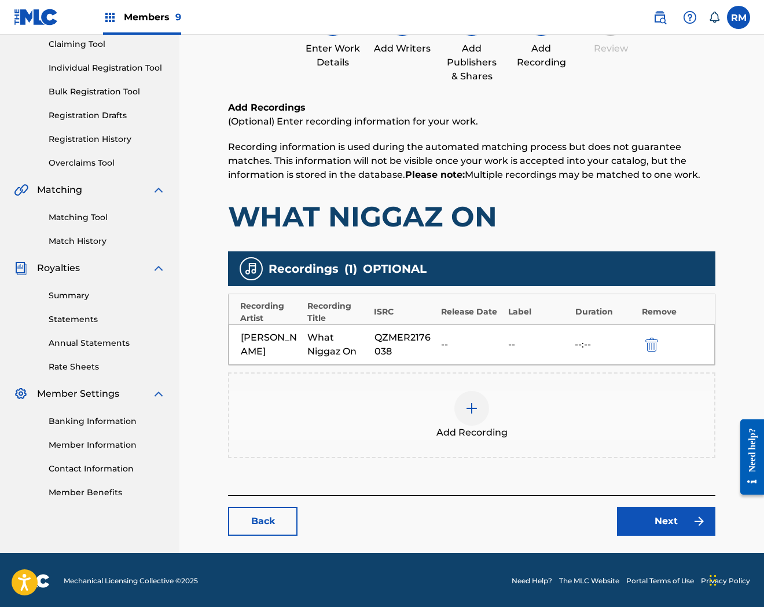
click at [628, 516] on link "Next" at bounding box center [666, 521] width 98 height 29
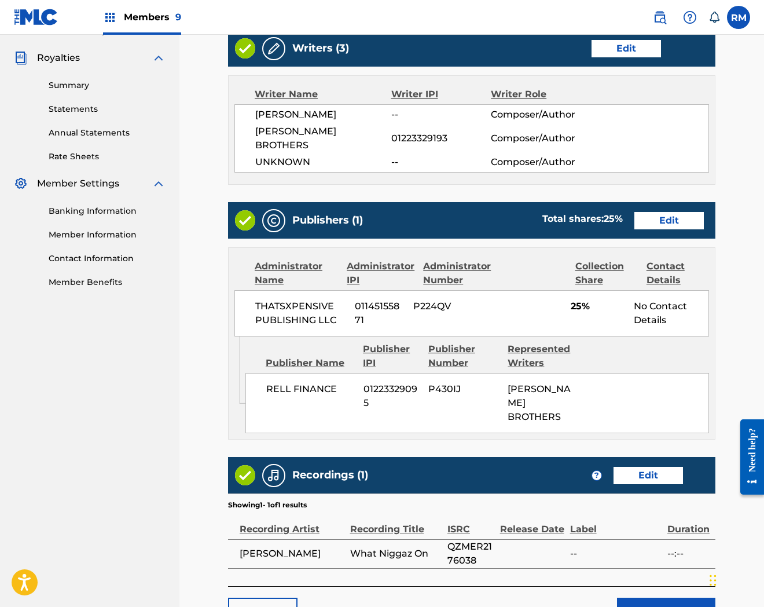
scroll to position [429, 0]
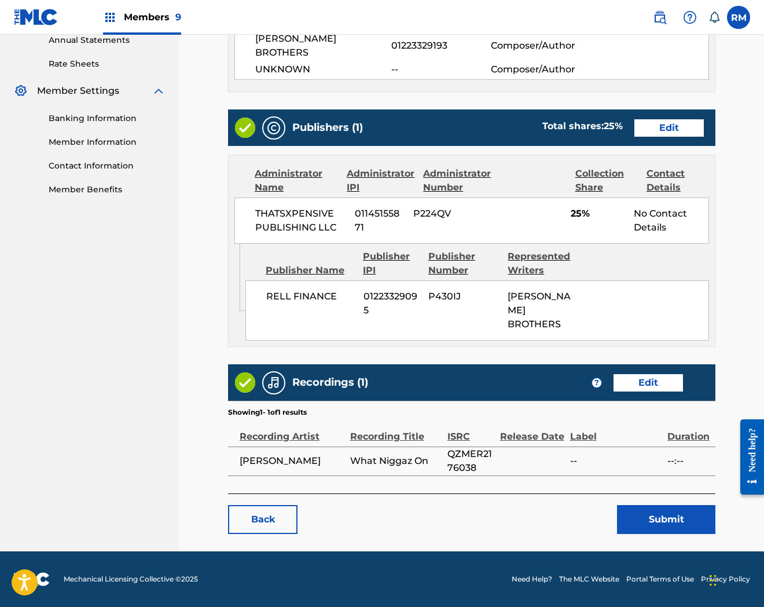
click at [630, 514] on button "Submit" at bounding box center [666, 519] width 98 height 29
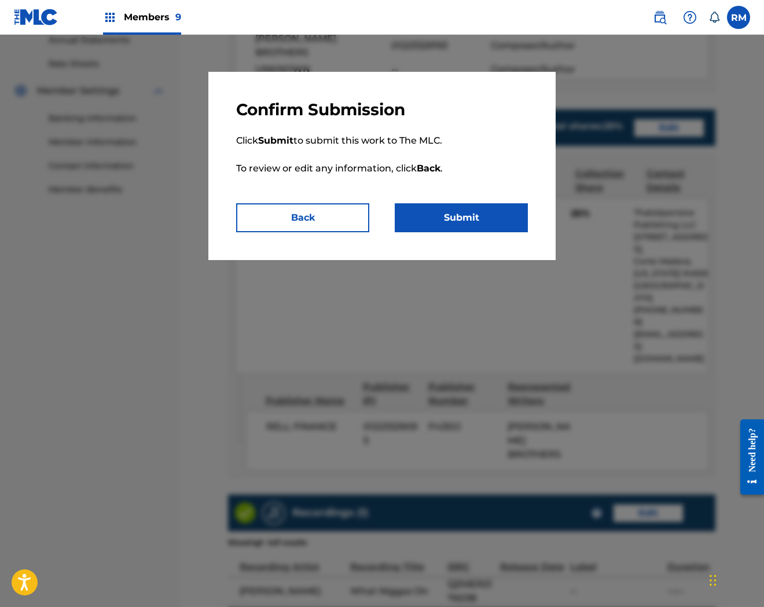
click at [489, 210] on button "Submit" at bounding box center [461, 217] width 133 height 29
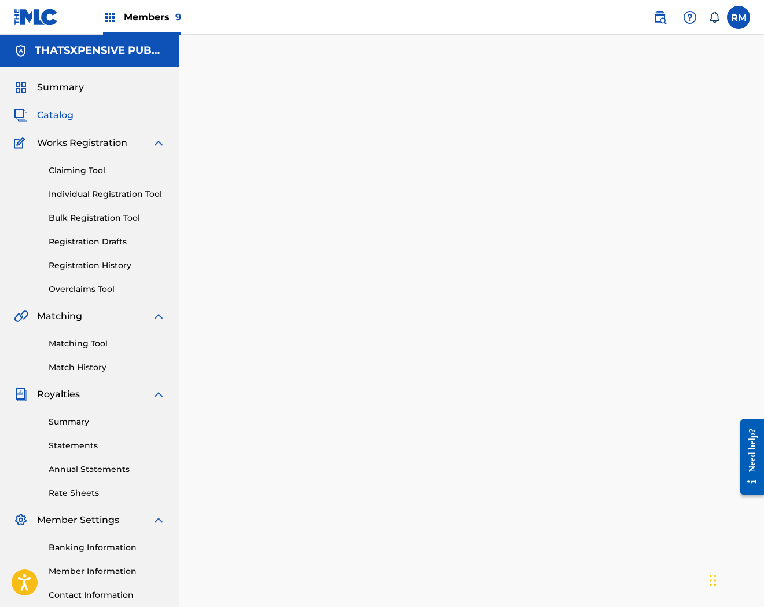
click at [55, 120] on span "Catalog" at bounding box center [55, 115] width 36 height 14
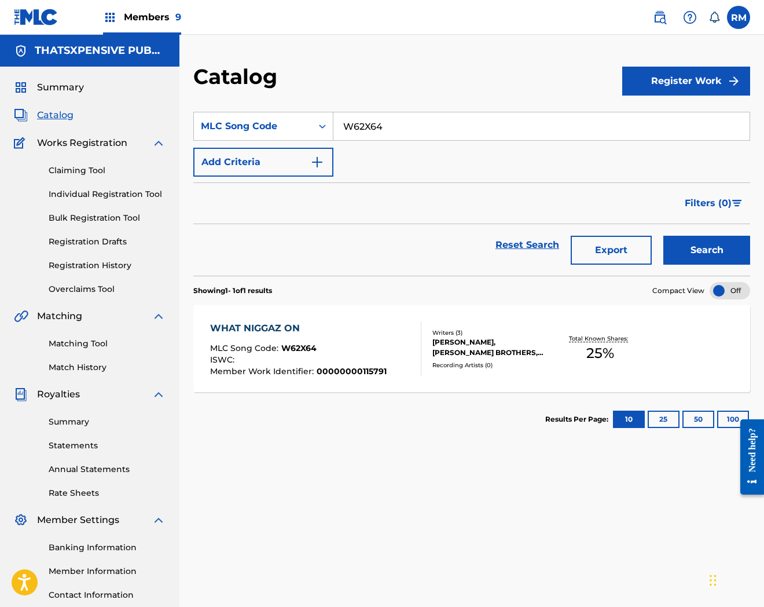
click at [378, 126] on input "W62X64" at bounding box center [542, 126] width 416 height 28
paste input "56EMA"
type input "W56EMA"
click at [664, 236] on button "Search" at bounding box center [707, 250] width 87 height 29
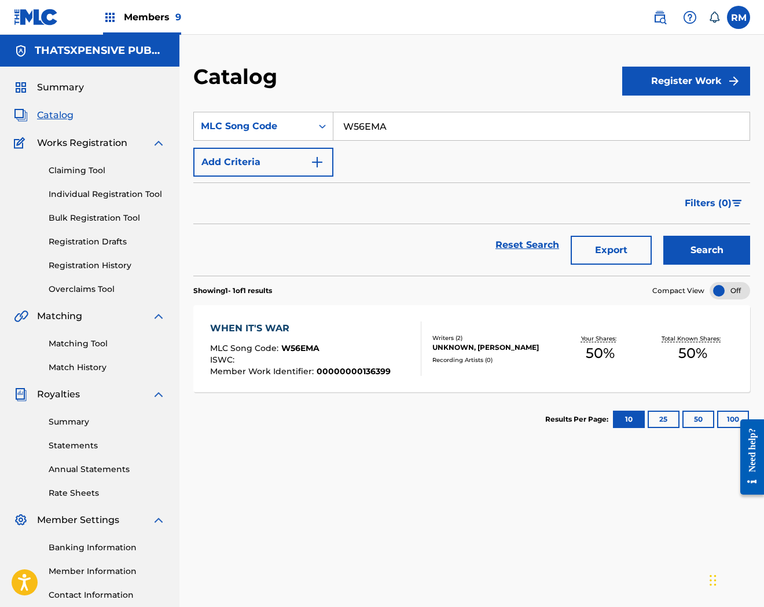
click at [313, 336] on div "WHEN IT'S WAR MLC Song Code : W56EMA ISWC : Member Work Identifier : 0000000013…" at bounding box center [300, 348] width 181 height 54
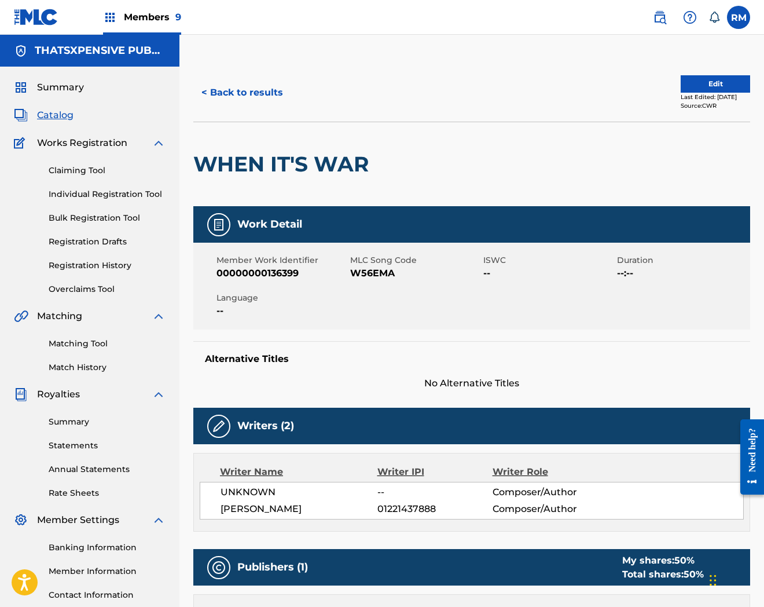
click at [688, 82] on button "Edit" at bounding box center [715, 83] width 69 height 17
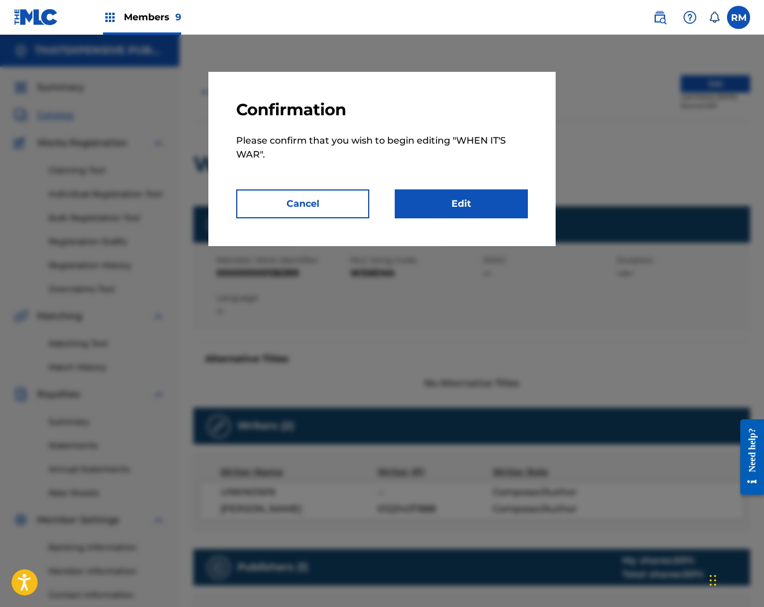
click at [506, 211] on link "Edit" at bounding box center [461, 203] width 133 height 29
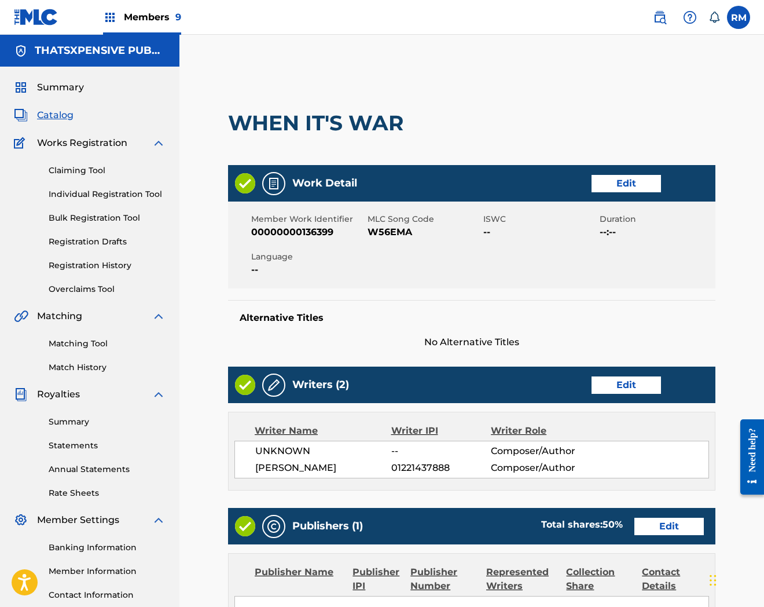
scroll to position [363, 0]
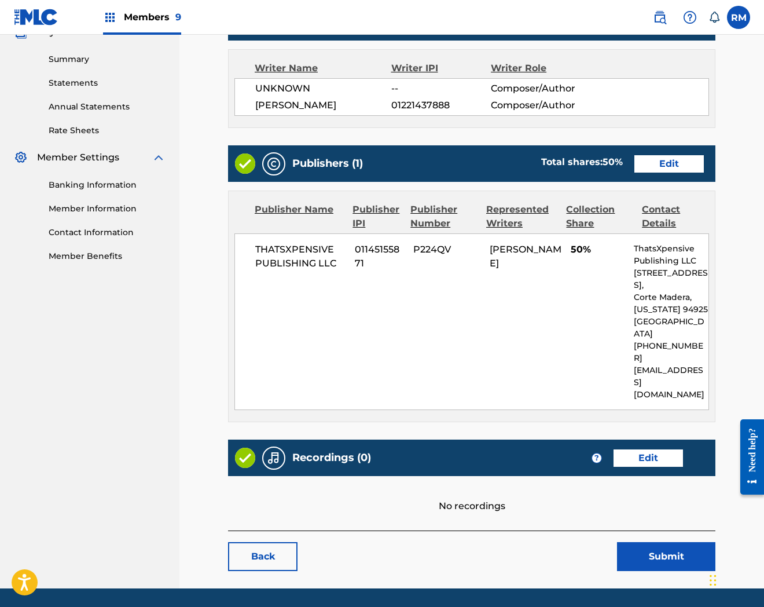
click at [654, 449] on link "Edit" at bounding box center [648, 457] width 69 height 17
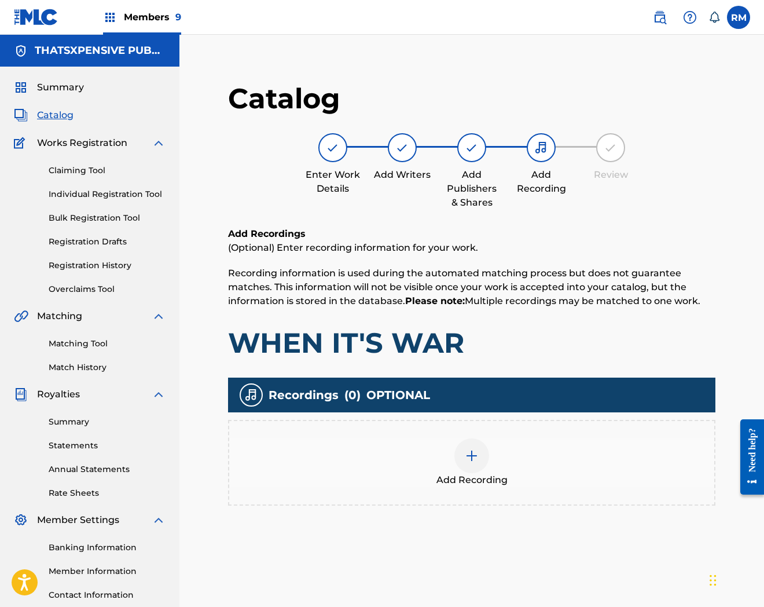
click at [465, 442] on div at bounding box center [472, 455] width 35 height 35
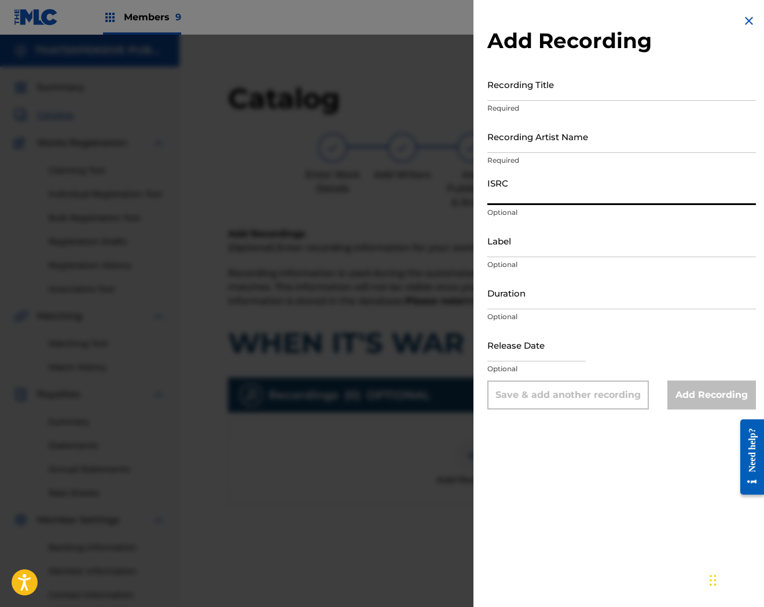
click at [528, 195] on input "ISRC" at bounding box center [622, 188] width 269 height 33
paste input "USUYG1513395"
type input "USUYG1513395"
click at [561, 85] on input "Recording Title" at bounding box center [622, 84] width 269 height 33
paste input "When It's War"
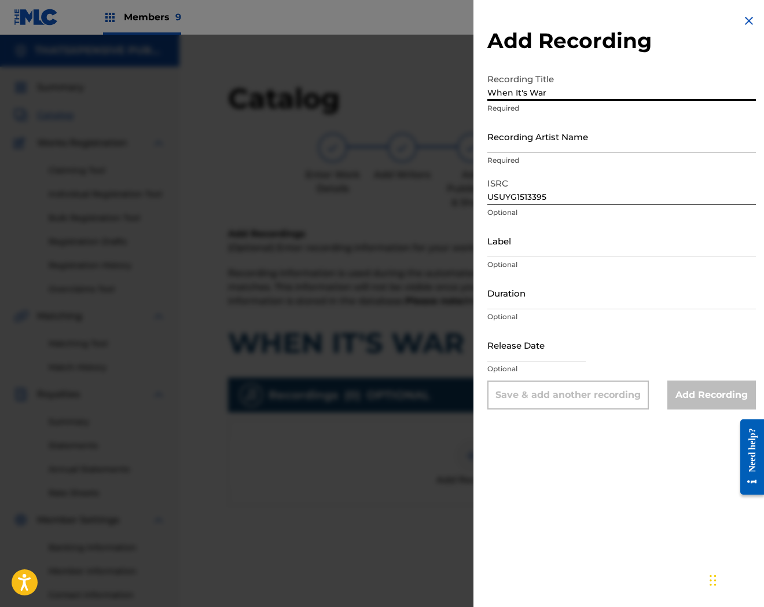
type input "When It's War"
click at [518, 153] on div "Recording Artist Name Required" at bounding box center [622, 146] width 269 height 52
click at [517, 140] on input "Recording Artist Name" at bounding box center [622, 136] width 269 height 33
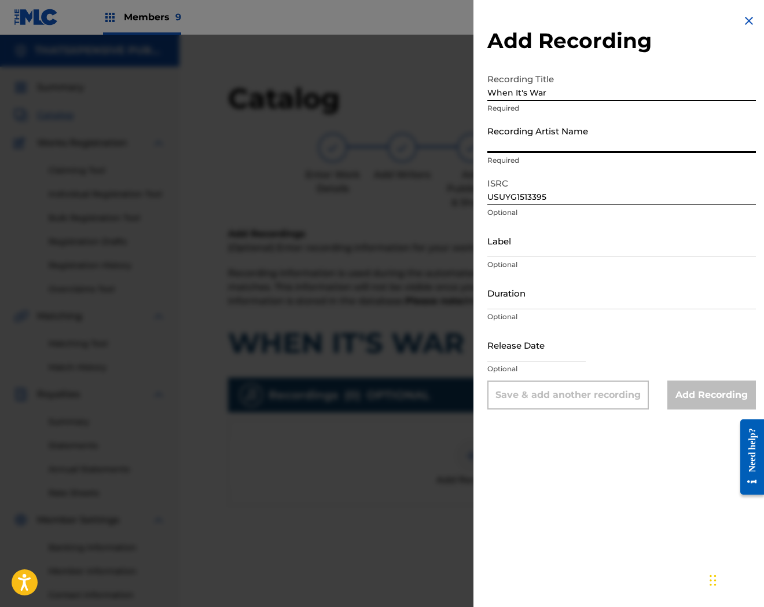
paste input "[PERSON_NAME]"
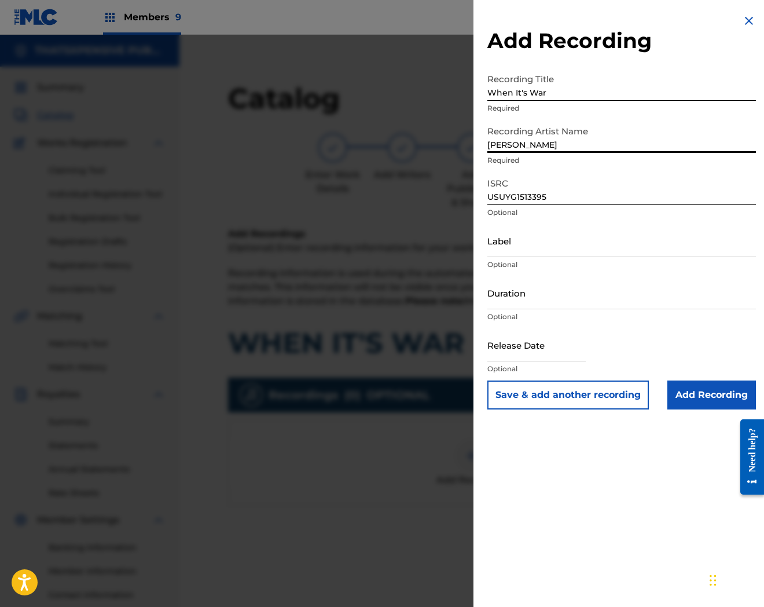
type input "[PERSON_NAME]"
drag, startPoint x: 720, startPoint y: 389, endPoint x: 705, endPoint y: 301, distance: 89.3
click at [720, 389] on input "Add Recording" at bounding box center [712, 394] width 89 height 29
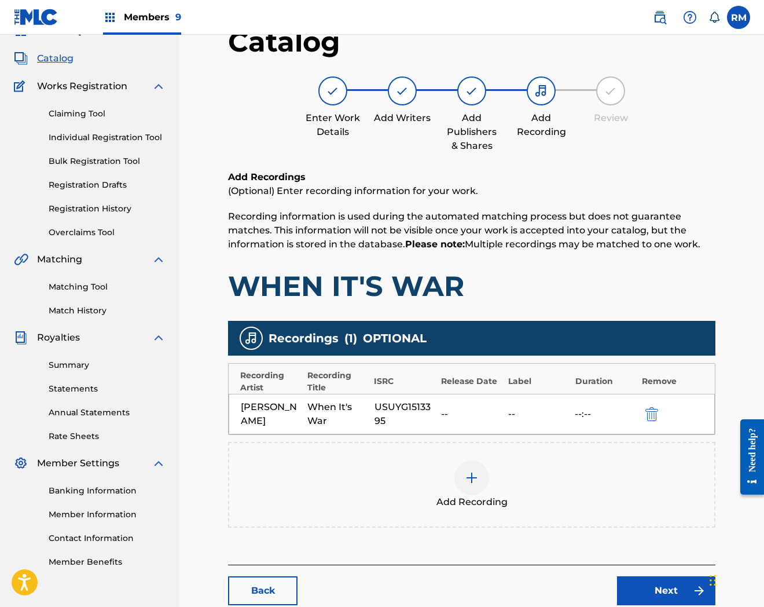
scroll to position [126, 0]
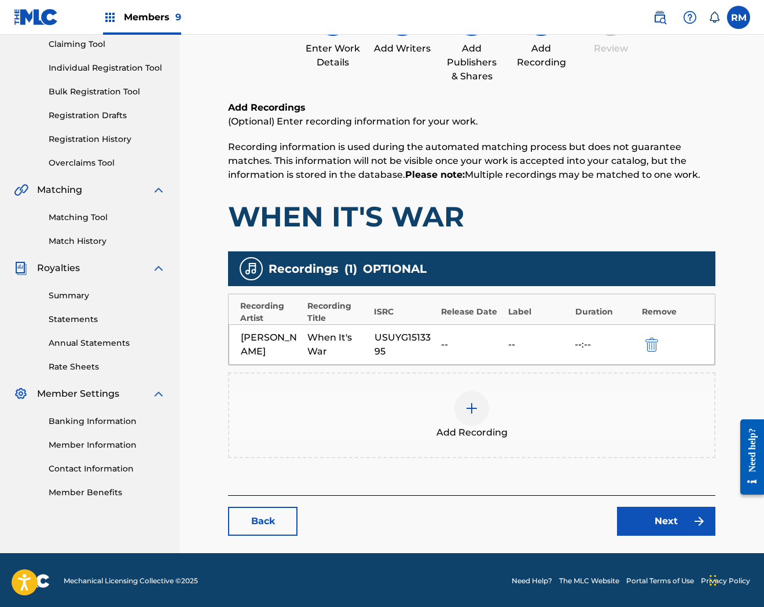
click at [673, 534] on link "Next" at bounding box center [666, 521] width 98 height 29
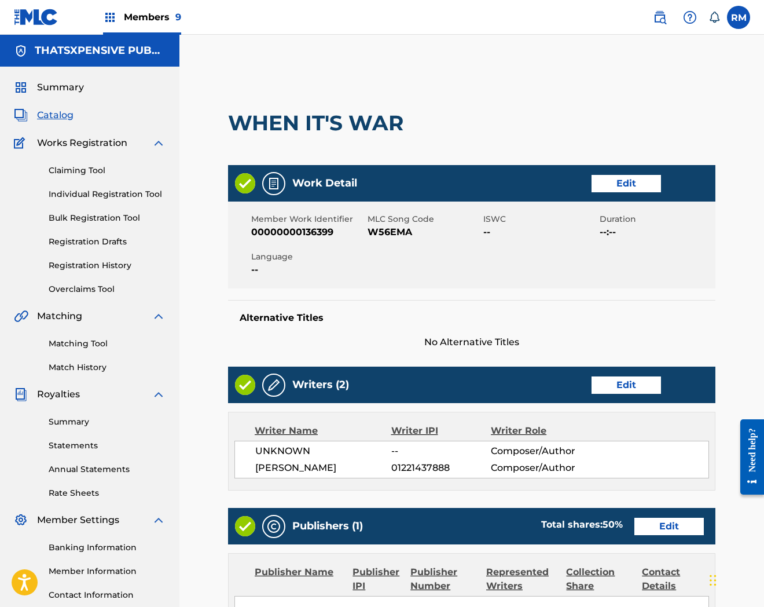
scroll to position [401, 0]
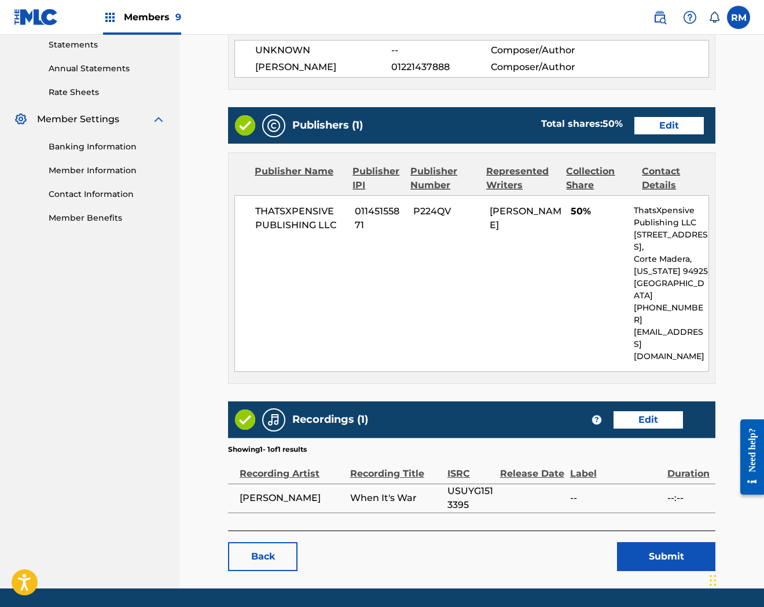
click at [675, 542] on button "Submit" at bounding box center [666, 556] width 98 height 29
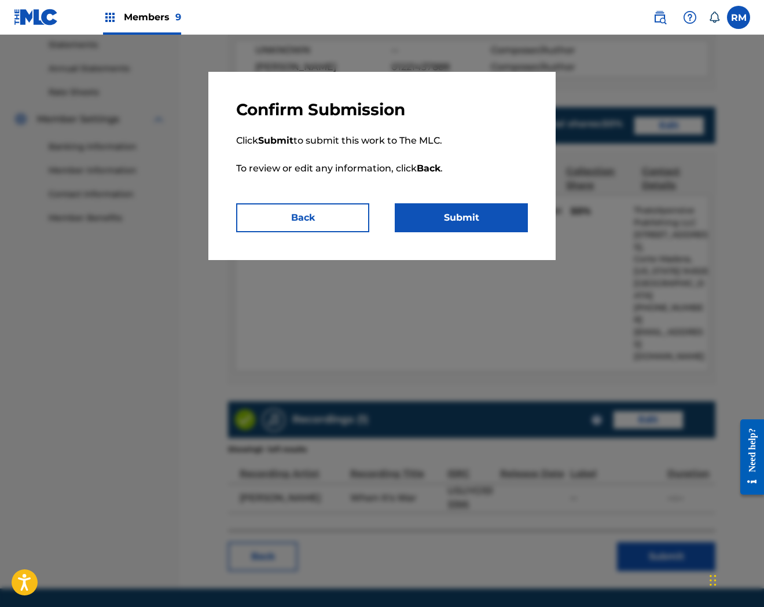
click at [488, 221] on button "Submit" at bounding box center [461, 217] width 133 height 29
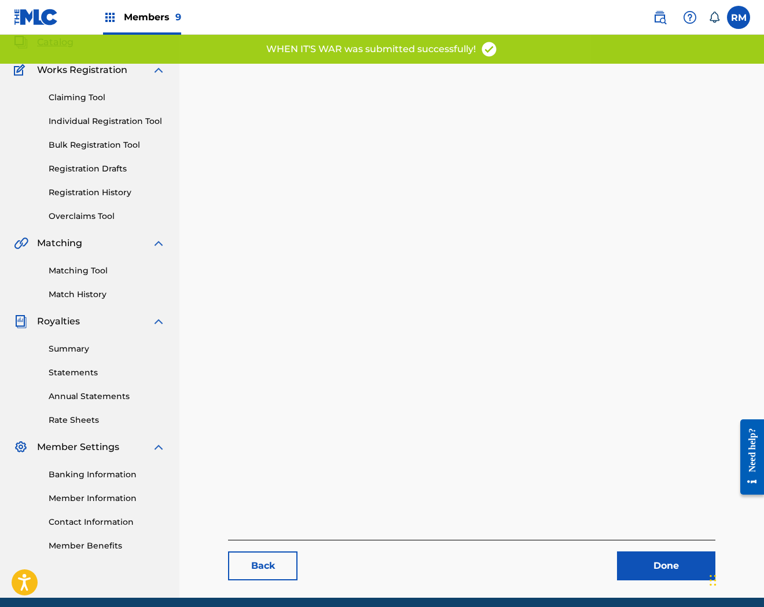
scroll to position [119, 0]
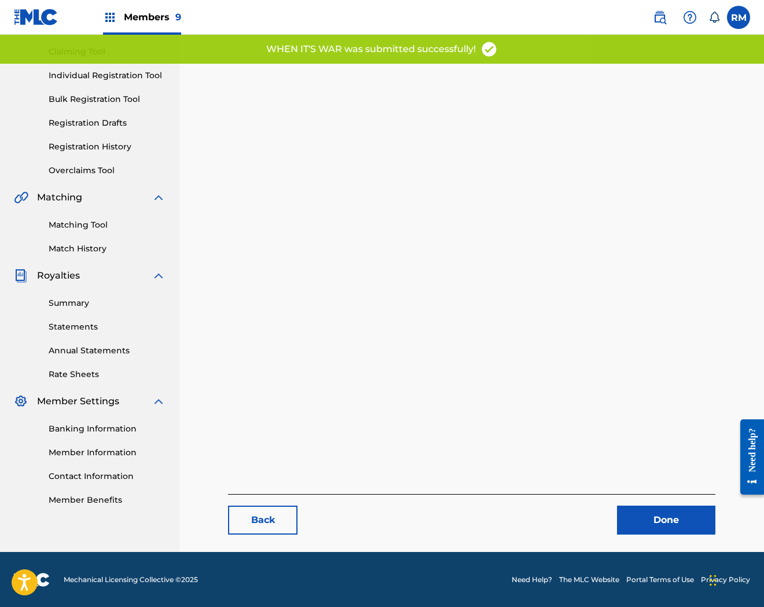
click at [653, 530] on link "Done" at bounding box center [666, 520] width 98 height 29
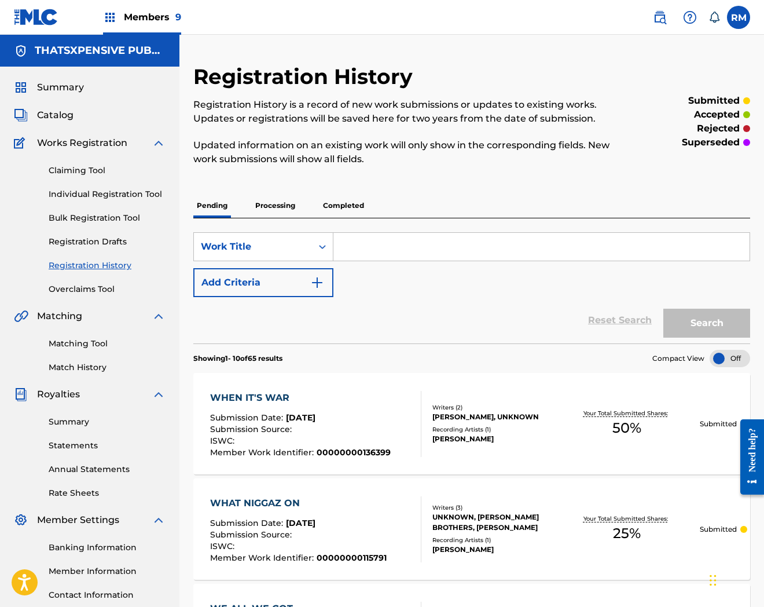
click at [45, 116] on span "Catalog" at bounding box center [55, 115] width 36 height 14
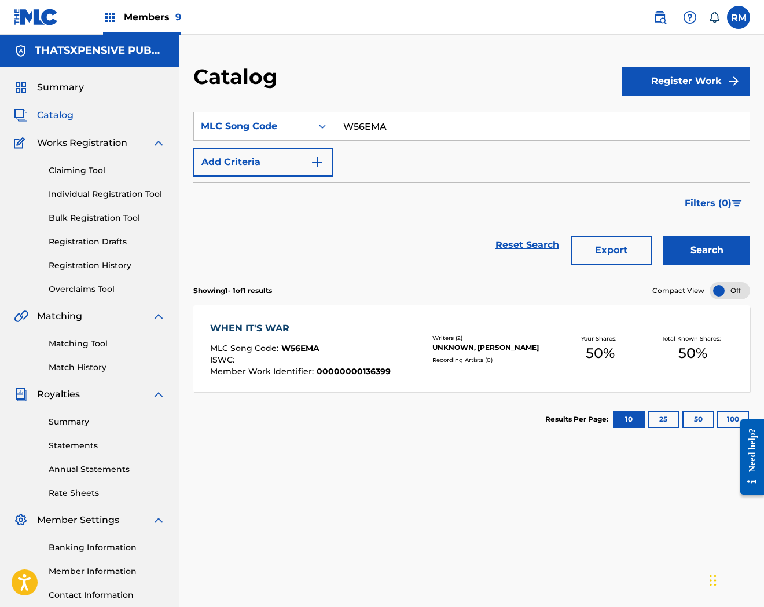
click at [356, 140] on input "W56EMA" at bounding box center [542, 126] width 416 height 28
paste input "0T79"
type input "W50T79"
click at [664, 236] on button "Search" at bounding box center [707, 250] width 87 height 29
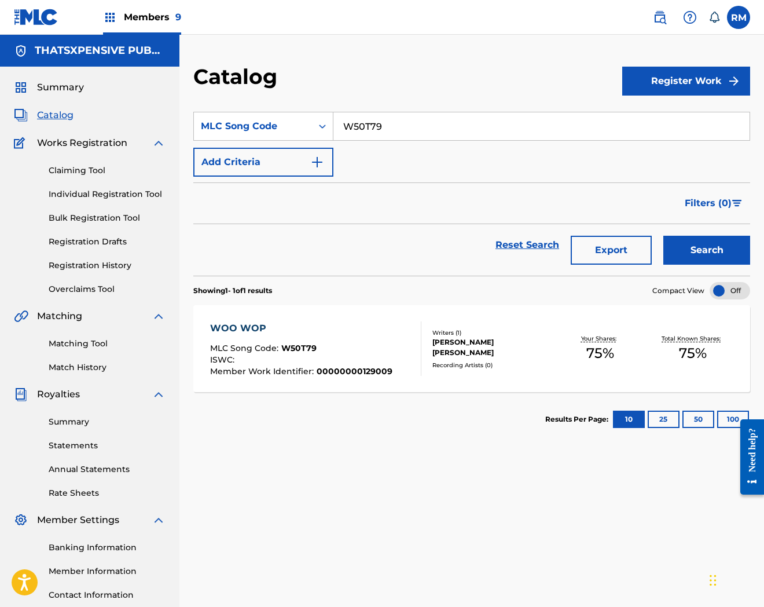
click at [368, 344] on div "MLC Song Code : W50T79" at bounding box center [301, 350] width 182 height 12
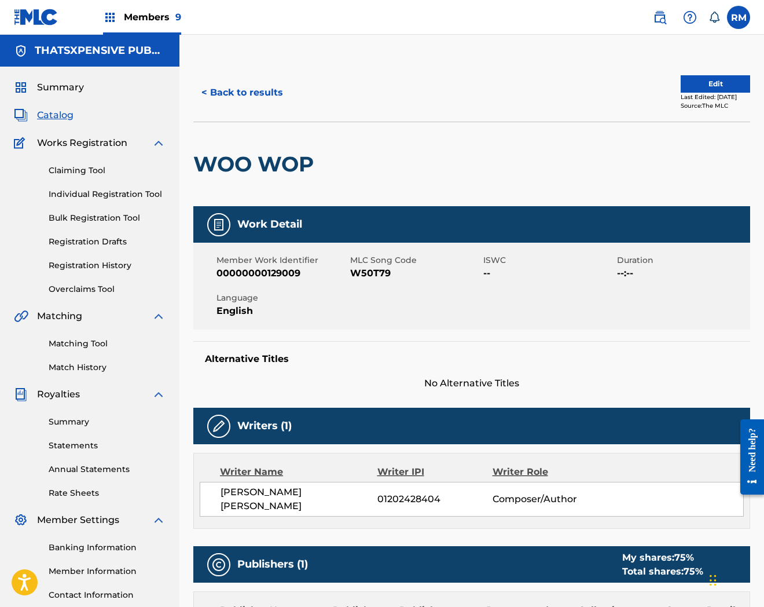
click at [716, 83] on button "Edit" at bounding box center [715, 83] width 69 height 17
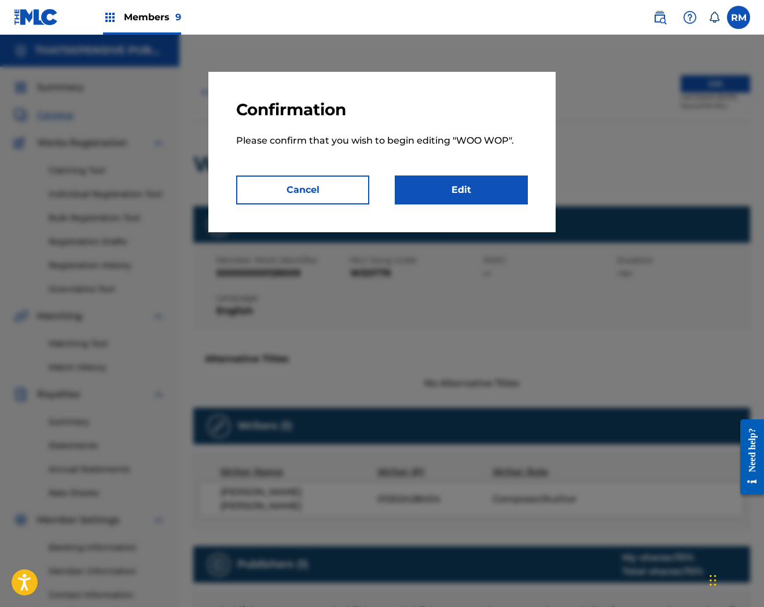
click at [475, 193] on link "Edit" at bounding box center [461, 189] width 133 height 29
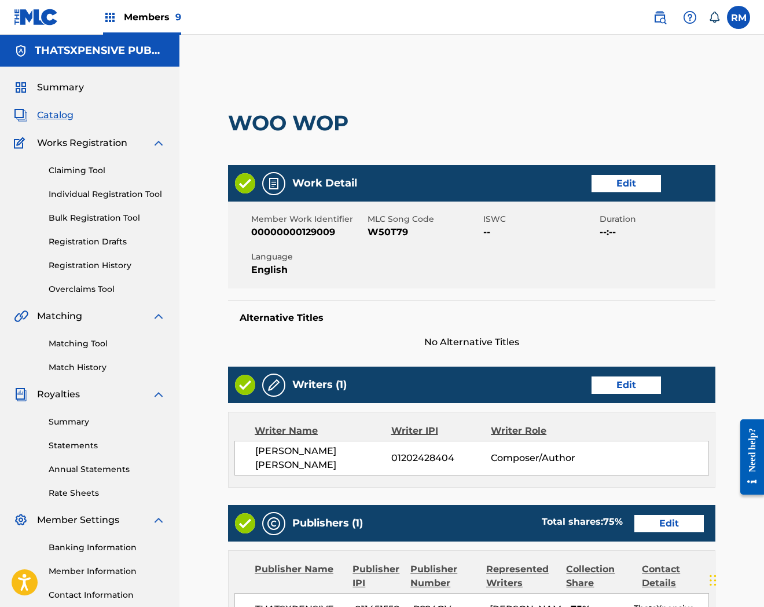
scroll to position [354, 0]
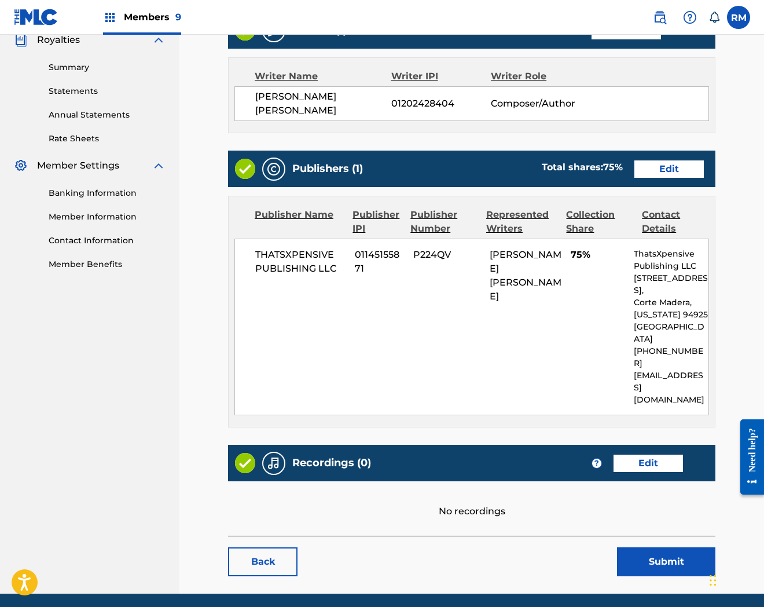
click at [657, 455] on link "Edit" at bounding box center [648, 463] width 69 height 17
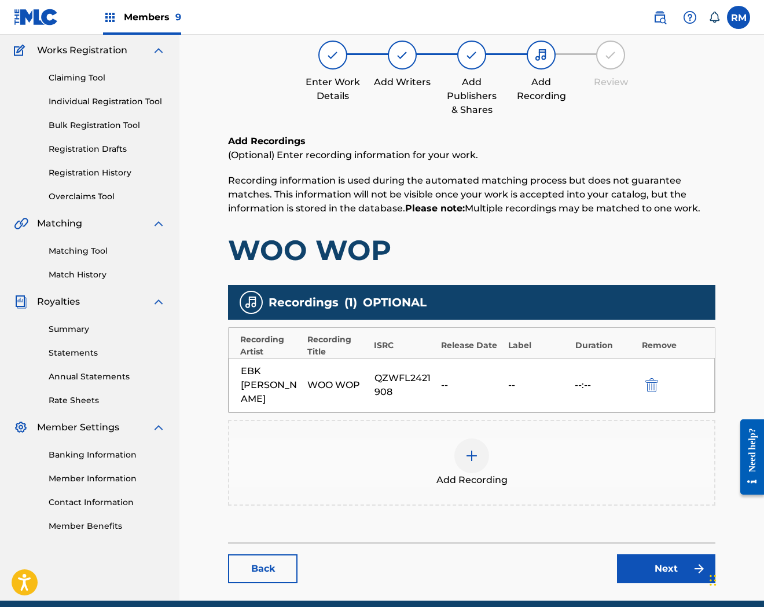
scroll to position [126, 0]
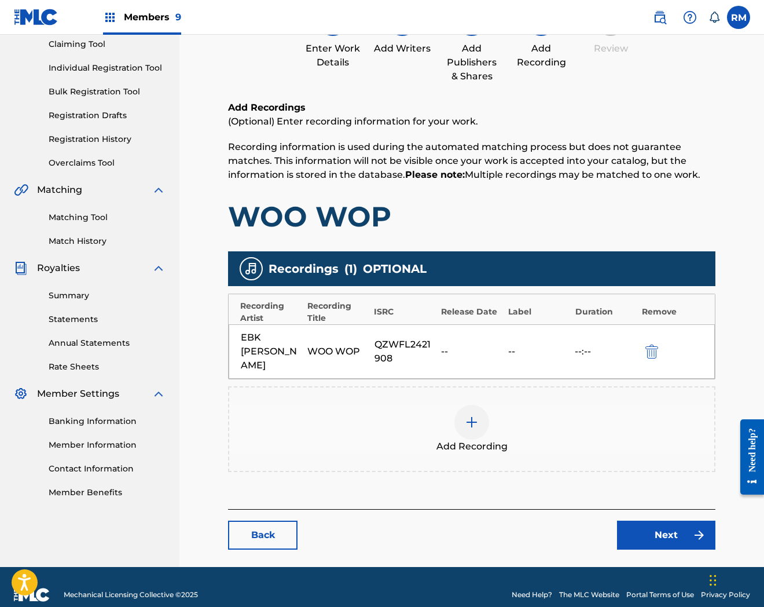
click at [684, 521] on link "Next" at bounding box center [666, 535] width 98 height 29
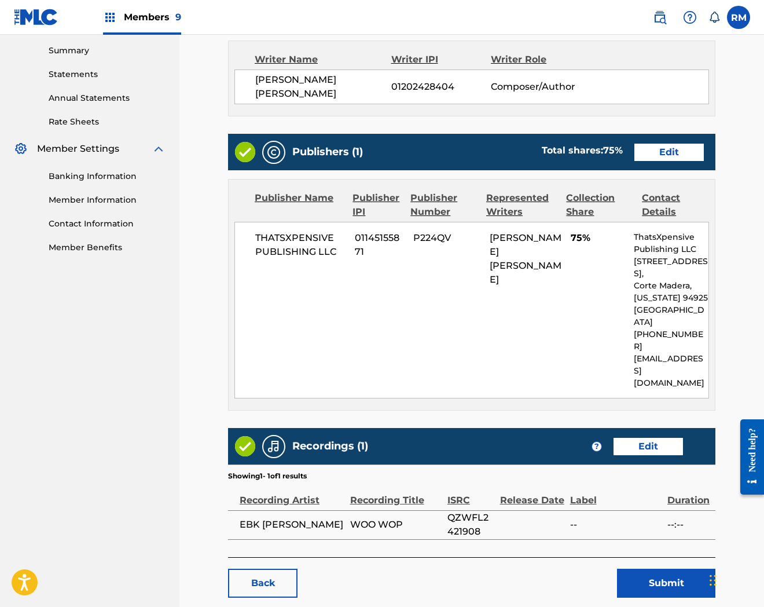
scroll to position [392, 0]
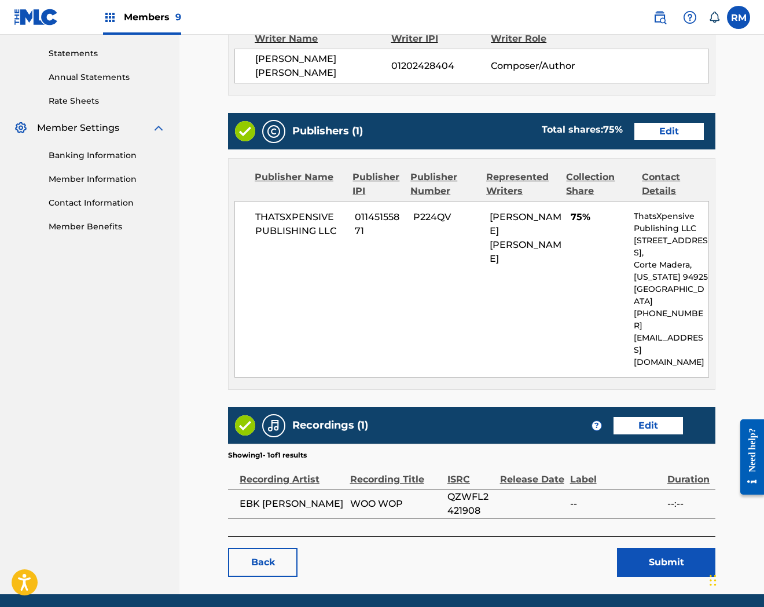
click at [660, 548] on button "Submit" at bounding box center [666, 562] width 98 height 29
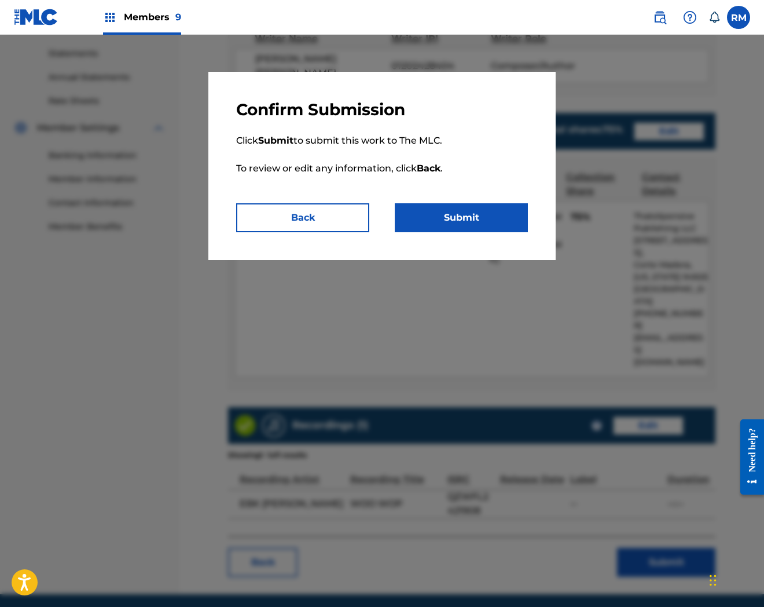
click at [487, 221] on button "Submit" at bounding box center [461, 217] width 133 height 29
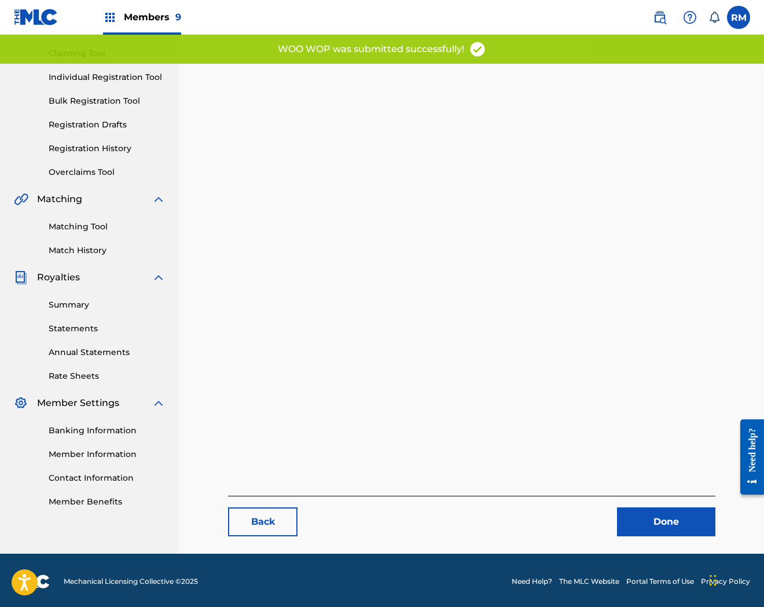
scroll to position [119, 0]
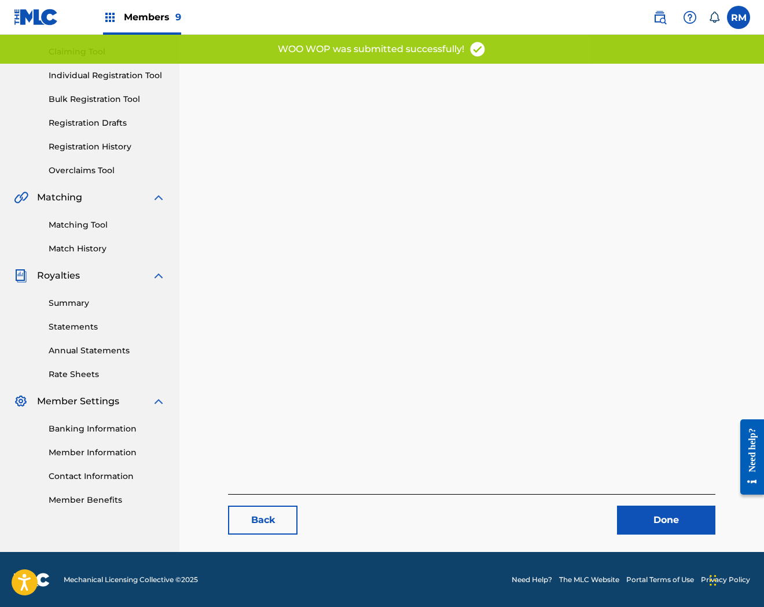
click at [657, 530] on link "Done" at bounding box center [666, 520] width 98 height 29
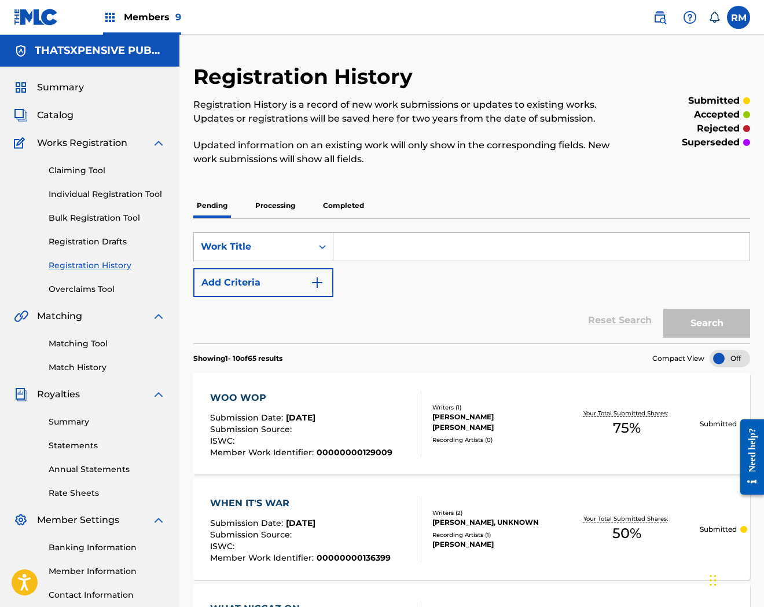
click at [50, 111] on span "Catalog" at bounding box center [55, 115] width 36 height 14
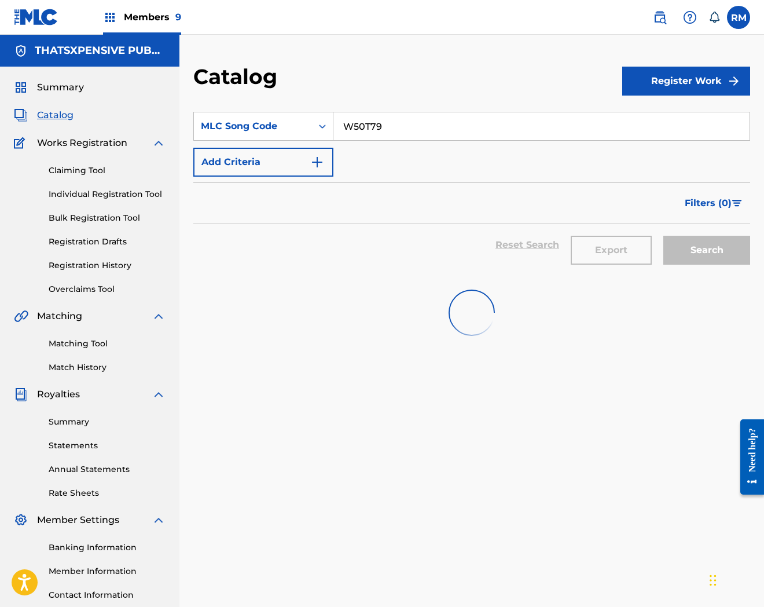
click at [410, 126] on input "W50T79" at bounding box center [542, 126] width 416 height 28
paste input "625GC"
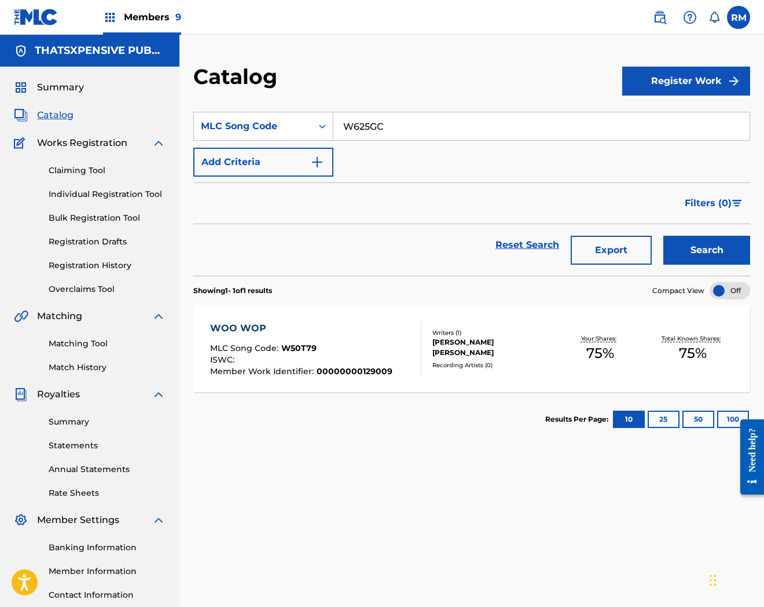
type input "W625GC"
click at [664, 236] on button "Search" at bounding box center [707, 250] width 87 height 29
click at [386, 363] on div "WORD OF ADVICE MLC Song Code : W625GC ISWC :" at bounding box center [316, 349] width 212 height 52
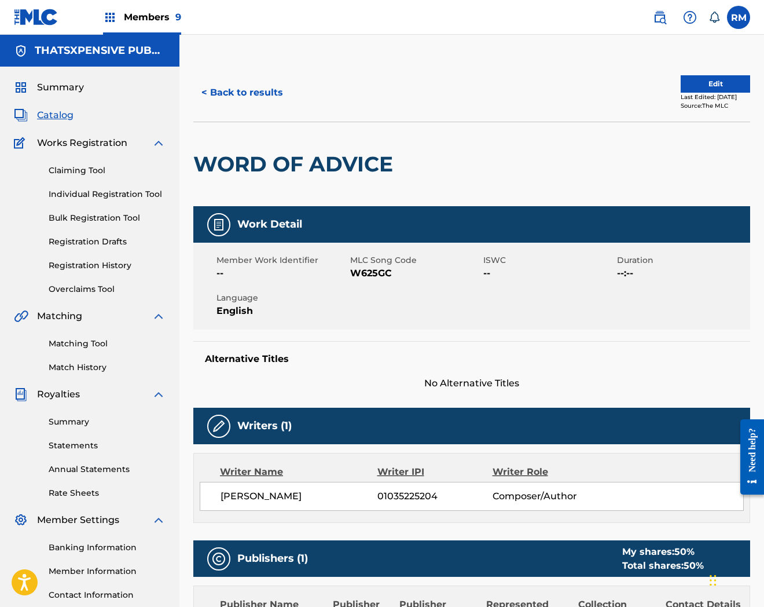
click at [733, 80] on button "Edit" at bounding box center [715, 83] width 69 height 17
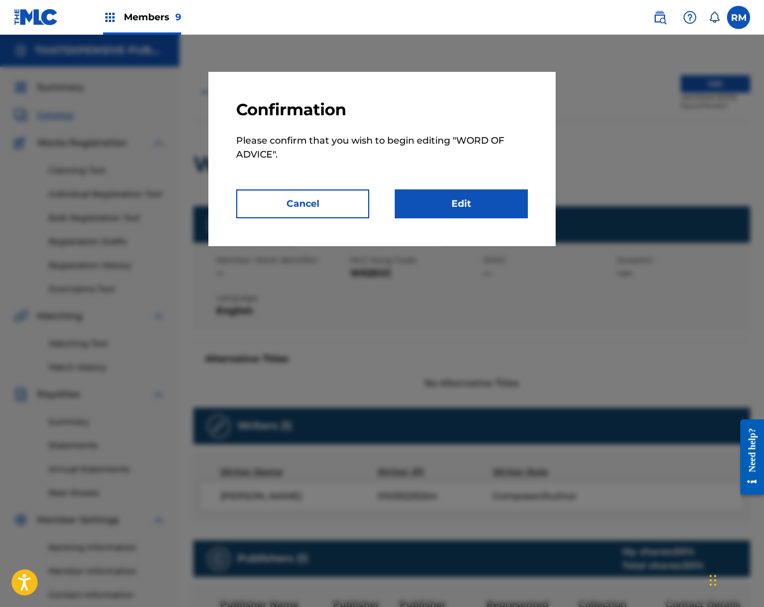
click at [466, 210] on link "Edit" at bounding box center [461, 203] width 133 height 29
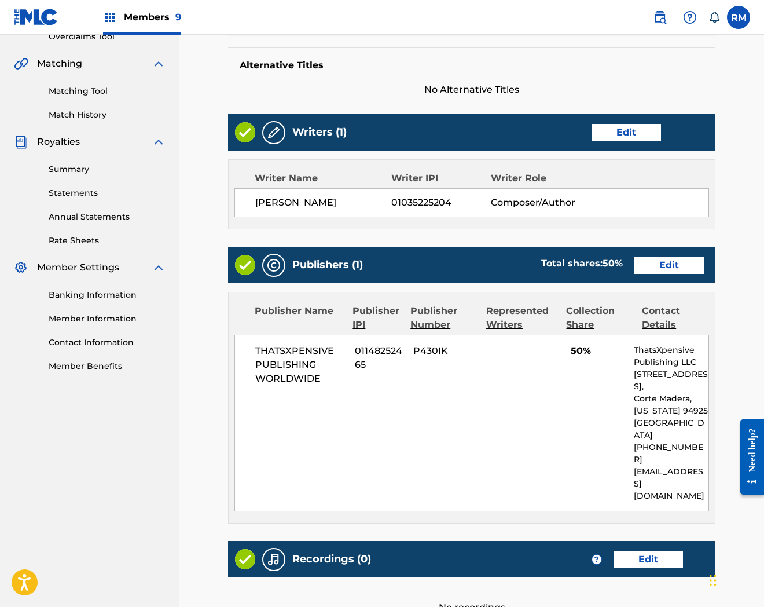
scroll to position [354, 0]
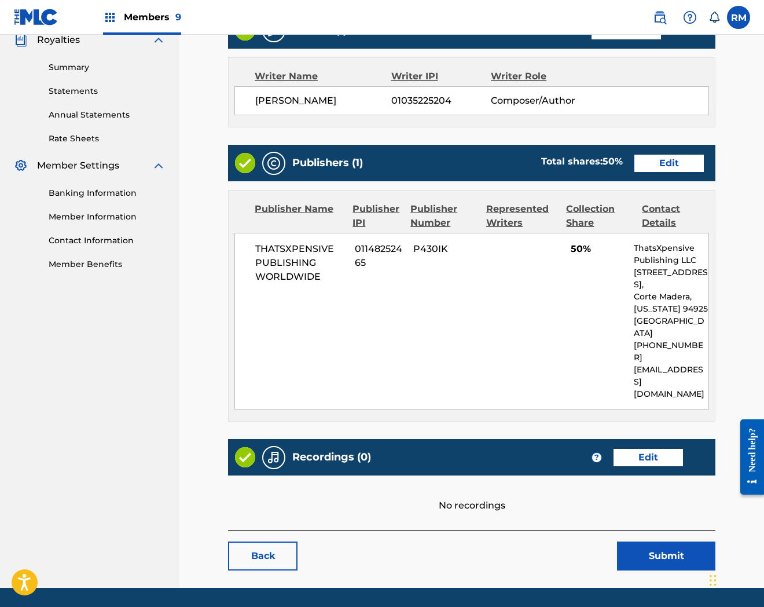
click at [646, 449] on link "Edit" at bounding box center [648, 457] width 69 height 17
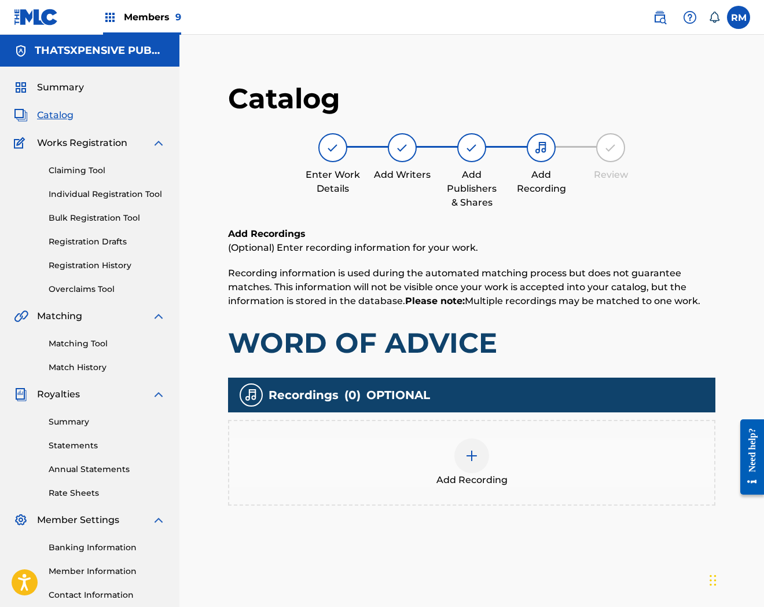
click at [462, 455] on div at bounding box center [472, 455] width 35 height 35
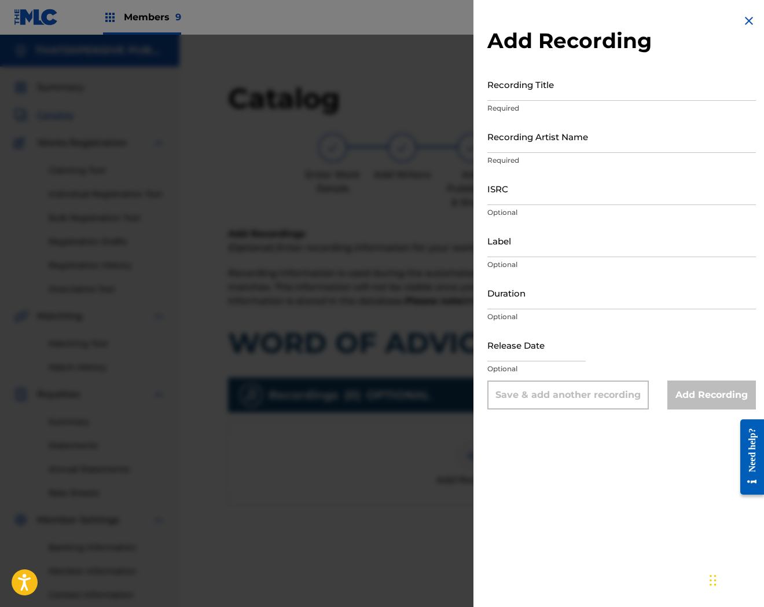
click at [602, 186] on input "ISRC" at bounding box center [622, 188] width 269 height 33
drag, startPoint x: 552, startPoint y: 178, endPoint x: 552, endPoint y: 187, distance: 8.7
click at [552, 178] on input "ISRC" at bounding box center [622, 188] width 269 height 33
click at [551, 198] on input "ISRC" at bounding box center [622, 188] width 269 height 33
paste input "QZTB42285039"
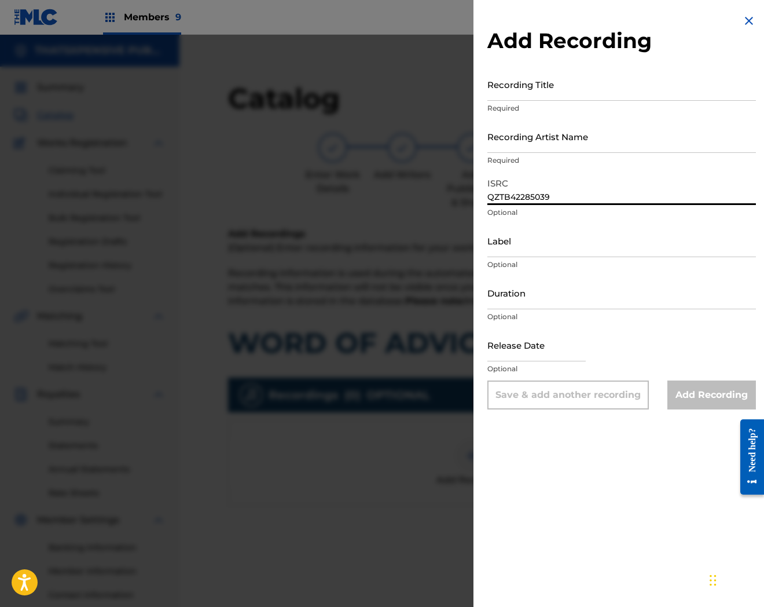
type input "QZTB42285039"
click at [576, 139] on input "Recording Artist Name" at bounding box center [622, 136] width 269 height 33
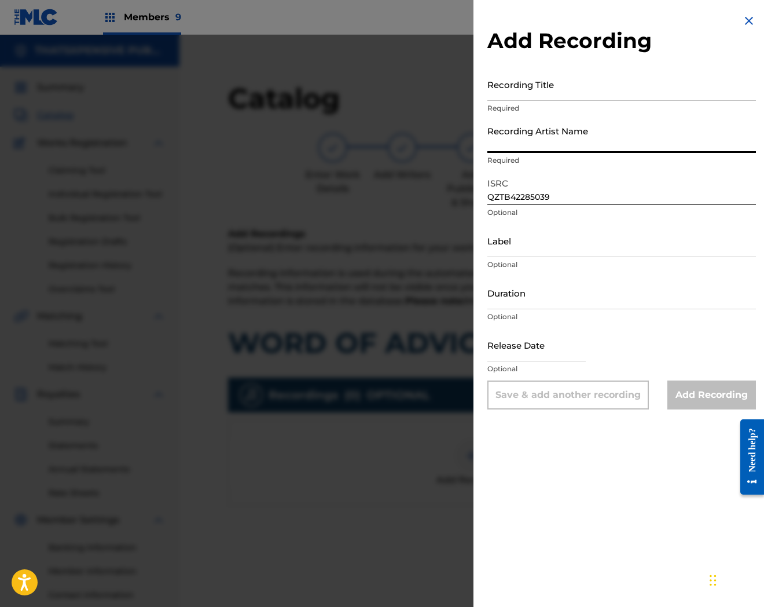
paste input "Blu52"
type input "Blu52"
click at [539, 80] on input "Recording Title" at bounding box center [622, 84] width 269 height 33
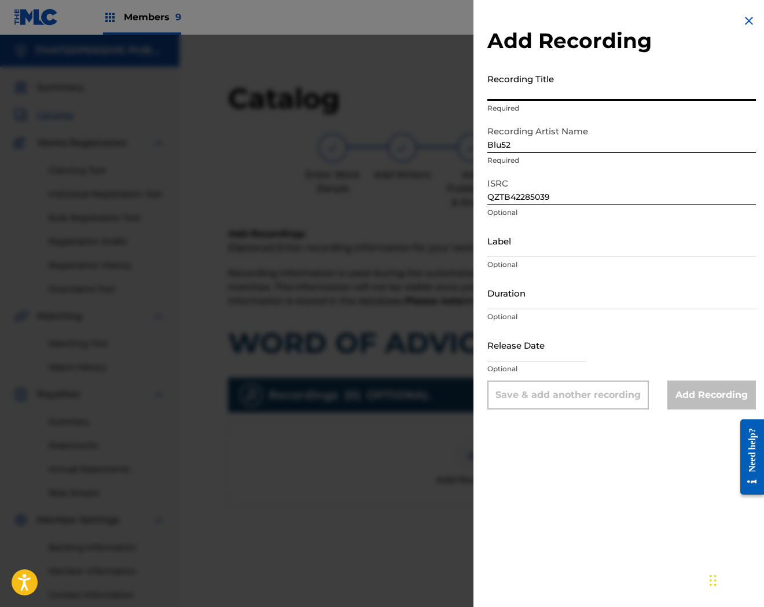
paste input "Word of Advice"
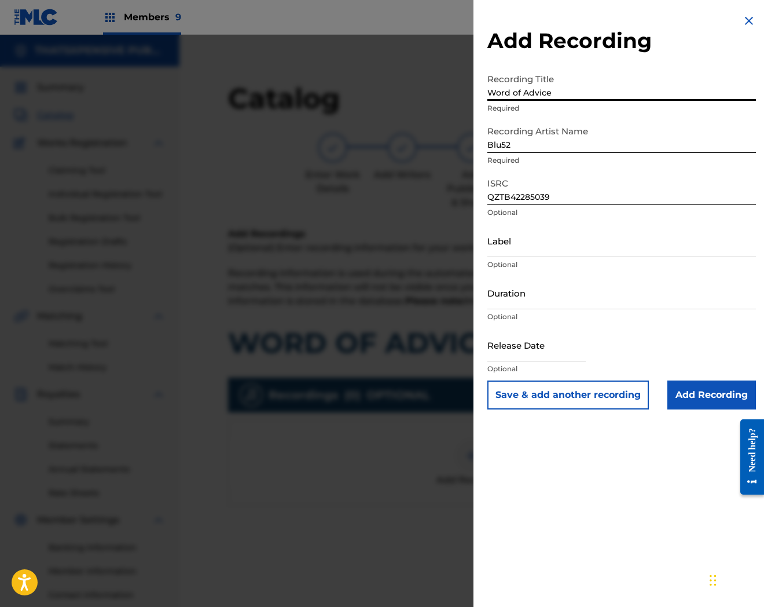
type input "Word of Advice"
click at [709, 394] on input "Add Recording" at bounding box center [712, 394] width 89 height 29
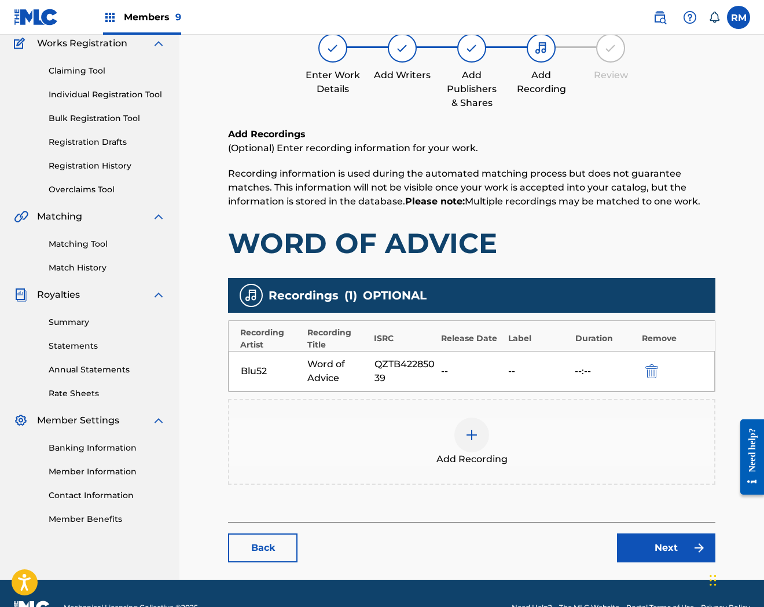
scroll to position [126, 0]
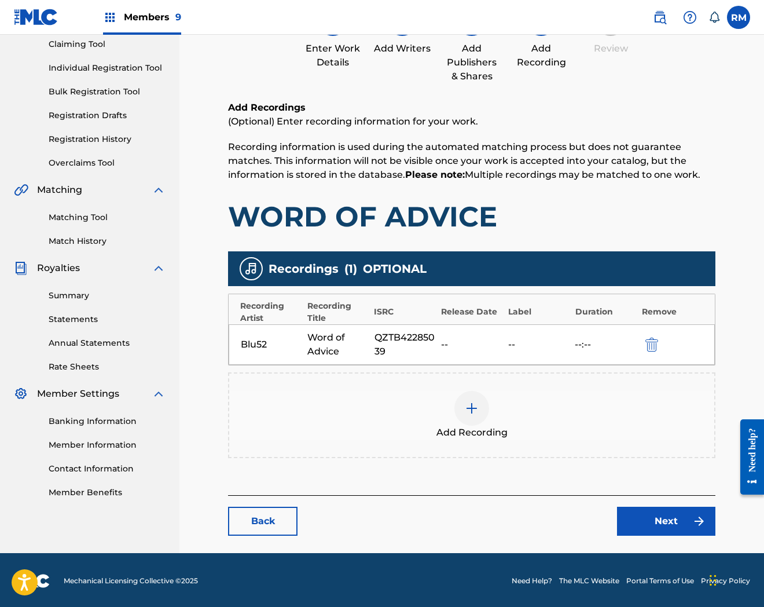
click at [668, 518] on link "Next" at bounding box center [666, 521] width 98 height 29
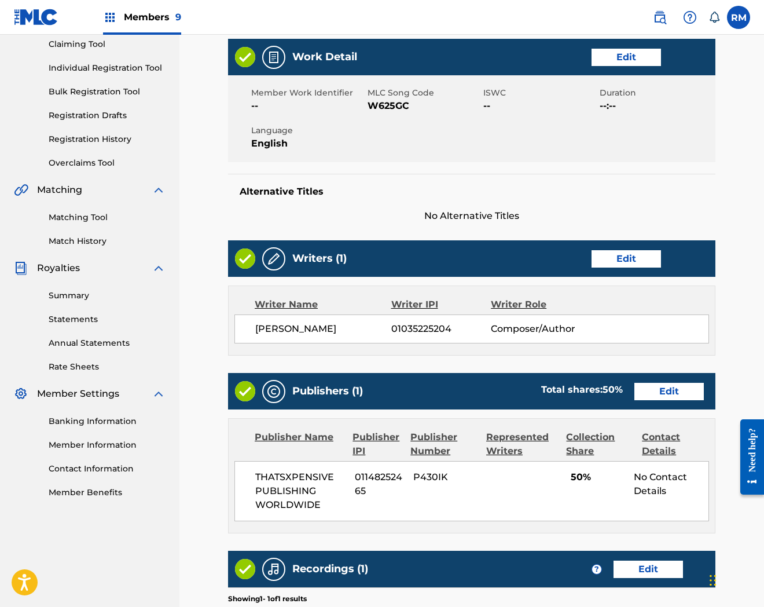
scroll to position [313, 0]
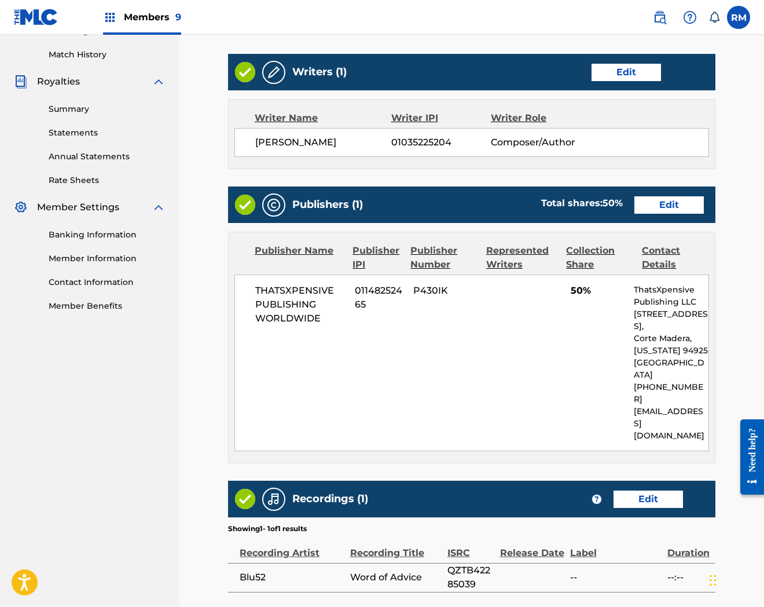
click at [656, 534] on div "Label" at bounding box center [616, 547] width 92 height 26
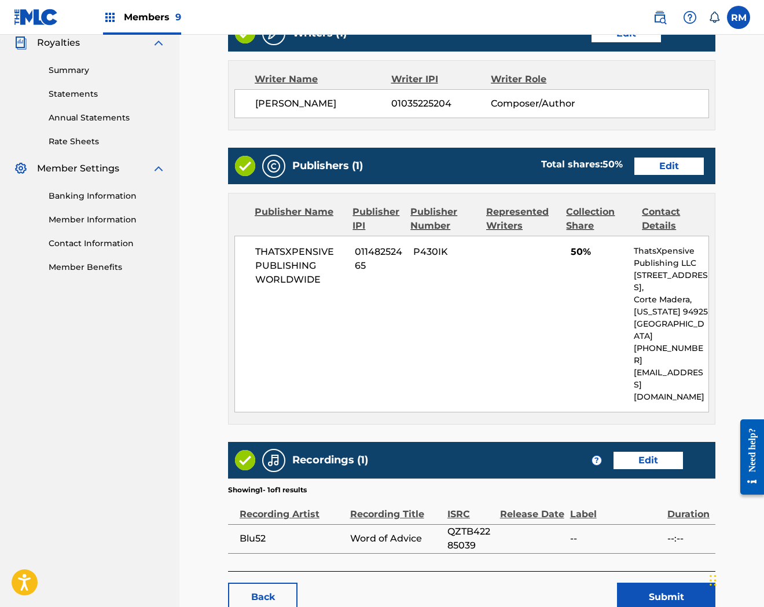
scroll to position [392, 0]
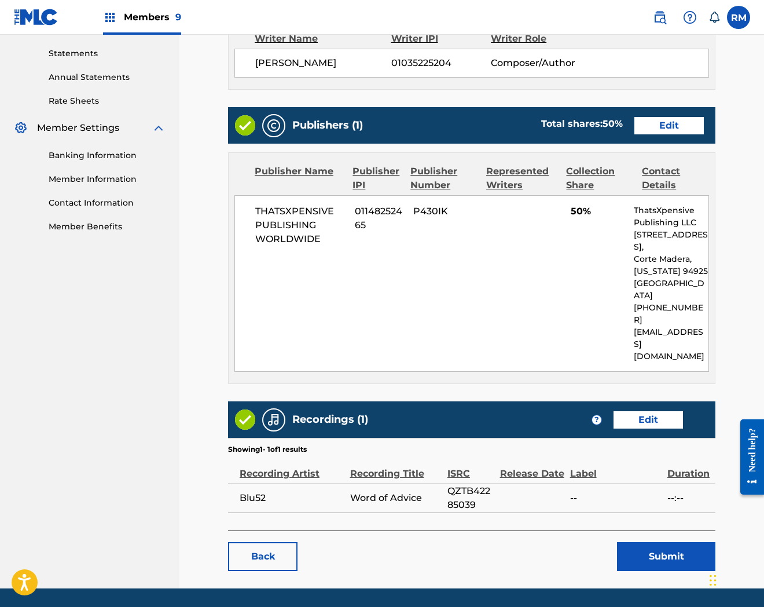
click at [656, 542] on button "Submit" at bounding box center [666, 556] width 98 height 29
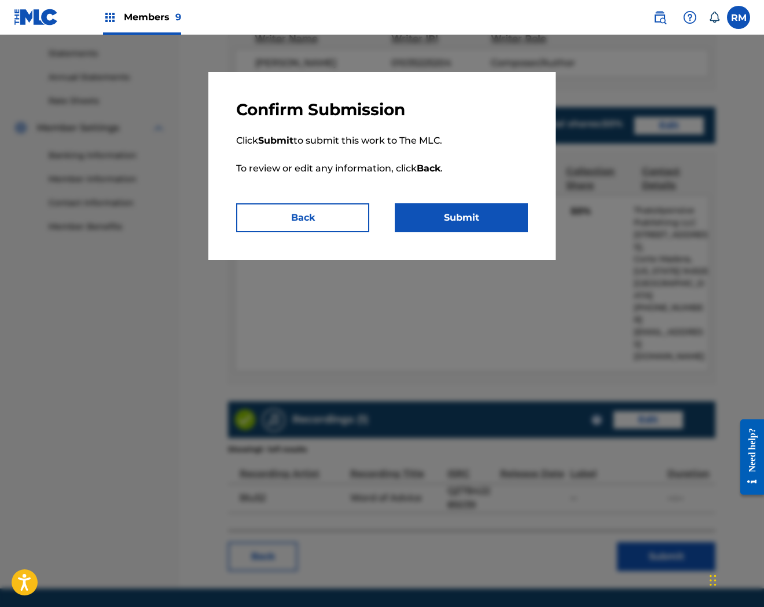
click at [472, 217] on button "Submit" at bounding box center [461, 217] width 133 height 29
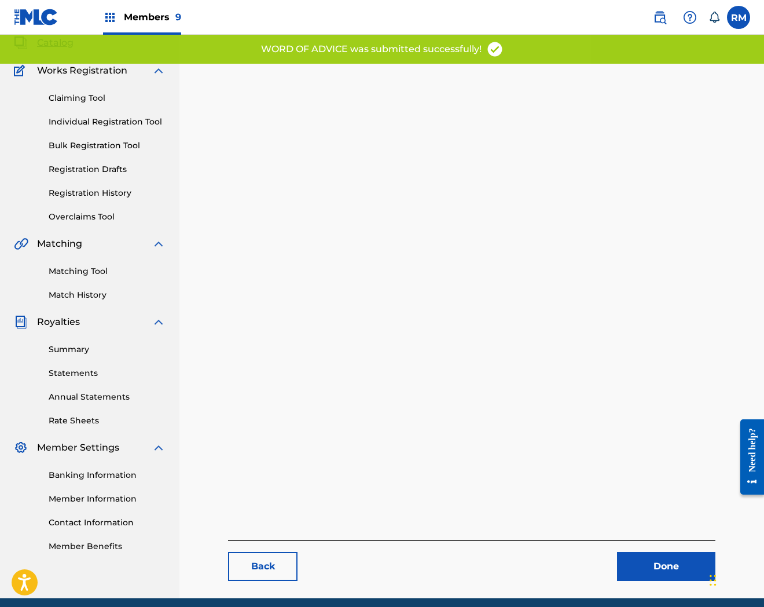
scroll to position [119, 0]
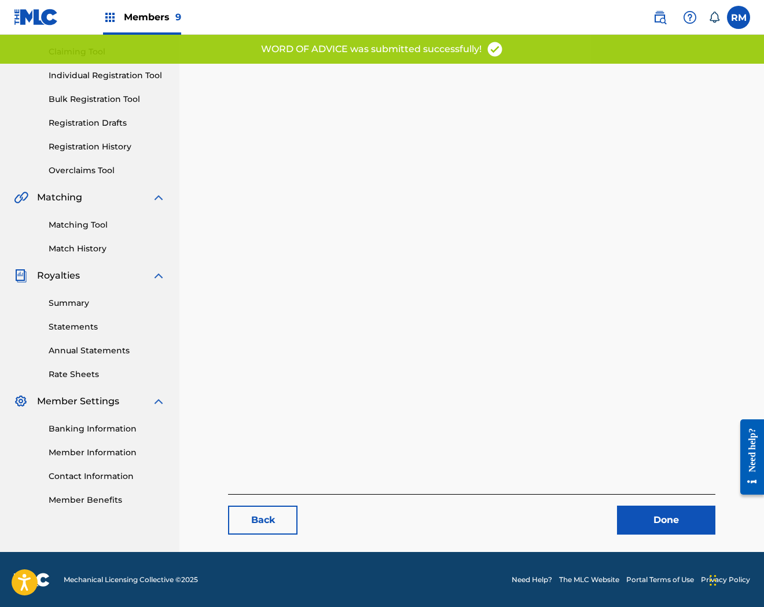
drag, startPoint x: 633, startPoint y: 521, endPoint x: 229, endPoint y: 429, distance: 414.0
click at [633, 521] on link "Done" at bounding box center [666, 520] width 98 height 29
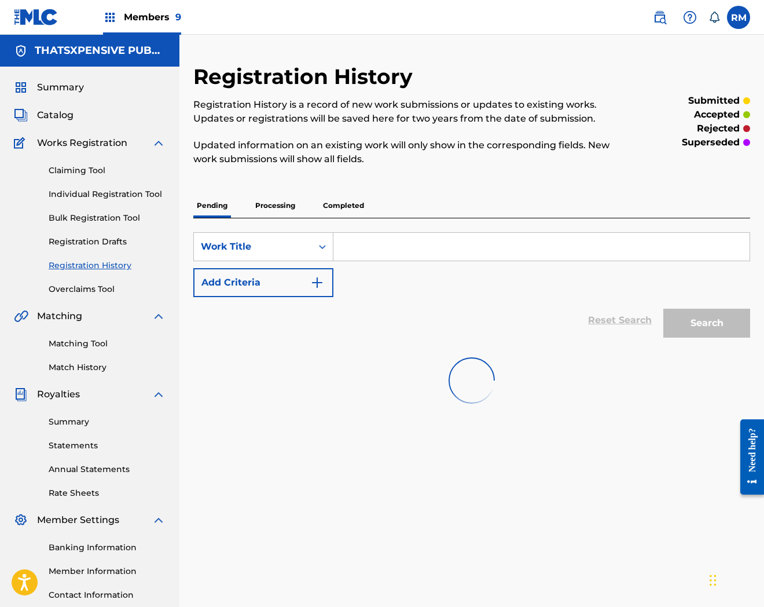
click at [65, 116] on span "Catalog" at bounding box center [55, 115] width 36 height 14
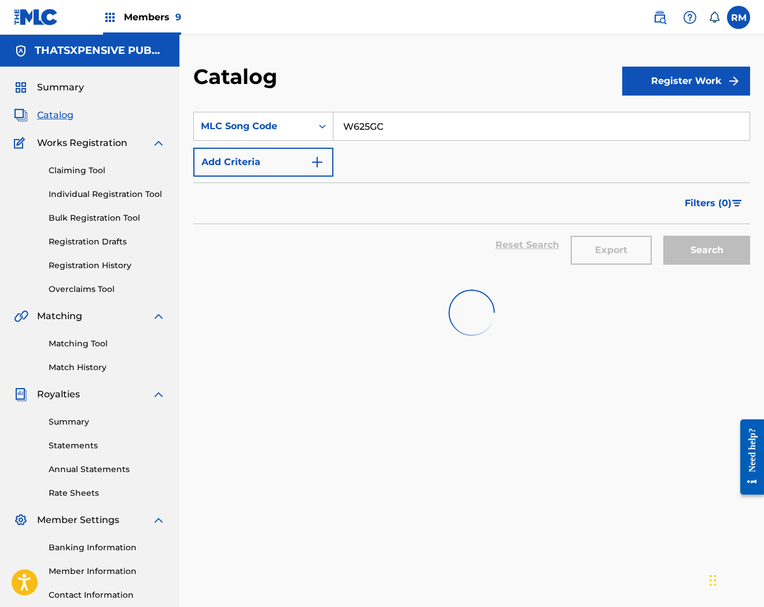
click at [409, 119] on input "W625GC" at bounding box center [542, 126] width 416 height 28
paste input "C7OJP"
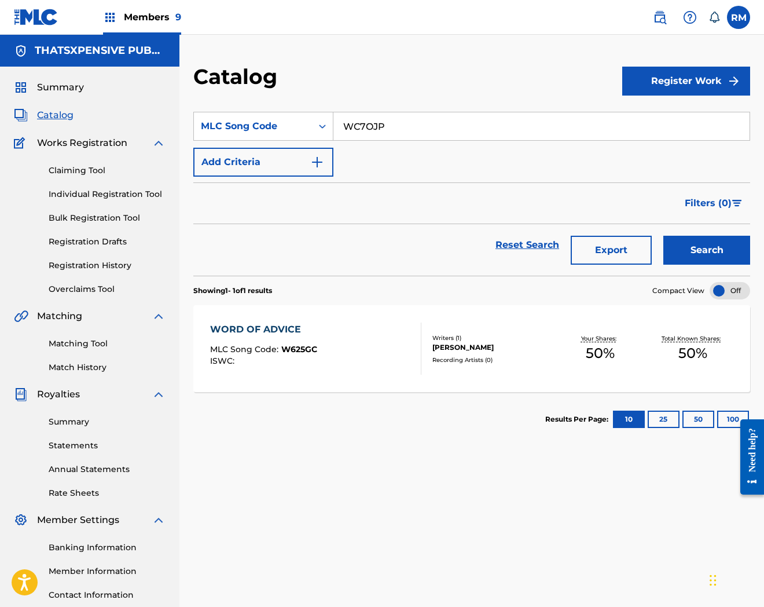
type input "WC7OJP"
click at [664, 236] on button "Search" at bounding box center [707, 250] width 87 height 29
click at [363, 363] on div "WORTH MLC Song Code : WC7OJP ISWC :" at bounding box center [316, 349] width 212 height 52
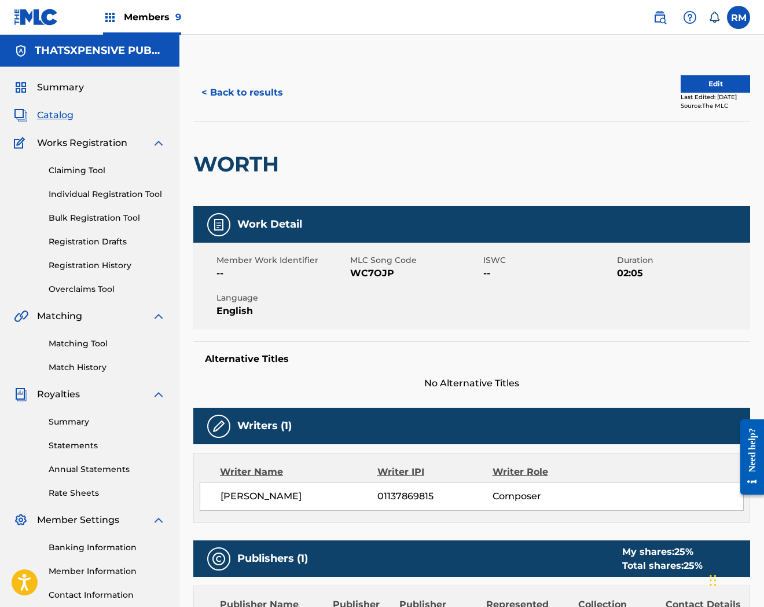
click at [702, 89] on button "Edit" at bounding box center [715, 83] width 69 height 17
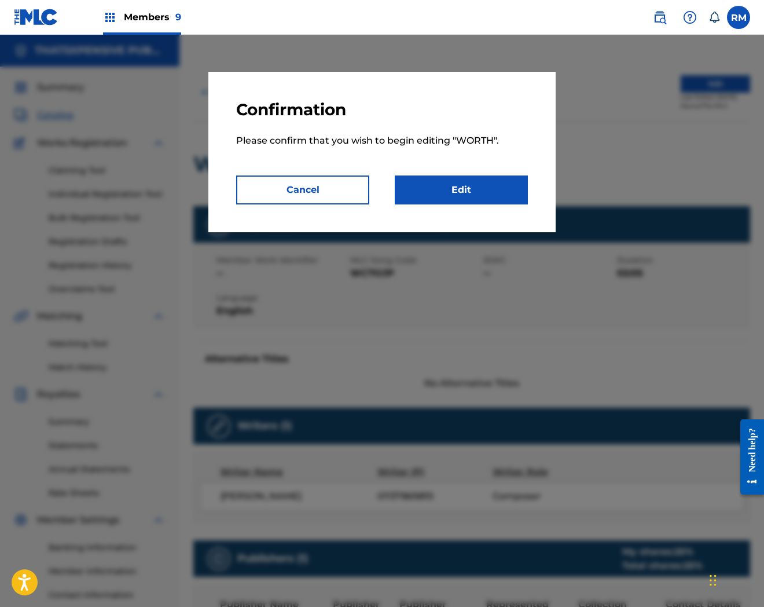
click at [495, 196] on link "Edit" at bounding box center [461, 189] width 133 height 29
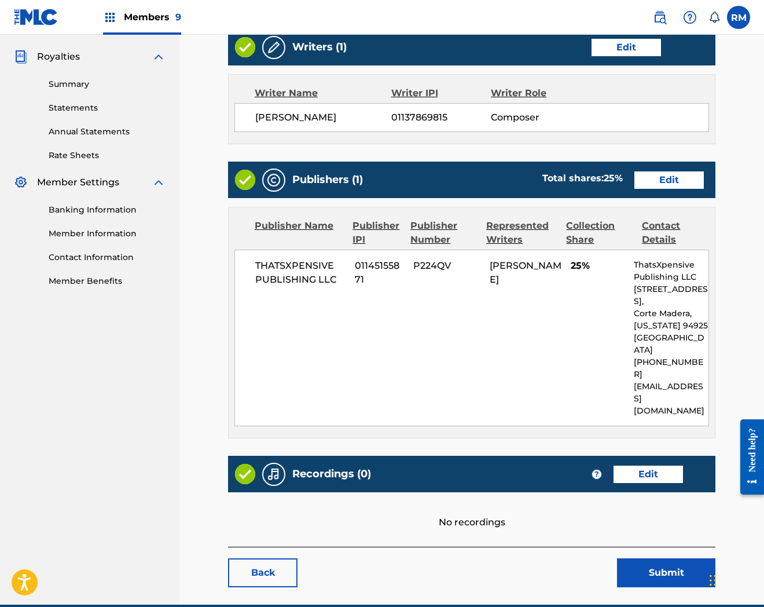
scroll to position [354, 0]
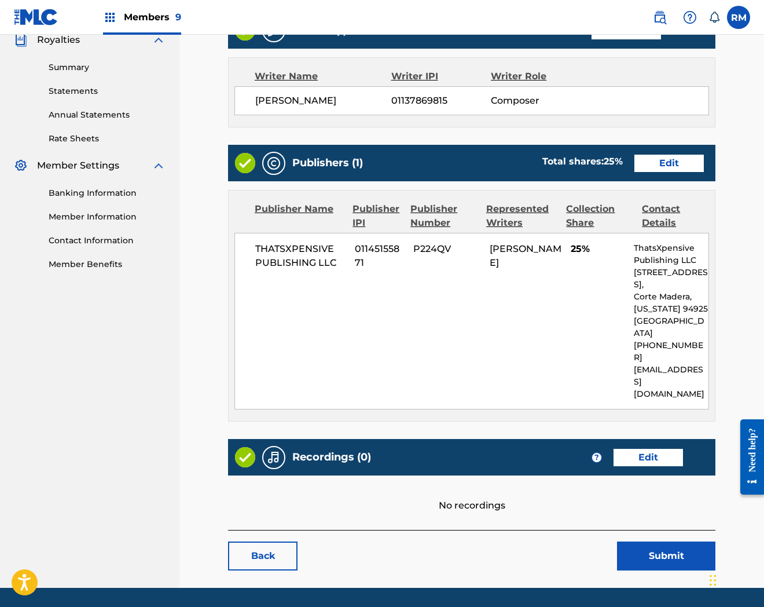
click at [651, 449] on link "Edit" at bounding box center [648, 457] width 69 height 17
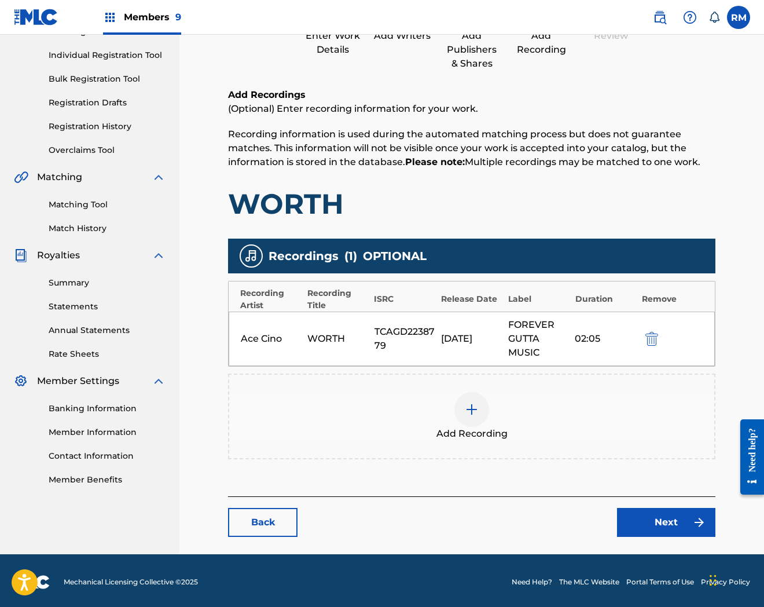
scroll to position [141, 0]
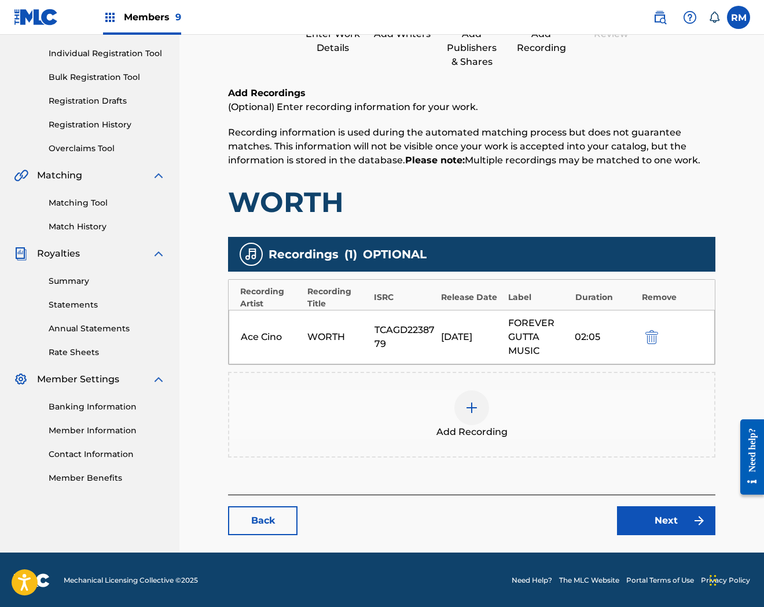
click at [640, 530] on link "Next" at bounding box center [666, 520] width 98 height 29
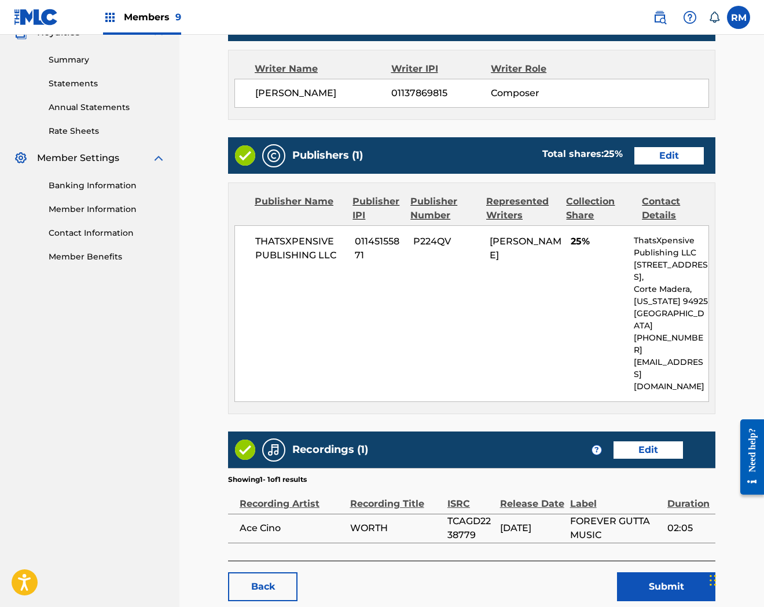
scroll to position [392, 0]
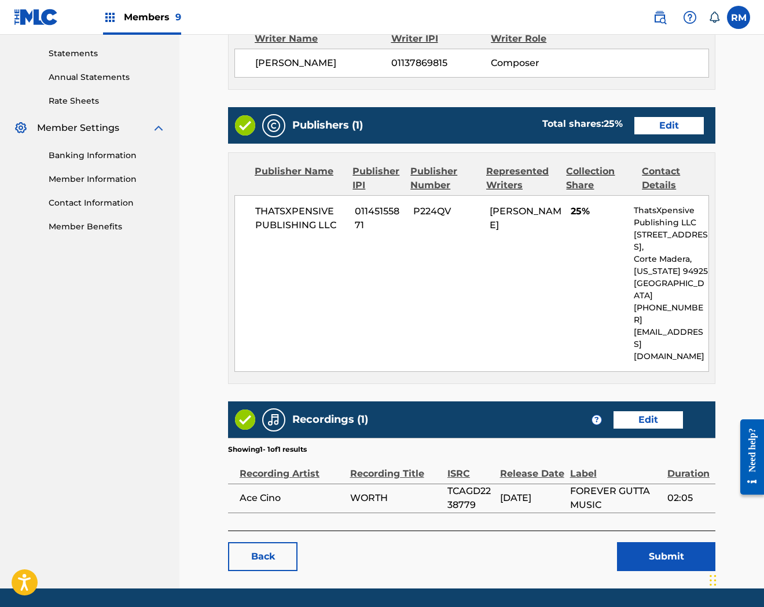
click at [657, 542] on button "Submit" at bounding box center [666, 556] width 98 height 29
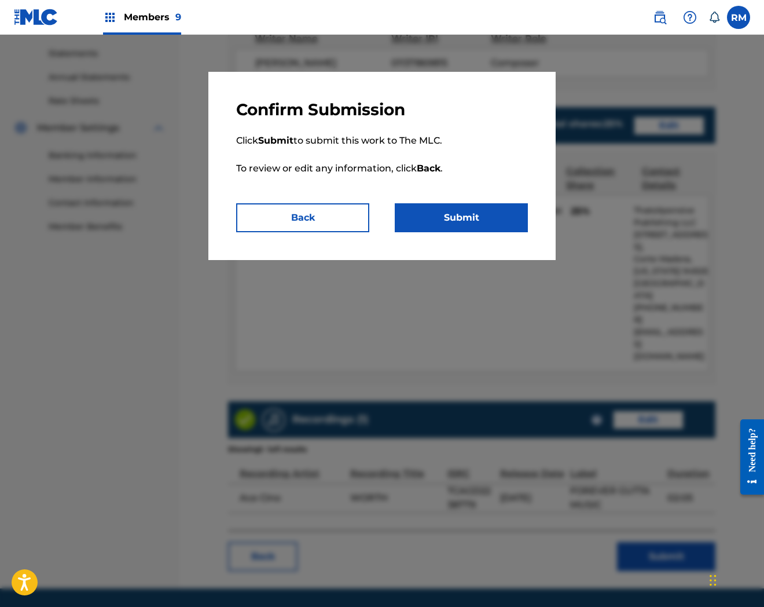
click at [506, 220] on button "Submit" at bounding box center [461, 217] width 133 height 29
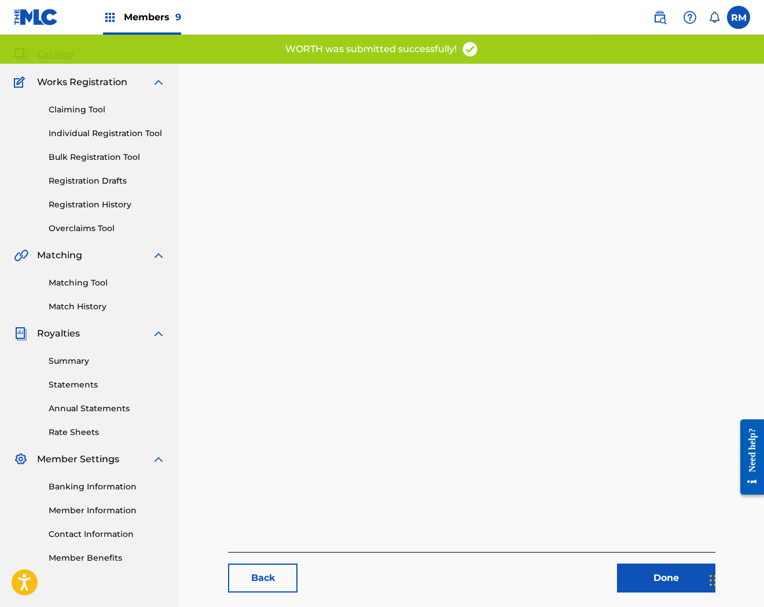
scroll to position [119, 0]
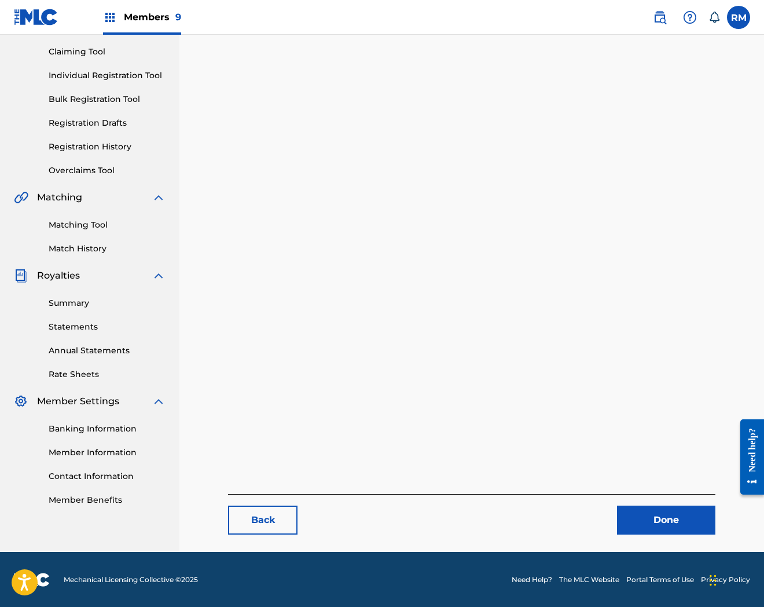
click at [678, 524] on link "Done" at bounding box center [666, 520] width 98 height 29
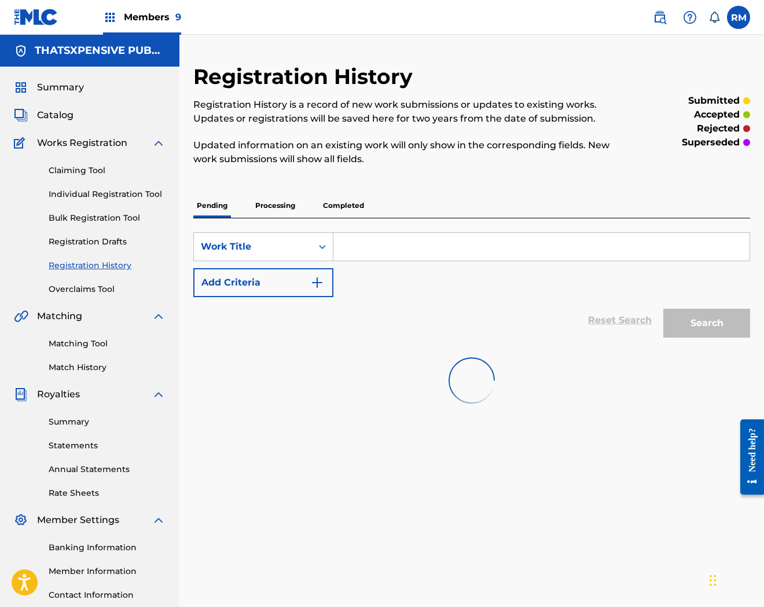
click at [41, 111] on span "Catalog" at bounding box center [55, 115] width 36 height 14
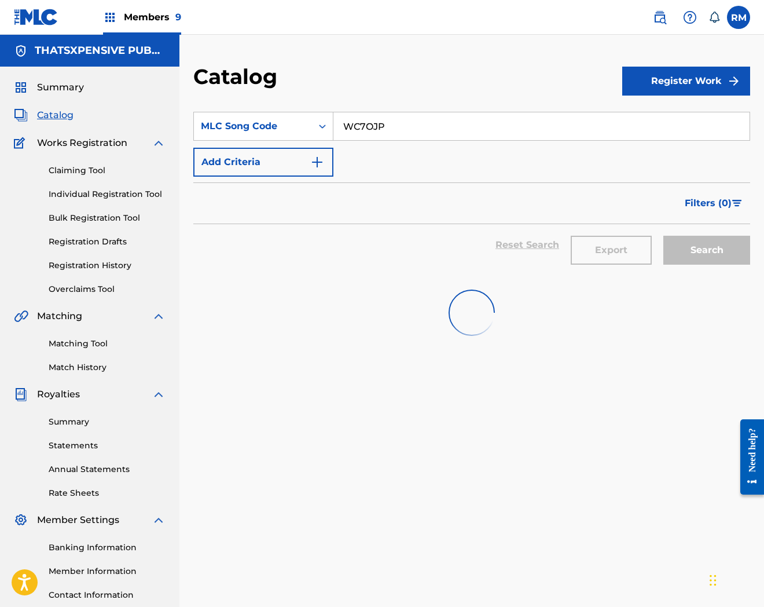
click at [405, 129] on input "WC7OJP" at bounding box center [542, 126] width 416 height 28
paste input "511QG"
type input "W511QG"
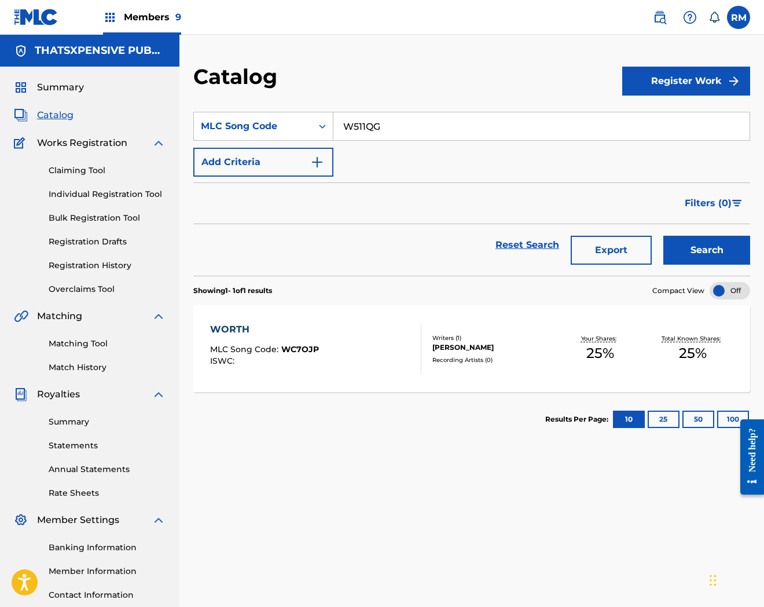
click at [413, 331] on div at bounding box center [416, 349] width 9 height 52
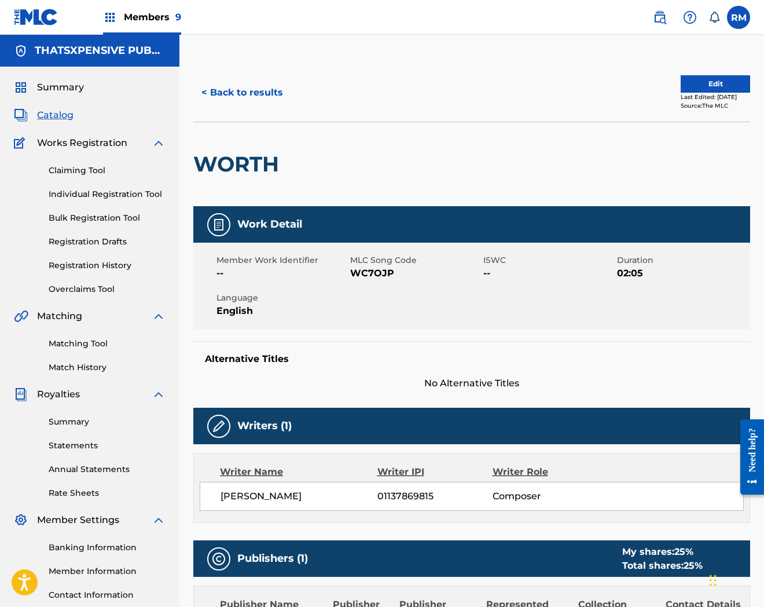
click at [691, 79] on button "Edit" at bounding box center [715, 83] width 69 height 17
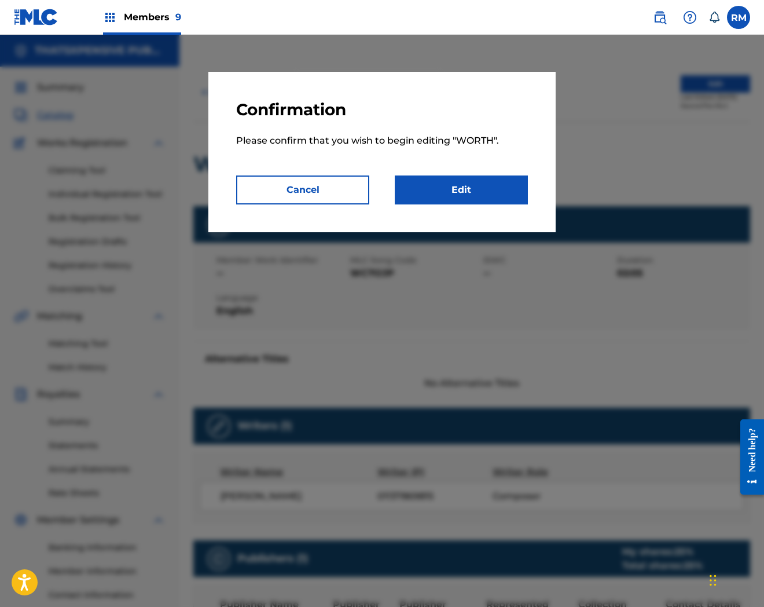
click at [462, 188] on link "Edit" at bounding box center [461, 189] width 133 height 29
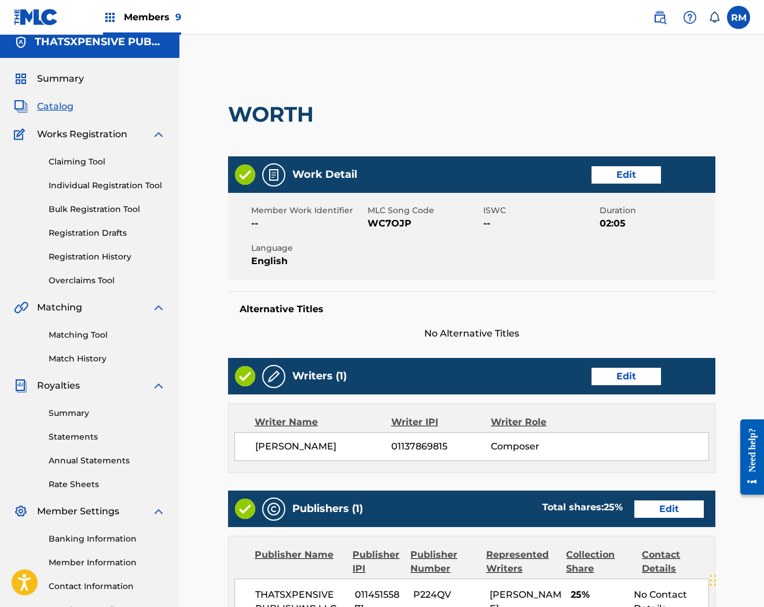
scroll to position [261, 0]
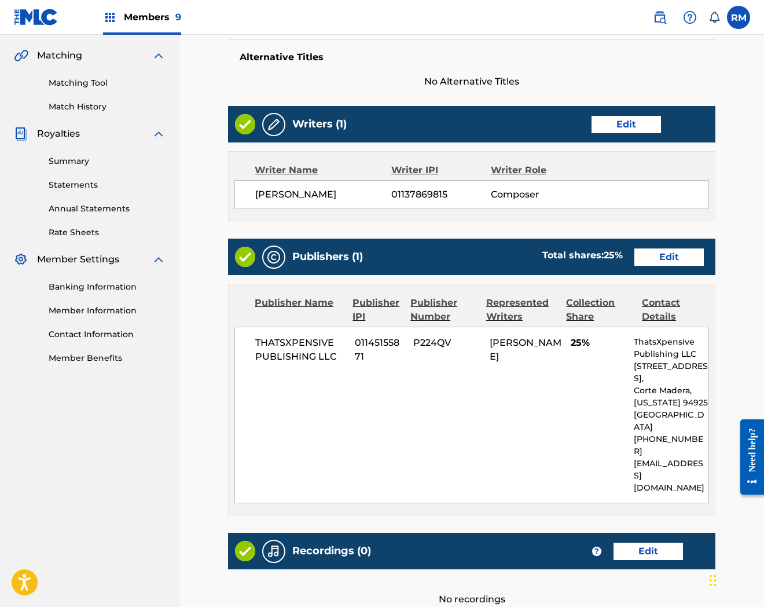
click at [635, 413] on p "[GEOGRAPHIC_DATA]" at bounding box center [671, 421] width 75 height 24
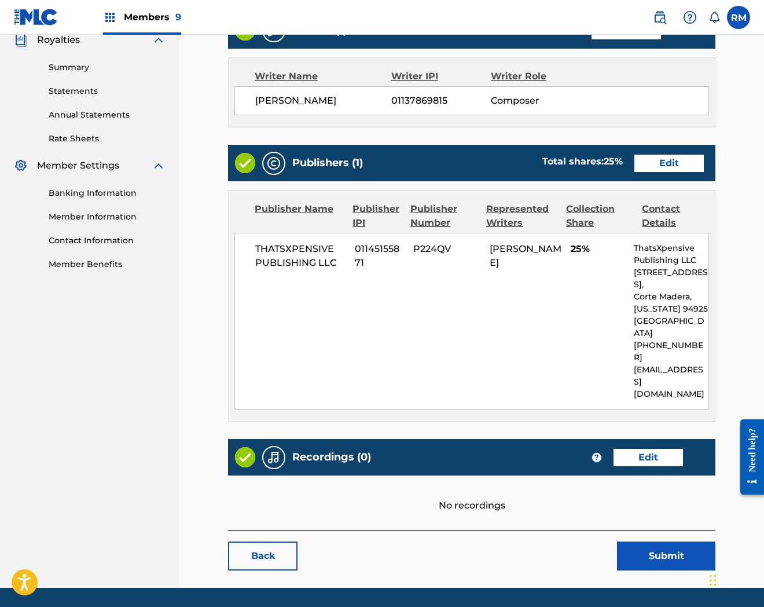
click at [632, 449] on link "Edit" at bounding box center [648, 457] width 69 height 17
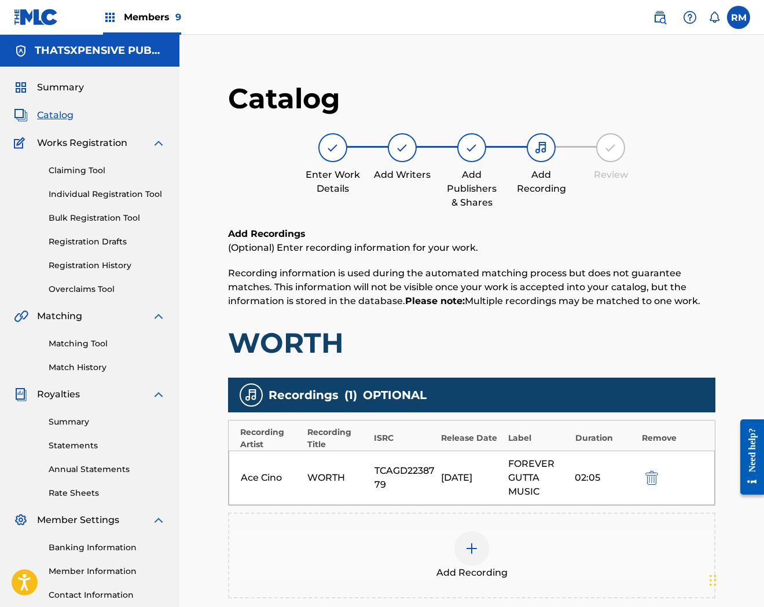
click at [58, 116] on span "Catalog" at bounding box center [55, 115] width 36 height 14
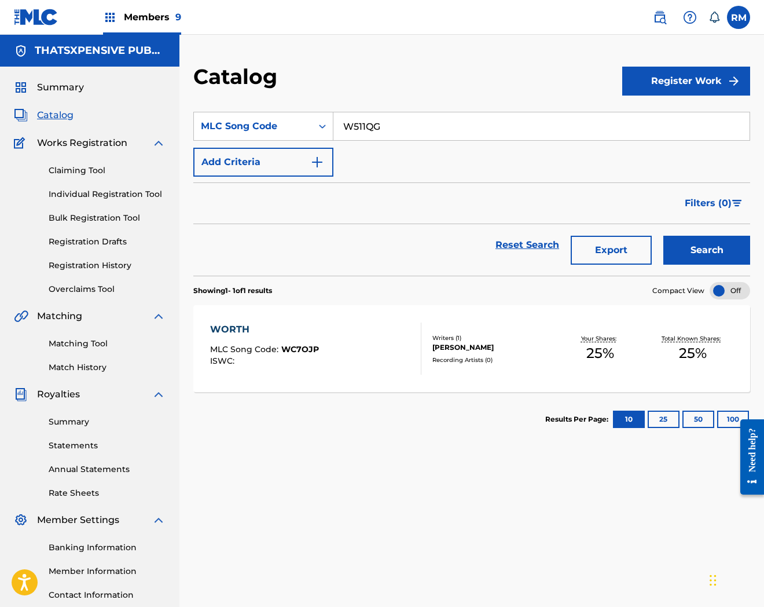
click at [445, 128] on input "W511QG" at bounding box center [542, 126] width 416 height 28
click at [664, 236] on button "Search" at bounding box center [707, 250] width 87 height 29
click at [419, 354] on div at bounding box center [416, 348] width 9 height 54
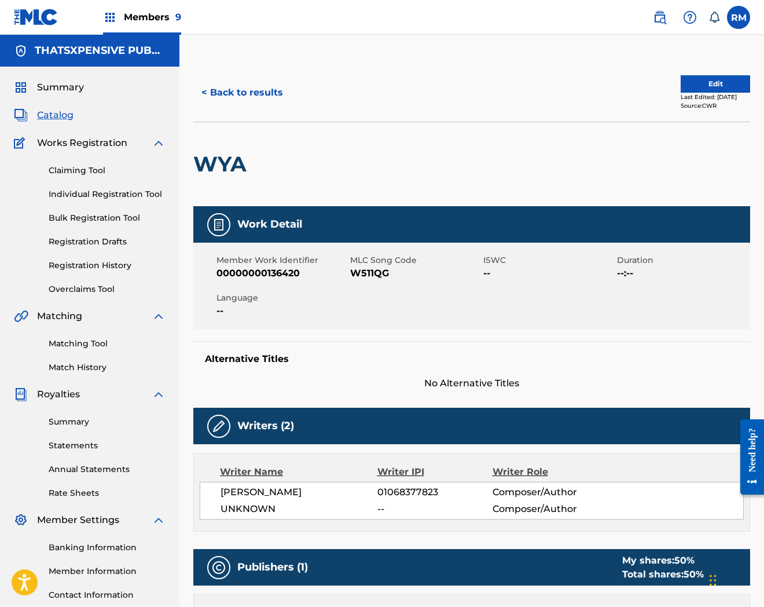
click at [711, 79] on button "Edit" at bounding box center [715, 83] width 69 height 17
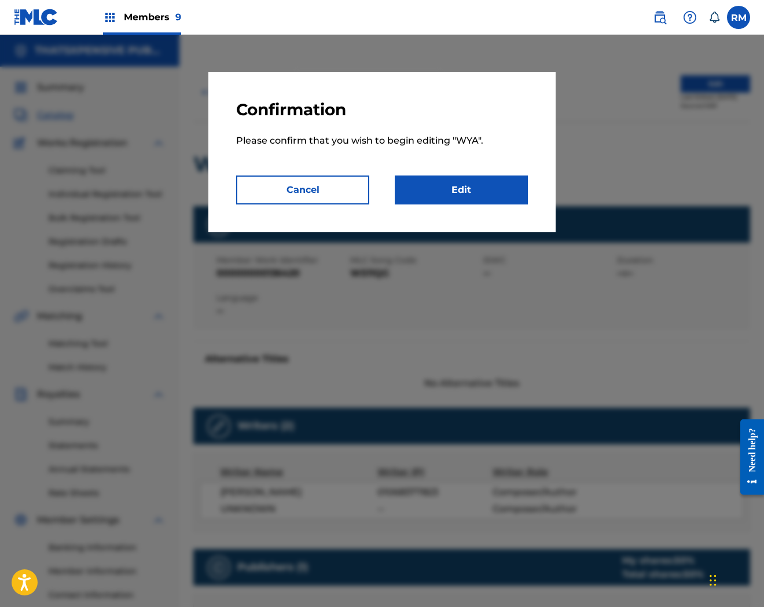
click at [473, 193] on link "Edit" at bounding box center [461, 189] width 133 height 29
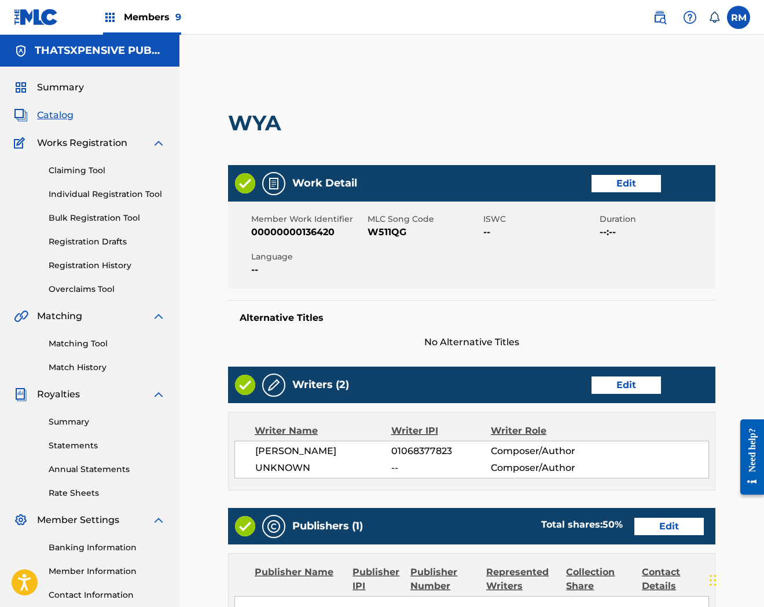
scroll to position [283, 0]
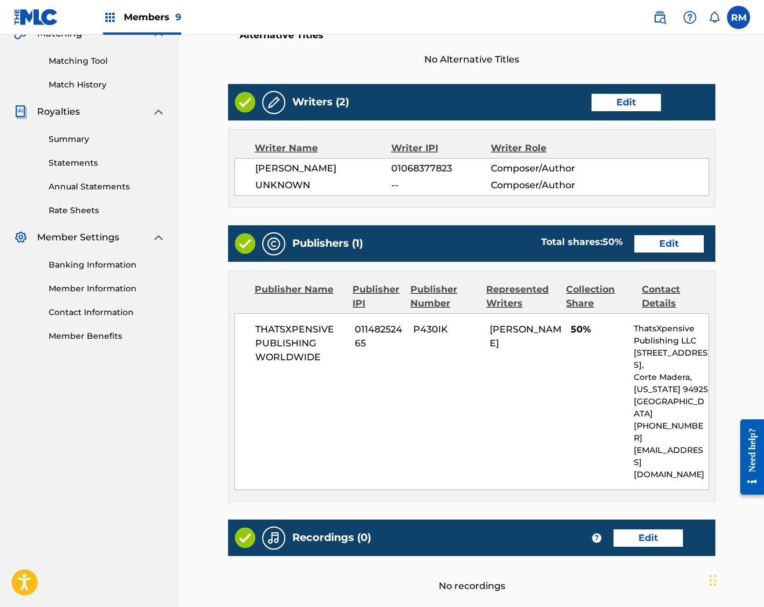
click at [664, 529] on link "Edit" at bounding box center [648, 537] width 69 height 17
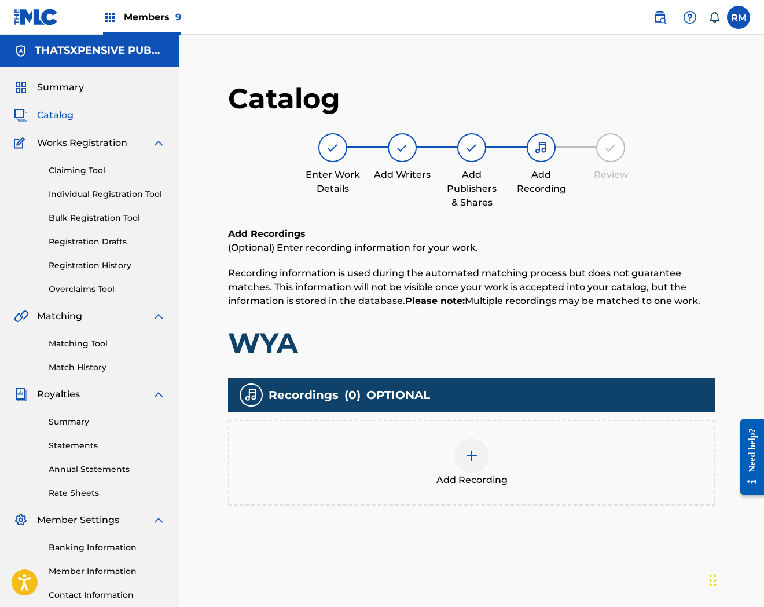
click at [456, 481] on span "Add Recording" at bounding box center [472, 480] width 71 height 14
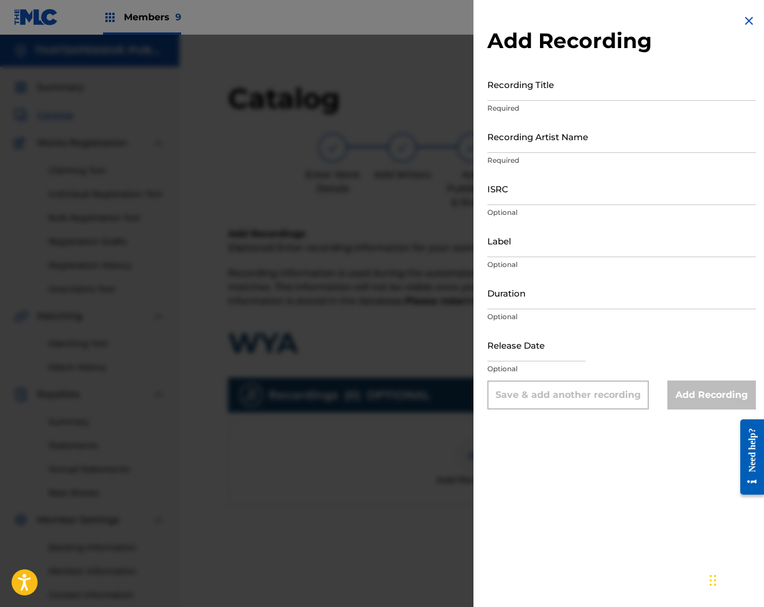
click at [522, 197] on input "ISRC" at bounding box center [622, 188] width 269 height 33
paste input "QZNN22349029"
type input "QZNN22349029"
click at [742, 24] on img at bounding box center [749, 21] width 14 height 14
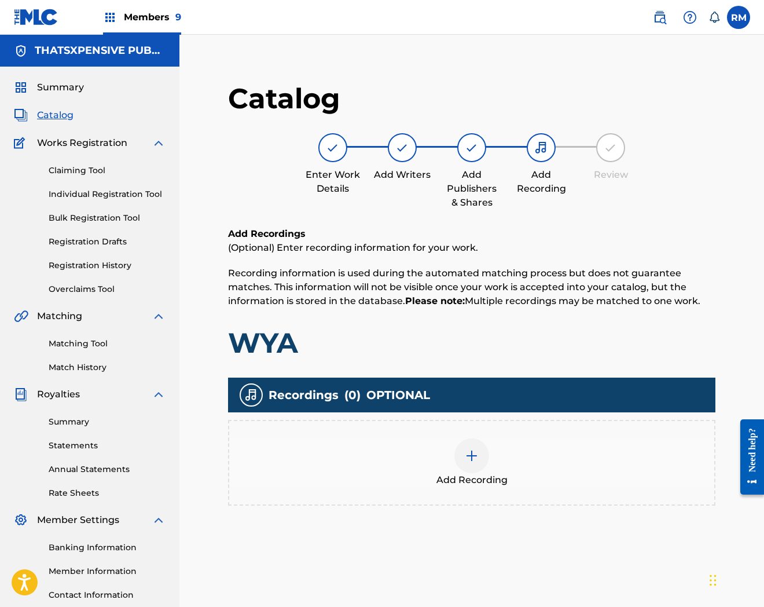
click at [43, 118] on span "Catalog" at bounding box center [55, 115] width 36 height 14
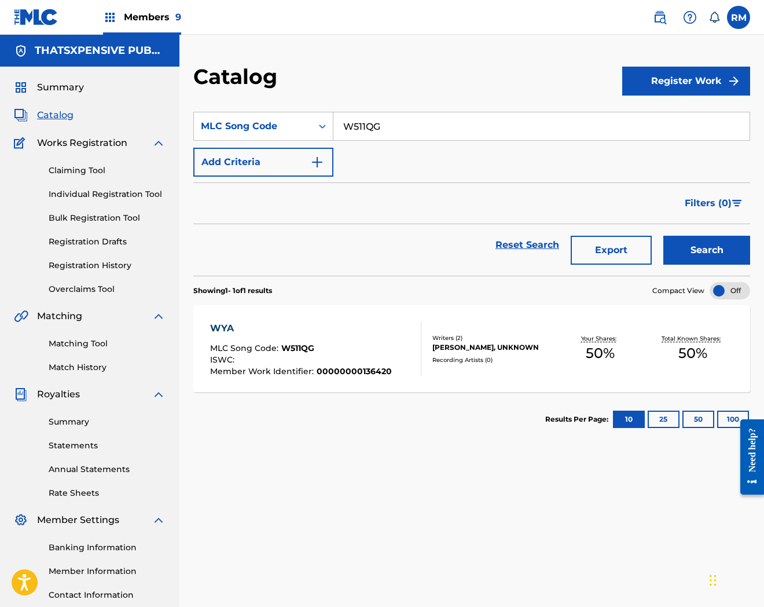
click at [390, 126] on input "W511QG" at bounding box center [542, 126] width 416 height 28
drag, startPoint x: 390, startPoint y: 126, endPoint x: 206, endPoint y: 116, distance: 184.4
click at [206, 116] on div "SearchWithCriteria41d279e0-4bed-4e58-b9cb-778e1dbd6896 MLC Song Code v" at bounding box center [471, 126] width 557 height 29
paste input "YP2ZC4"
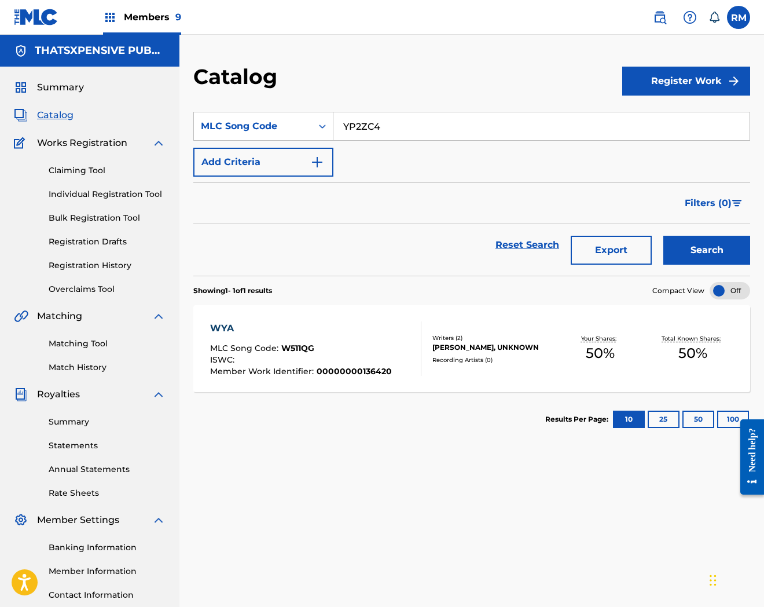
type input "YP2ZC4"
click at [664, 236] on button "Search" at bounding box center [707, 250] width 87 height 29
click at [431, 316] on div "YEA I KNOW MLC Song Code : YP2ZC4 ISWC : Member Work Identifier : 0000000013642…" at bounding box center [471, 348] width 557 height 87
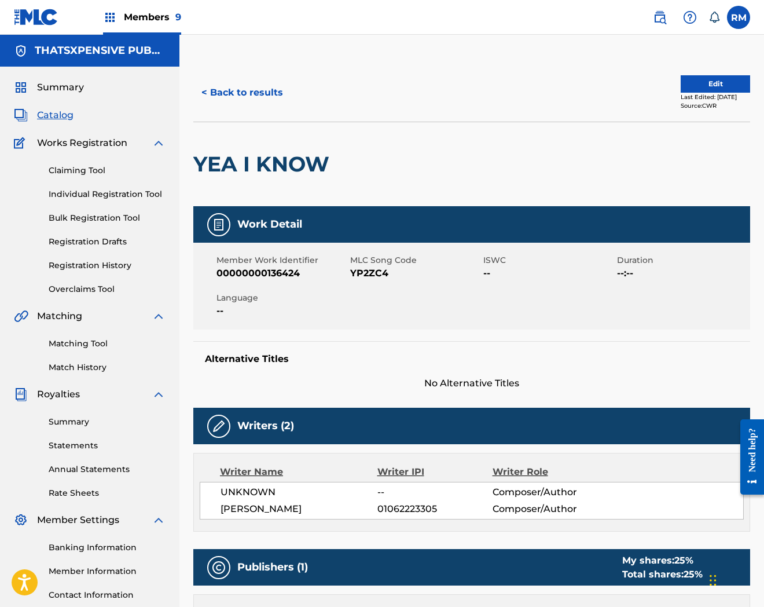
click at [689, 83] on button "Edit" at bounding box center [715, 83] width 69 height 17
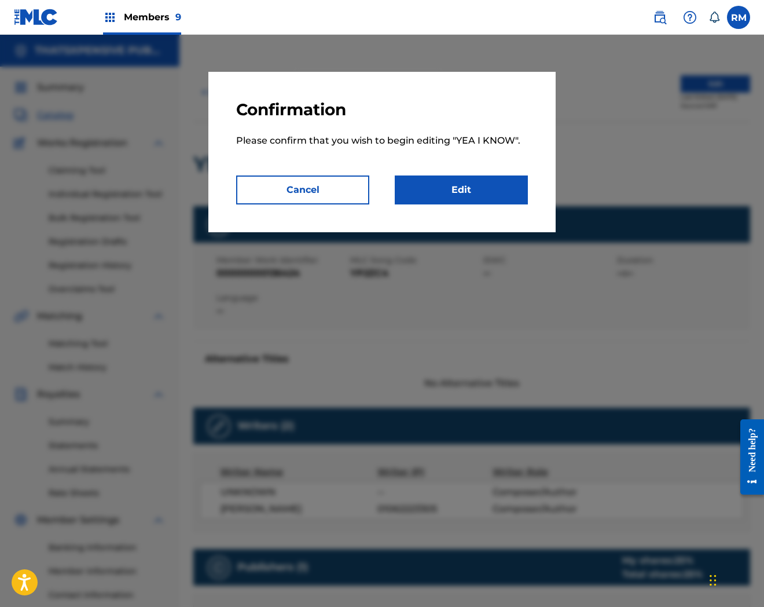
click at [489, 189] on link "Edit" at bounding box center [461, 189] width 133 height 29
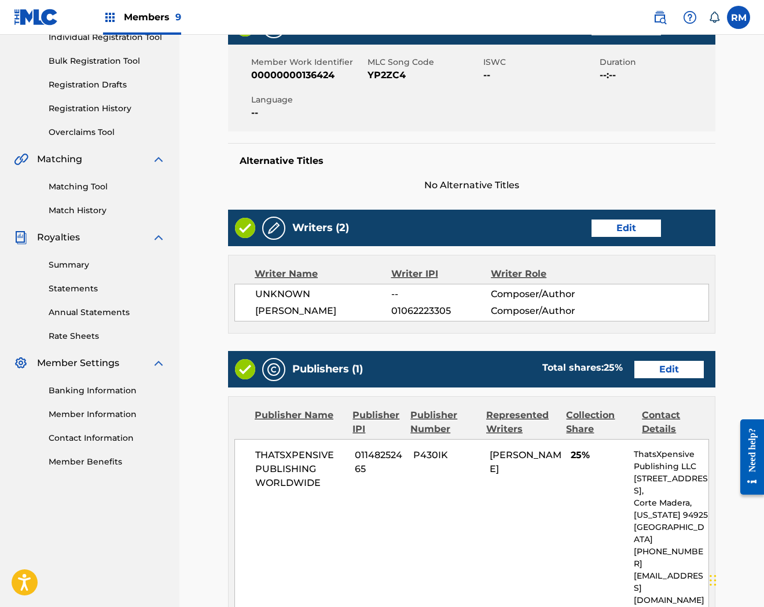
scroll to position [363, 0]
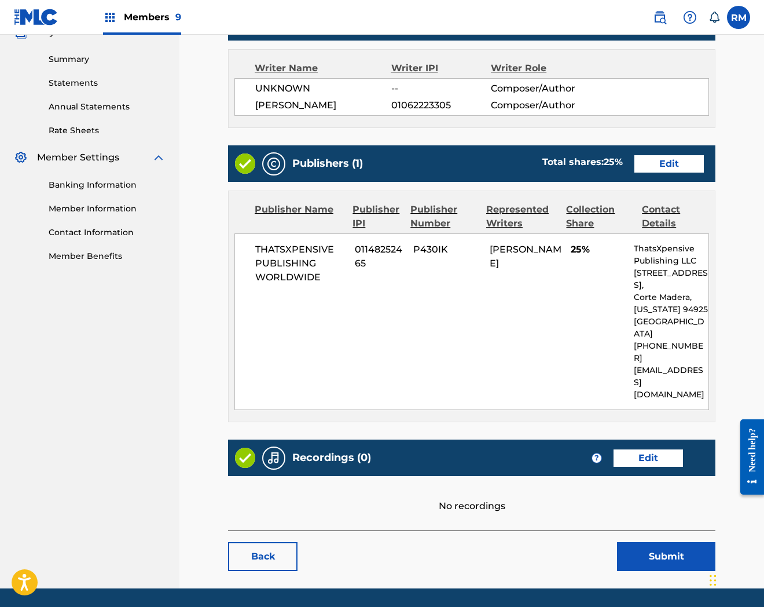
click at [661, 449] on link "Edit" at bounding box center [648, 457] width 69 height 17
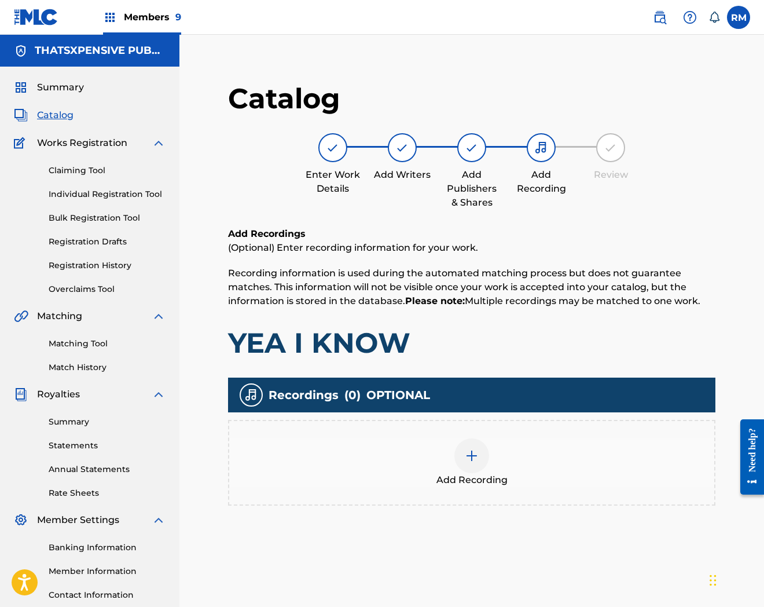
scroll to position [119, 0]
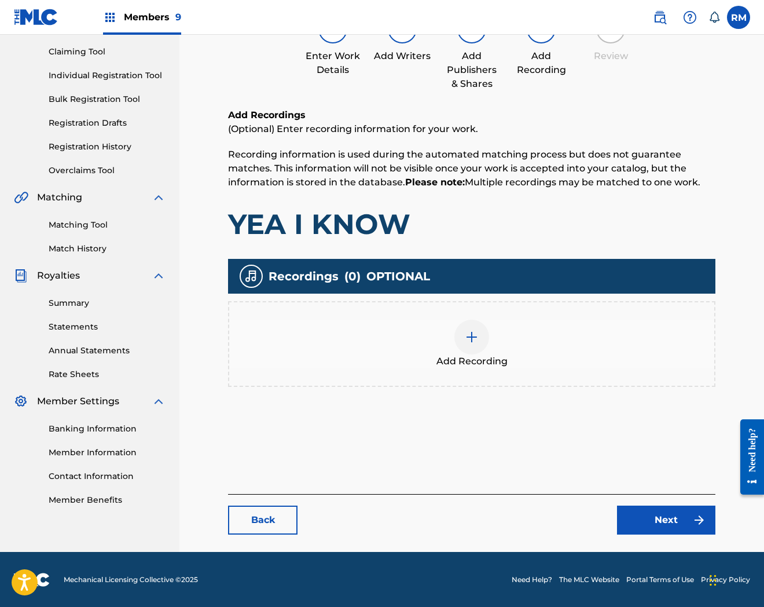
click at [445, 337] on div "Add Recording" at bounding box center [471, 344] width 485 height 49
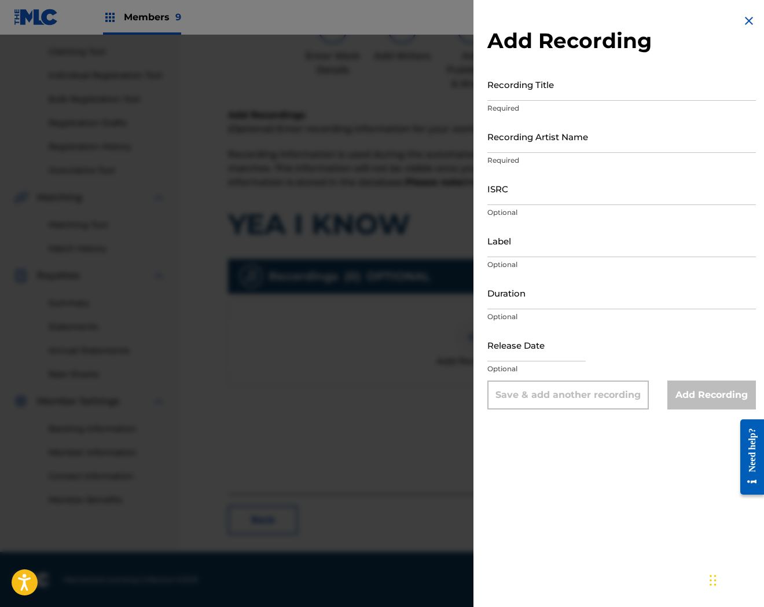
click at [539, 193] on input "ISRC" at bounding box center [622, 188] width 269 height 33
paste input "QZTBC2393041"
type input "QZTBC2393041"
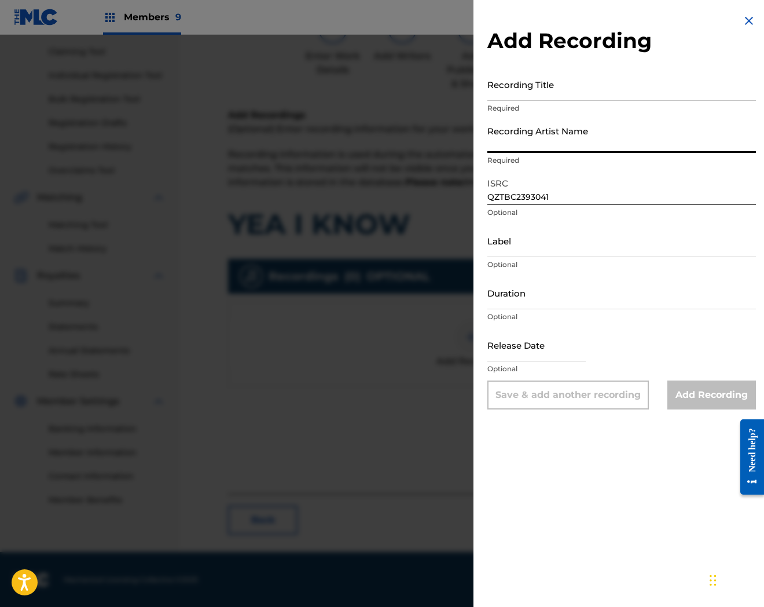
click at [587, 142] on input "Recording Artist Name" at bounding box center [622, 136] width 269 height 33
paste input "[PERSON_NAME]"
type input "[PERSON_NAME]"
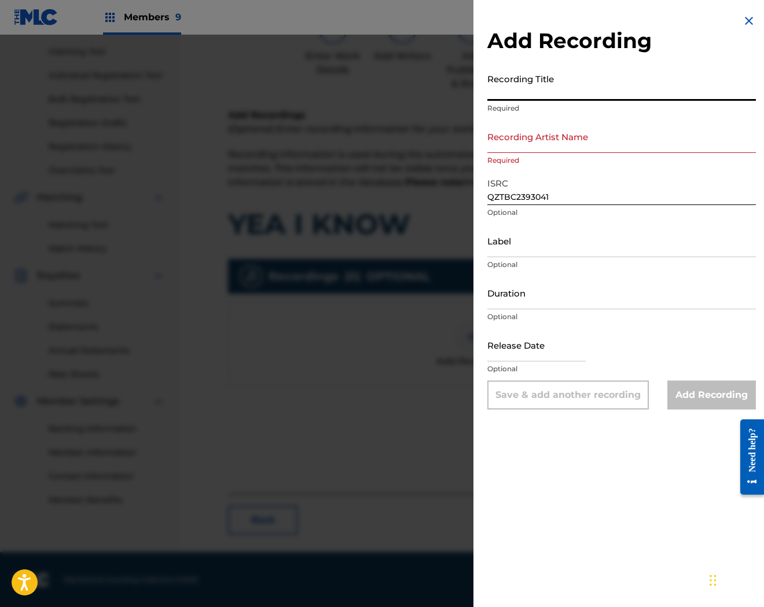
click at [574, 86] on input "Recording Title" at bounding box center [622, 84] width 269 height 33
paste input "[PERSON_NAME]"
type input "[PERSON_NAME]"
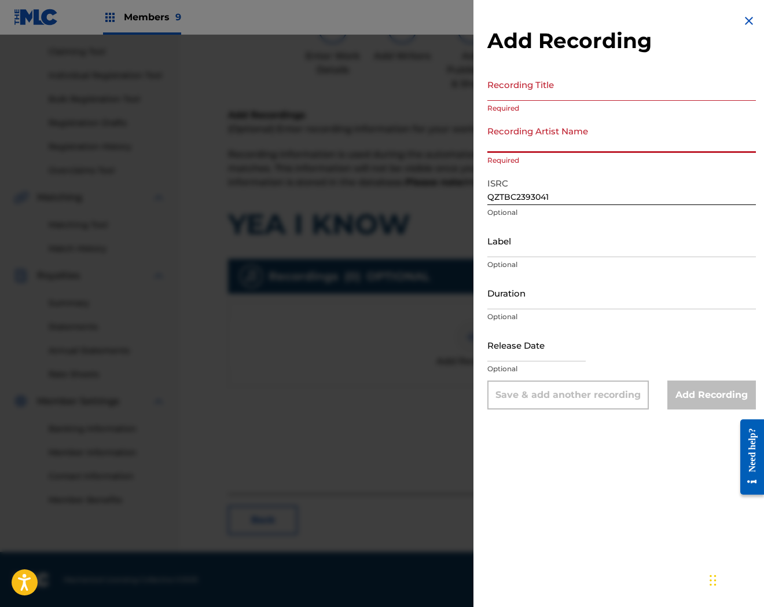
click at [547, 129] on input "Recording Artist Name" at bounding box center [622, 136] width 269 height 33
paste input "[PERSON_NAME]"
type input "[PERSON_NAME]"
click at [558, 90] on input "Recording Title" at bounding box center [622, 84] width 269 height 33
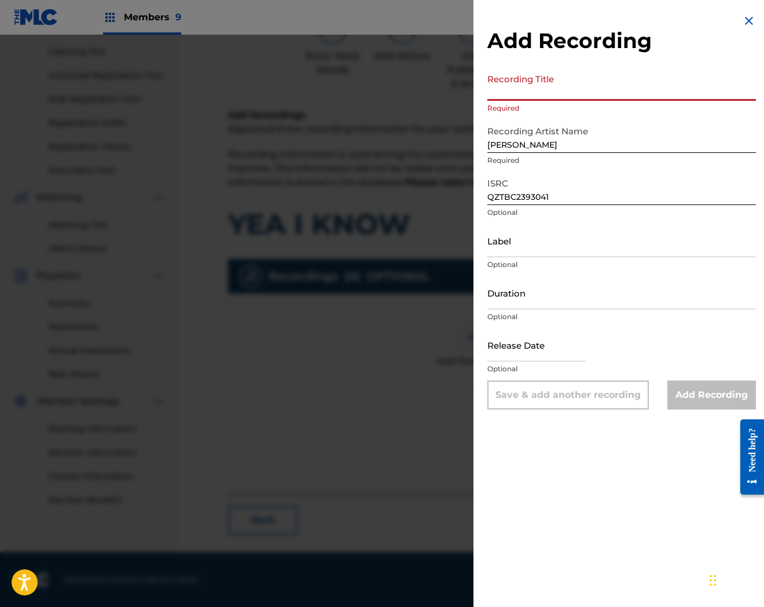
paste input "Yeah I Know"
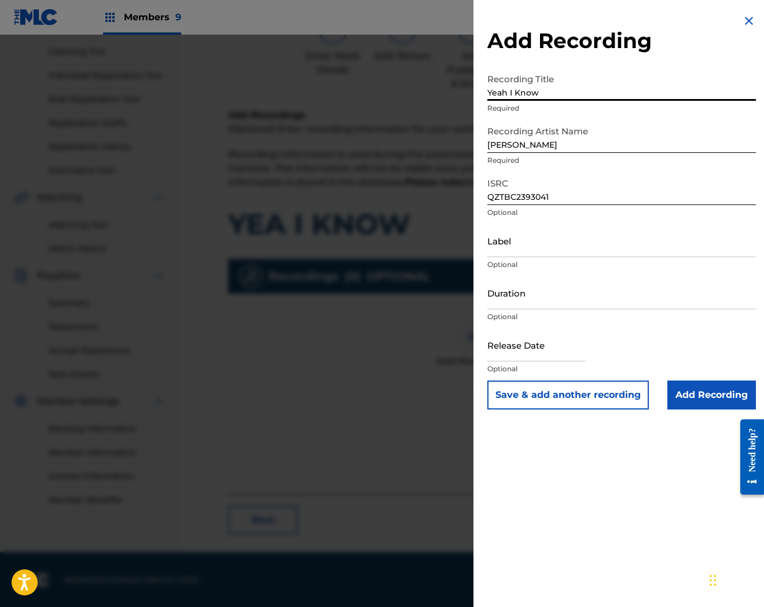
type input "Yeah I Know"
click at [540, 149] on input "[PERSON_NAME]" at bounding box center [622, 136] width 269 height 33
click at [541, 87] on input "Yeah I Know" at bounding box center [622, 84] width 269 height 33
click at [701, 400] on input "Add Recording" at bounding box center [712, 394] width 89 height 29
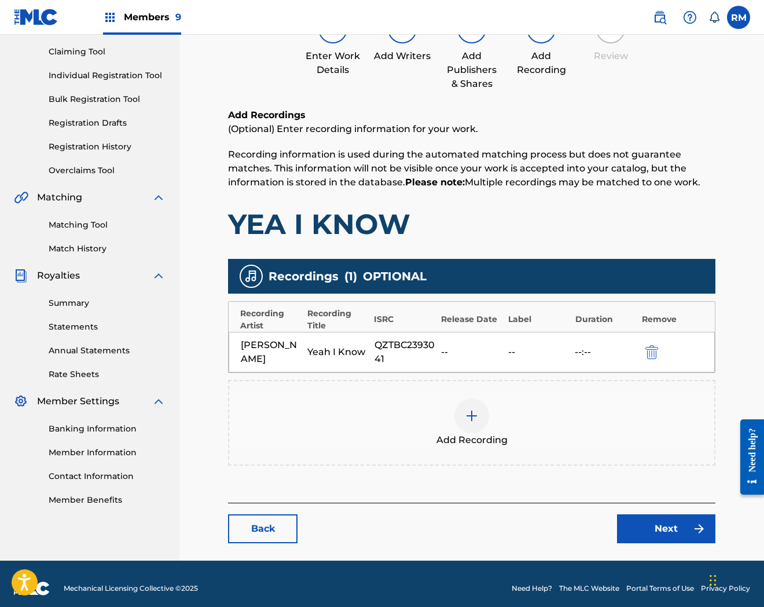
scroll to position [126, 0]
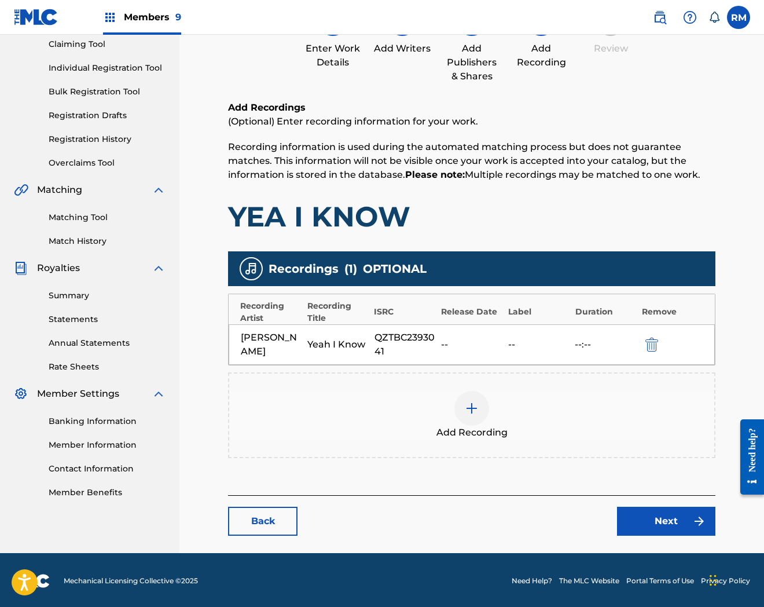
click at [649, 521] on link "Next" at bounding box center [666, 521] width 98 height 29
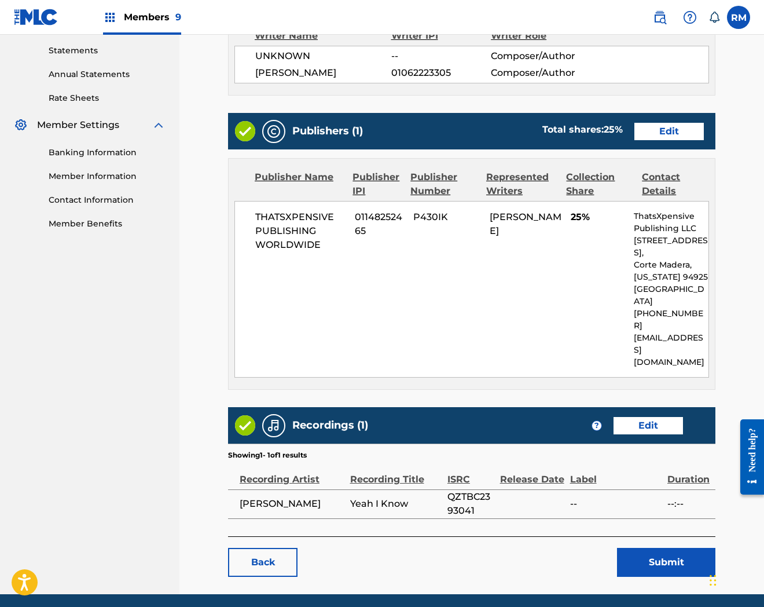
scroll to position [401, 0]
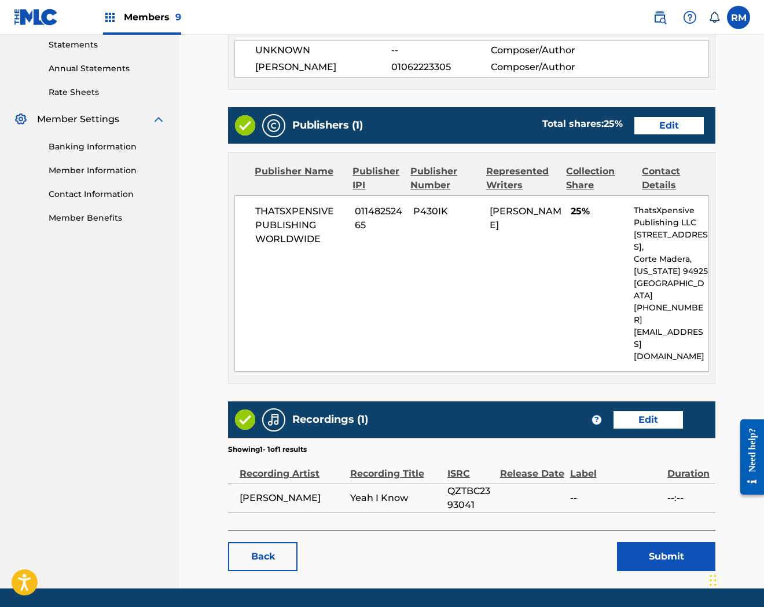
click at [641, 542] on button "Submit" at bounding box center [666, 556] width 98 height 29
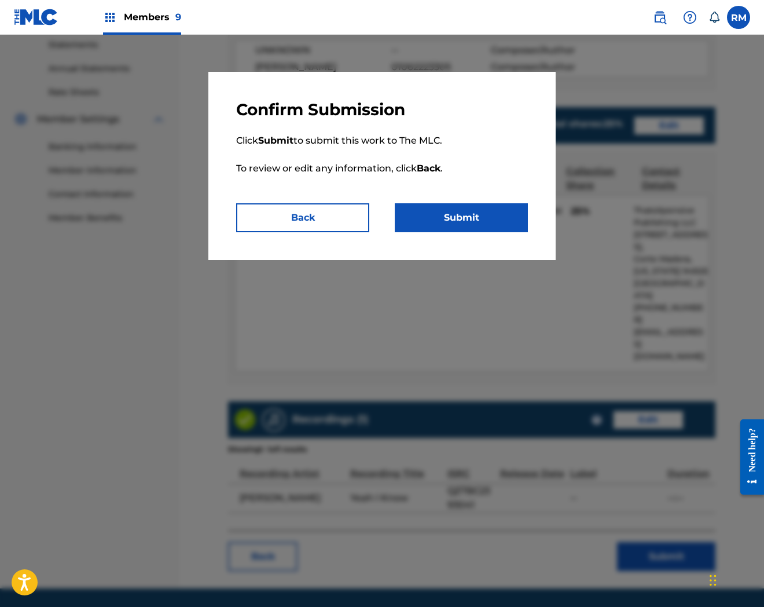
click at [499, 217] on button "Submit" at bounding box center [461, 217] width 133 height 29
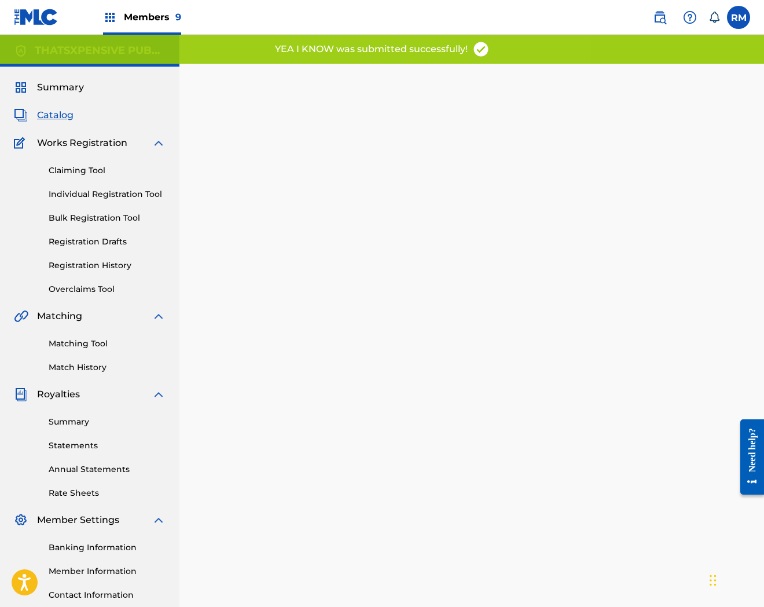
drag, startPoint x: 522, startPoint y: 311, endPoint x: 619, endPoint y: 449, distance: 168.5
click at [522, 311] on div "Back Done" at bounding box center [472, 367] width 488 height 572
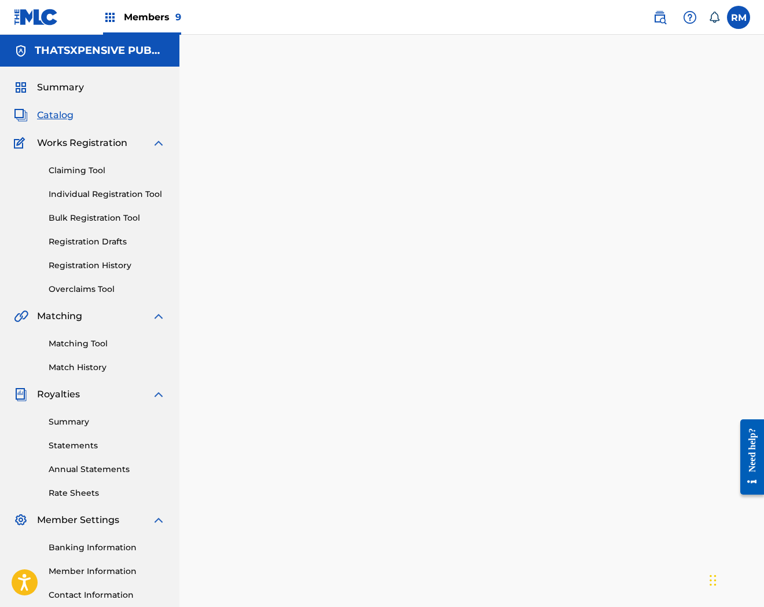
click at [94, 259] on link "Registration History" at bounding box center [107, 265] width 117 height 12
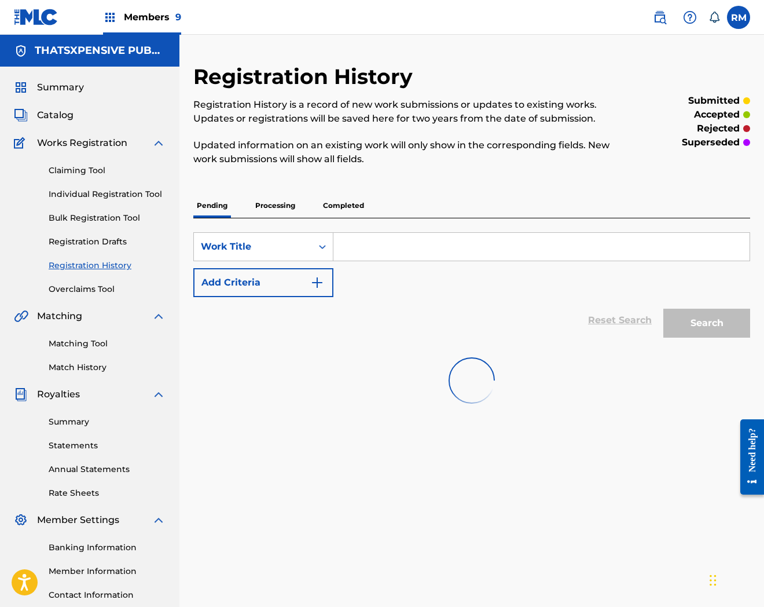
click at [342, 204] on p "Completed" at bounding box center [344, 205] width 48 height 24
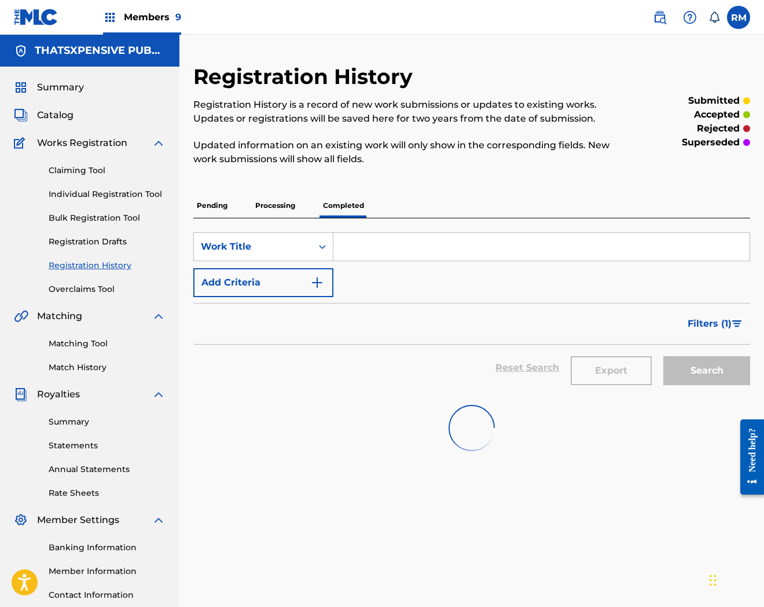
scroll to position [87, 0]
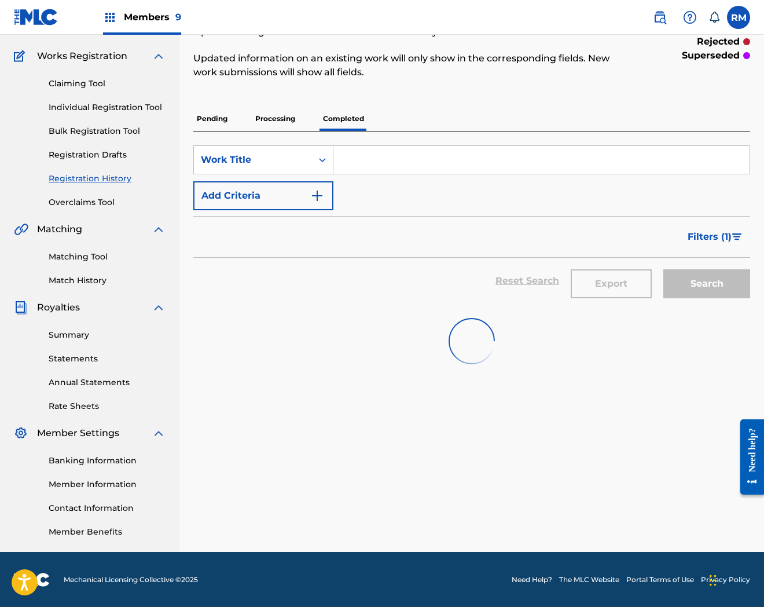
drag, startPoint x: 449, startPoint y: 379, endPoint x: 459, endPoint y: 359, distance: 22.3
click at [449, 379] on div "Registration History Registration History is a record of new work submissions o…" at bounding box center [472, 264] width 585 height 575
